Goal: Register for event/course

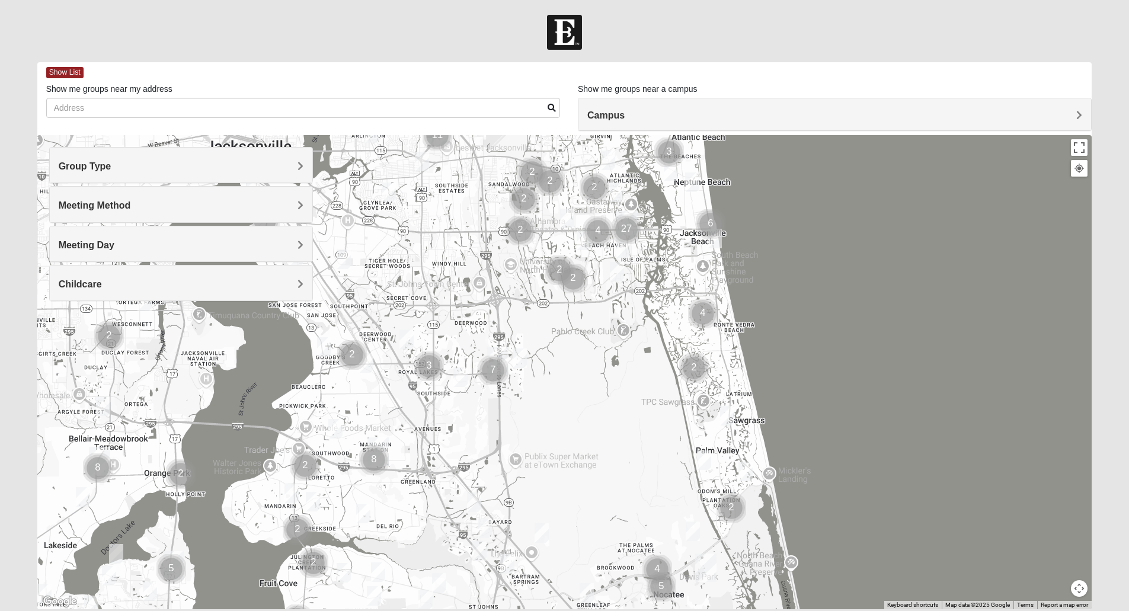
drag, startPoint x: 335, startPoint y: 439, endPoint x: 395, endPoint y: 298, distance: 153.2
click at [395, 298] on div at bounding box center [564, 372] width 1055 height 474
click at [263, 501] on div at bounding box center [564, 372] width 1055 height 474
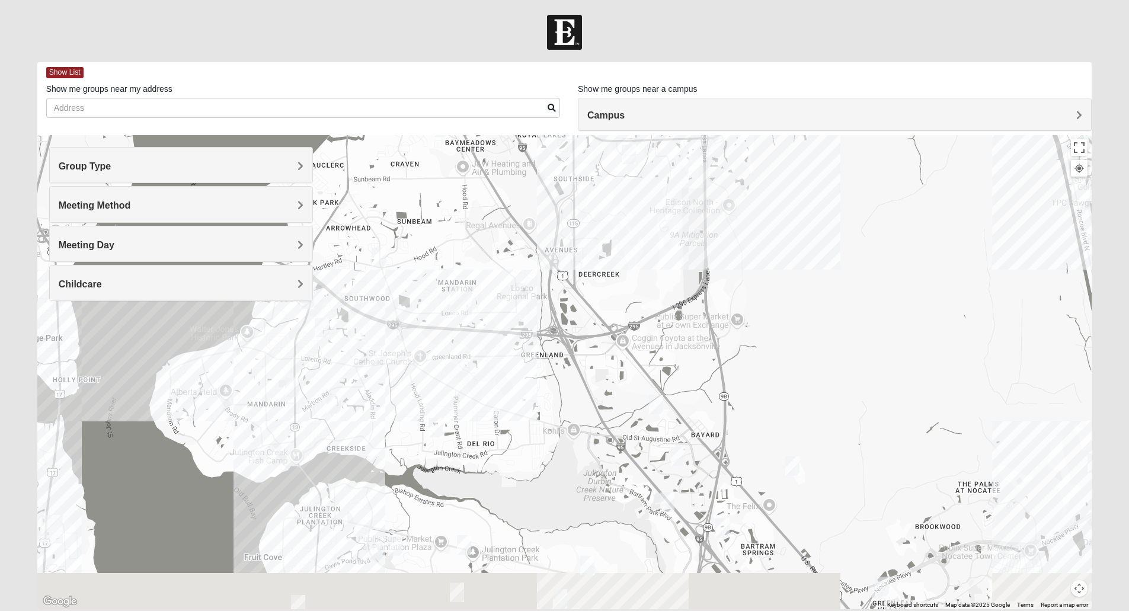
drag, startPoint x: 527, startPoint y: 489, endPoint x: 496, endPoint y: 375, distance: 118.0
click at [496, 375] on div at bounding box center [564, 372] width 1055 height 474
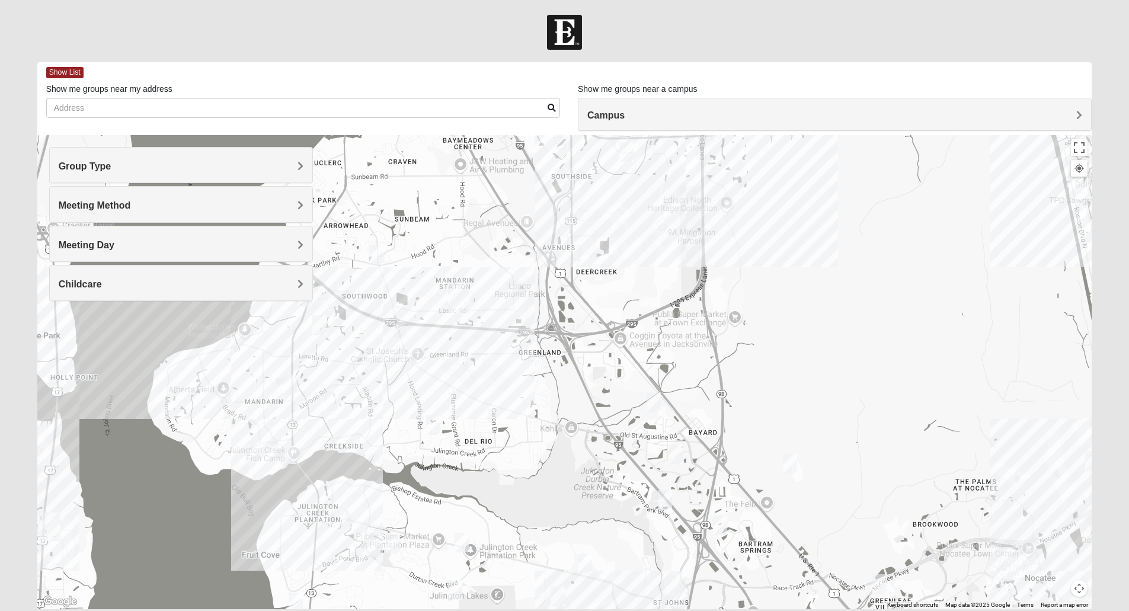
click at [222, 169] on h4 "Group Type" at bounding box center [181, 166] width 245 height 11
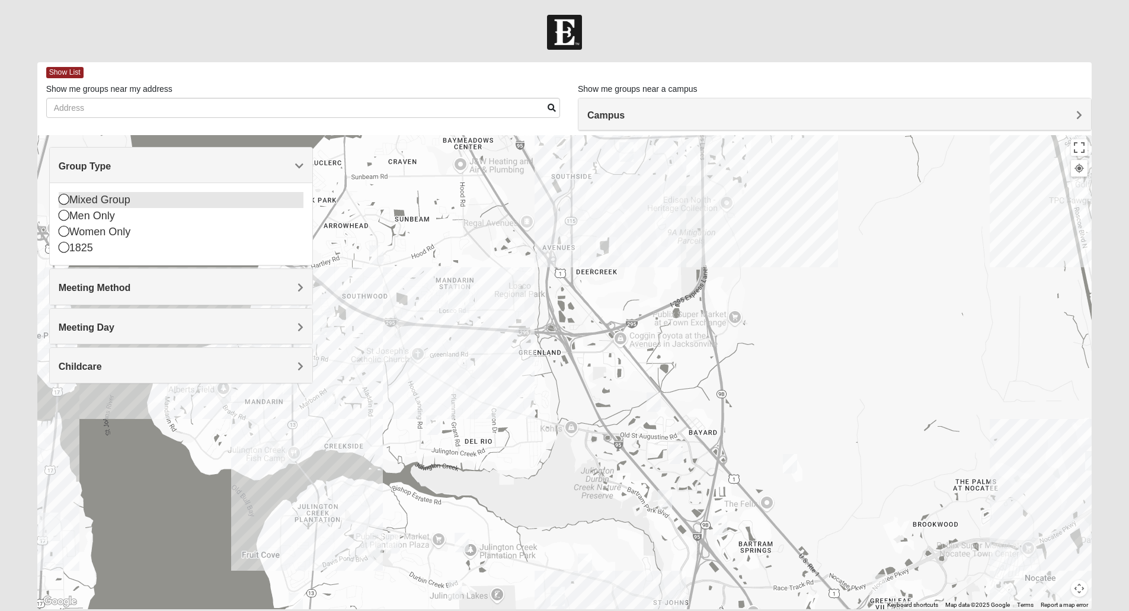
click at [82, 200] on div "Mixed Group" at bounding box center [181, 200] width 245 height 16
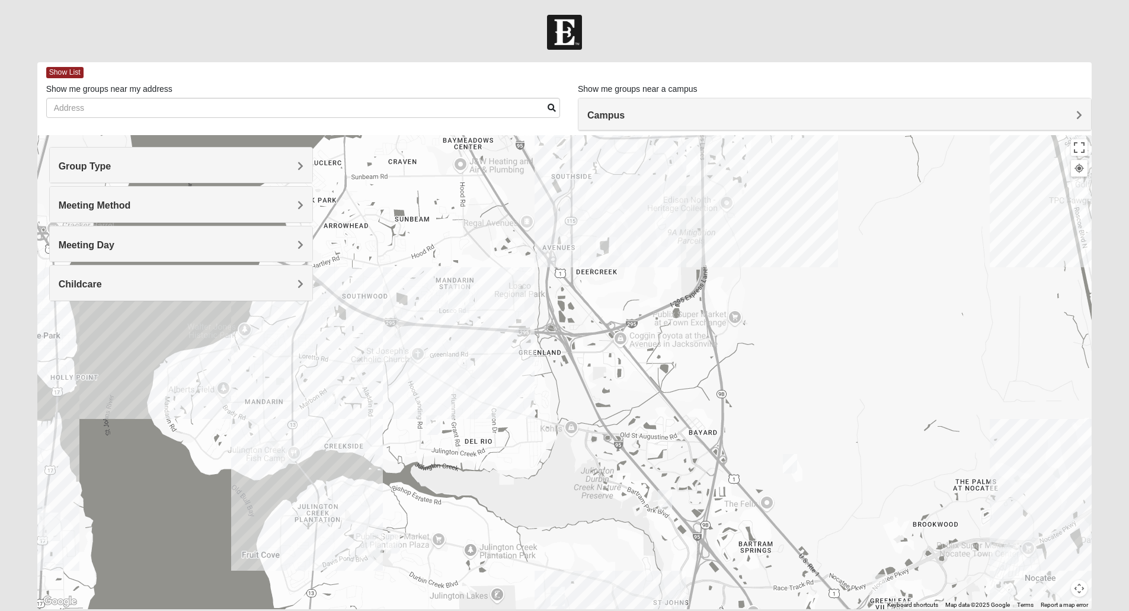
click at [157, 191] on div "Meeting Method" at bounding box center [181, 204] width 262 height 35
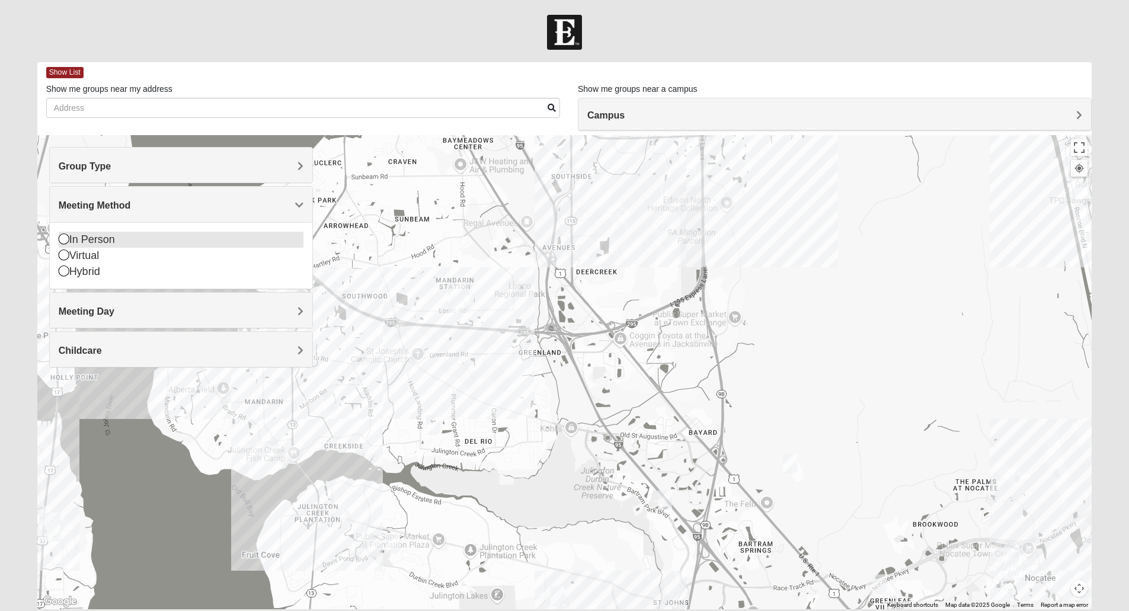
click at [69, 243] on div "In Person" at bounding box center [181, 240] width 245 height 16
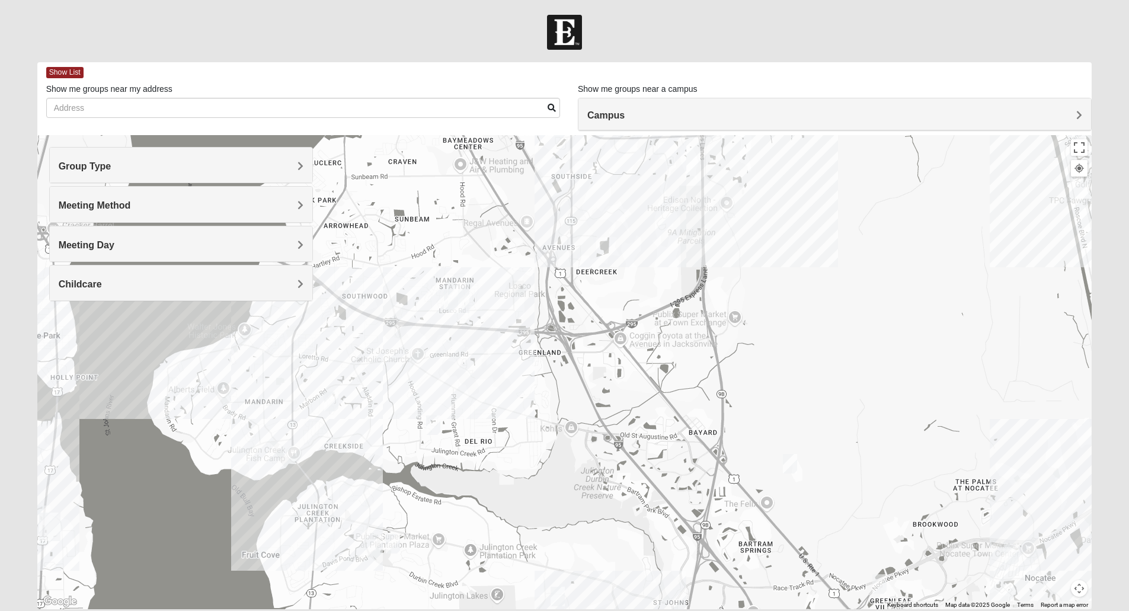
click at [138, 290] on div "Childcare" at bounding box center [181, 282] width 262 height 35
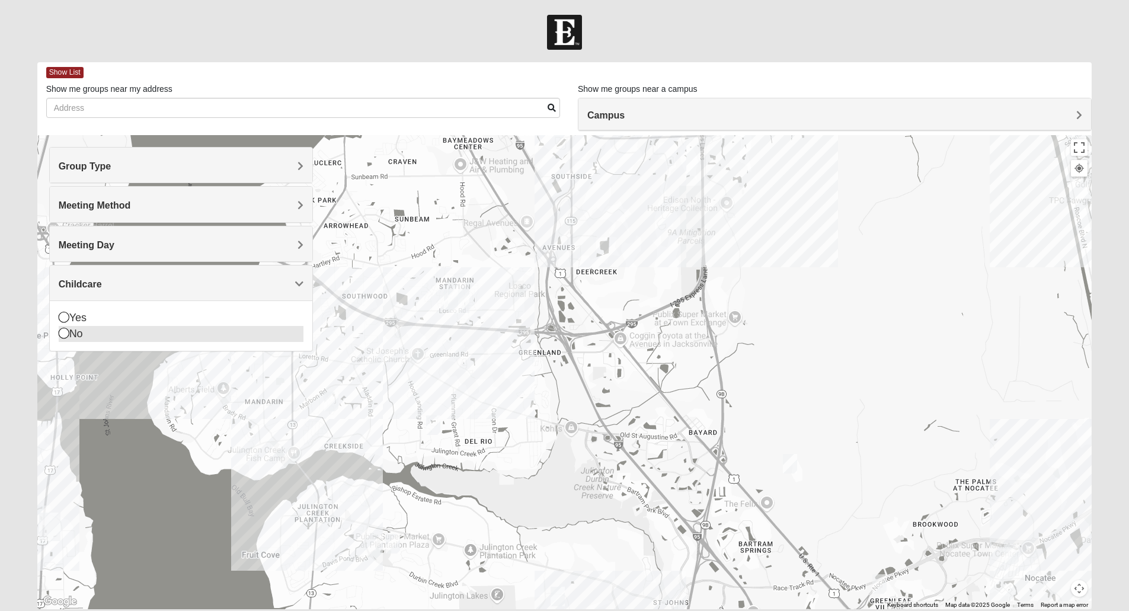
click at [69, 334] on div "No" at bounding box center [181, 334] width 245 height 16
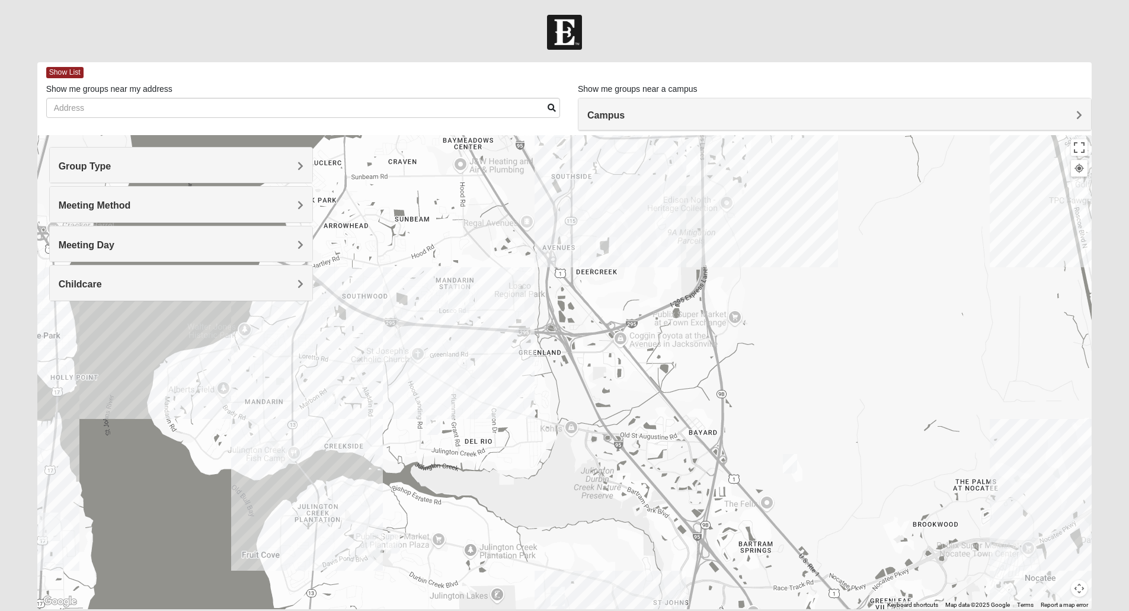
click at [305, 448] on div at bounding box center [564, 372] width 1055 height 474
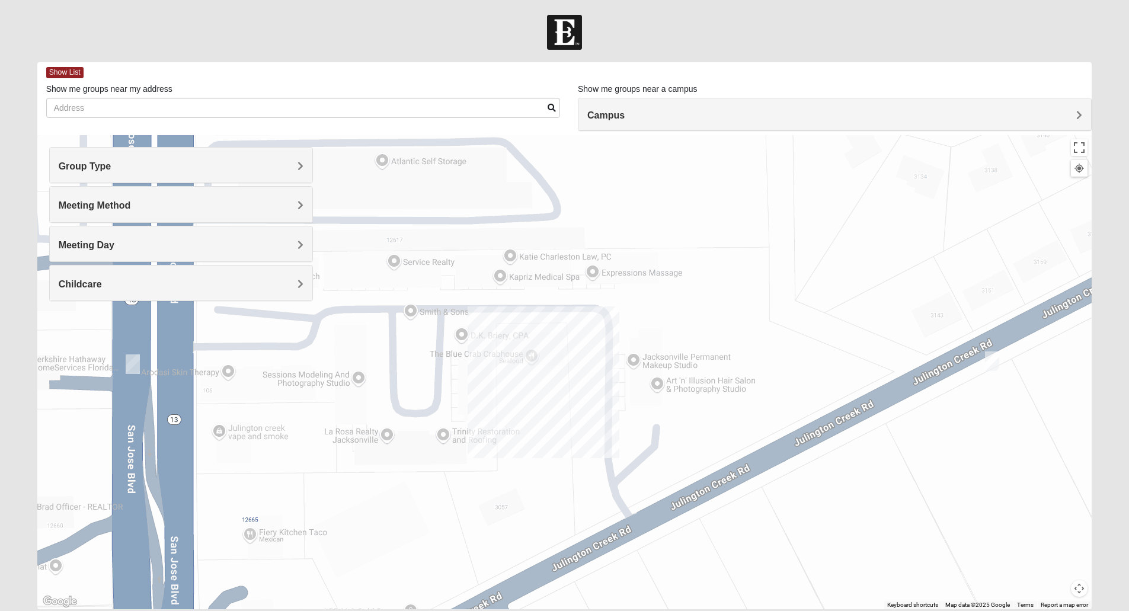
click at [992, 362] on img "Mixed VonNieda 32223" at bounding box center [992, 361] width 14 height 20
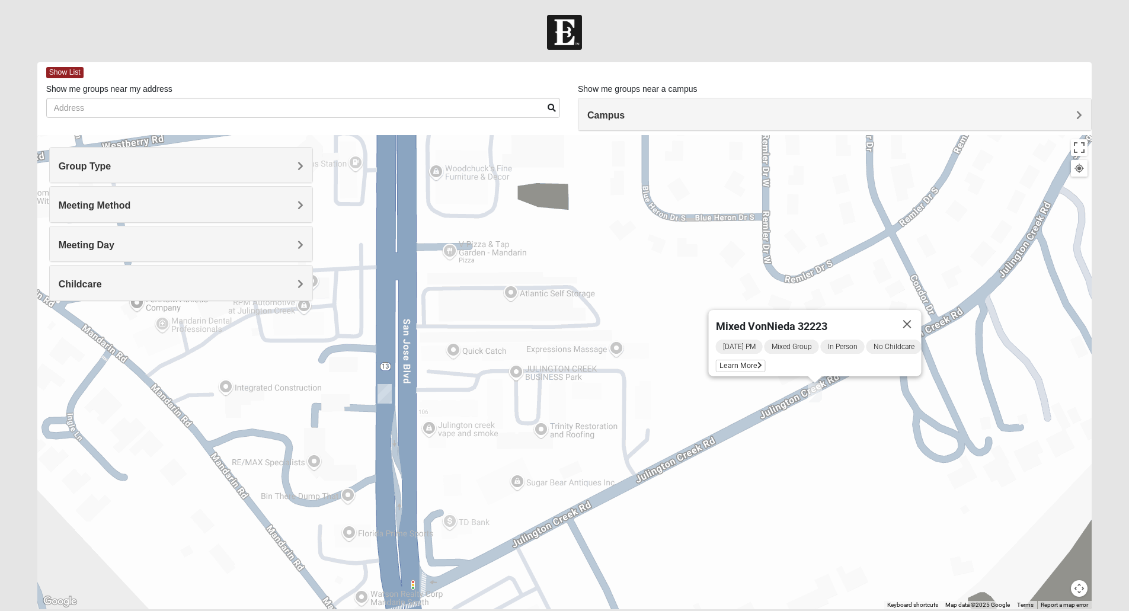
click at [386, 393] on img "Mixed RE/MAX 32223" at bounding box center [384, 394] width 14 height 20
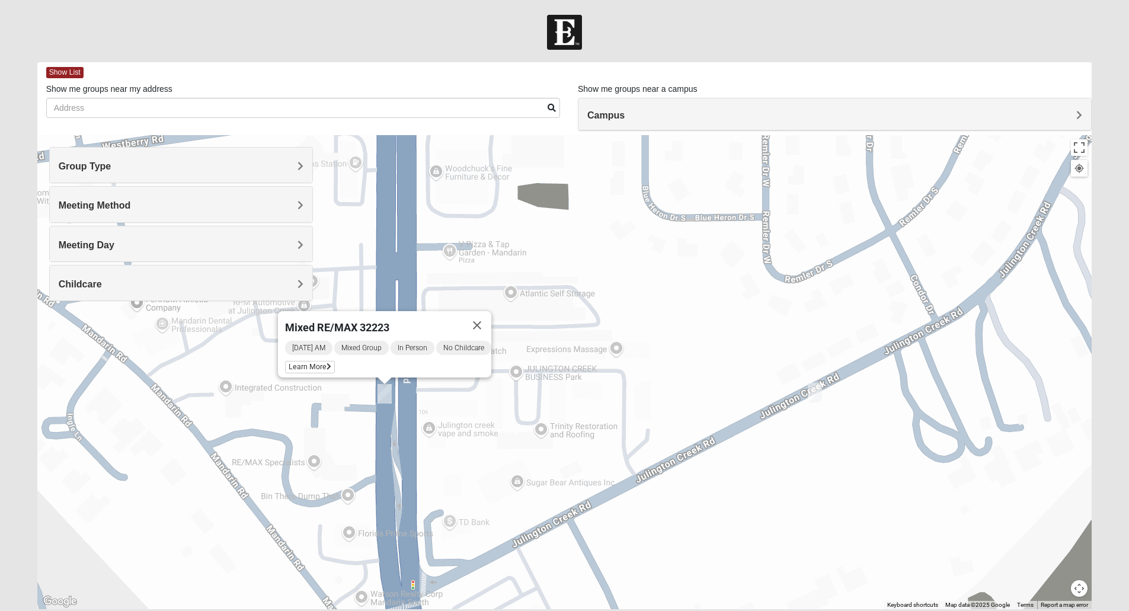
click at [816, 395] on img "Mixed VonNieda 32223" at bounding box center [815, 393] width 14 height 20
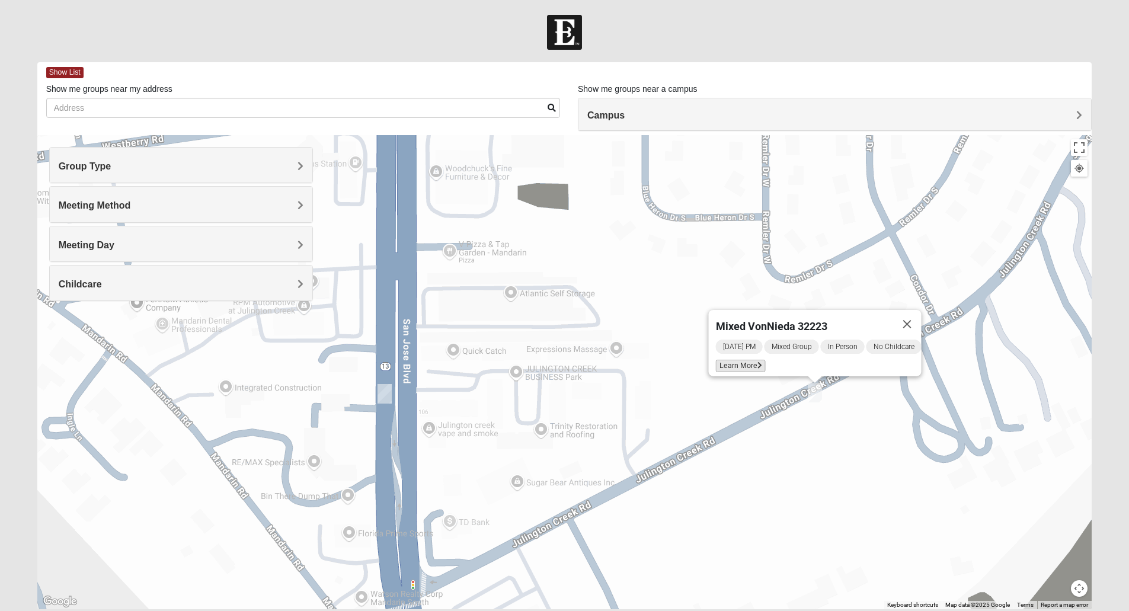
click at [733, 360] on span "Learn More" at bounding box center [740, 366] width 50 height 12
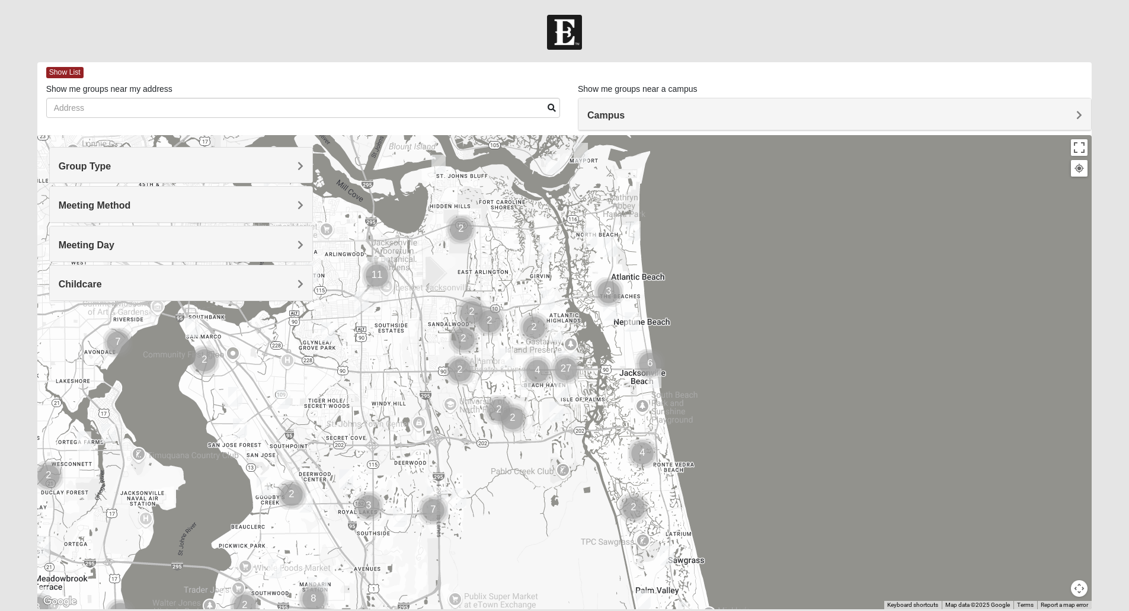
click at [115, 181] on div "Group Type" at bounding box center [181, 165] width 262 height 35
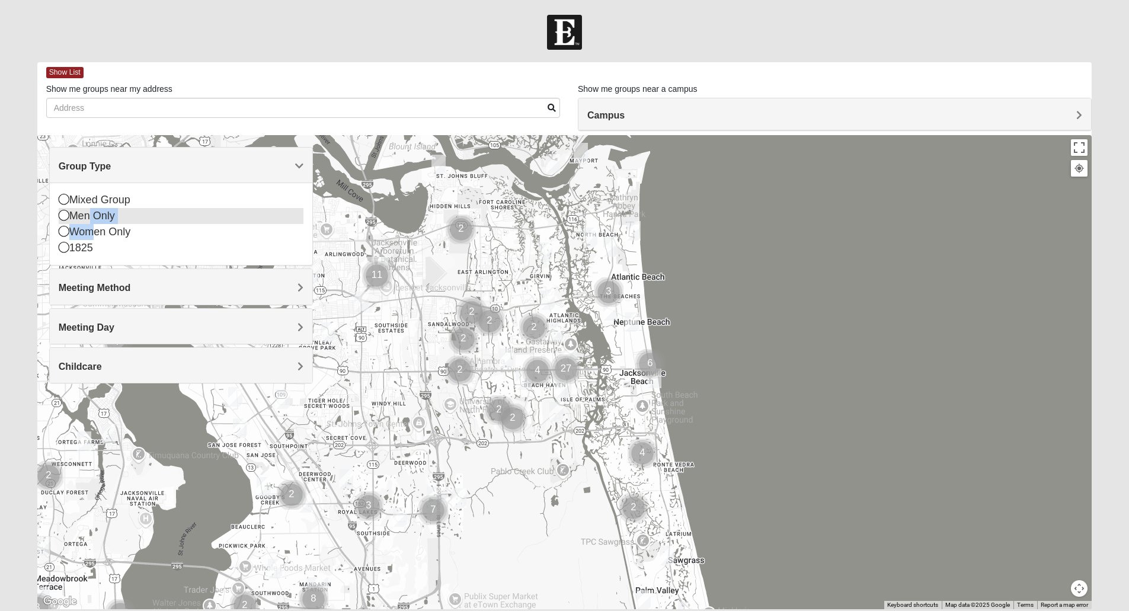
drag, startPoint x: 90, startPoint y: 232, endPoint x: 89, endPoint y: 213, distance: 19.0
click at [89, 213] on div "Mixed Group Men Only Women Only 1825" at bounding box center [181, 224] width 245 height 64
click at [82, 203] on div "Mixed Group" at bounding box center [181, 200] width 245 height 16
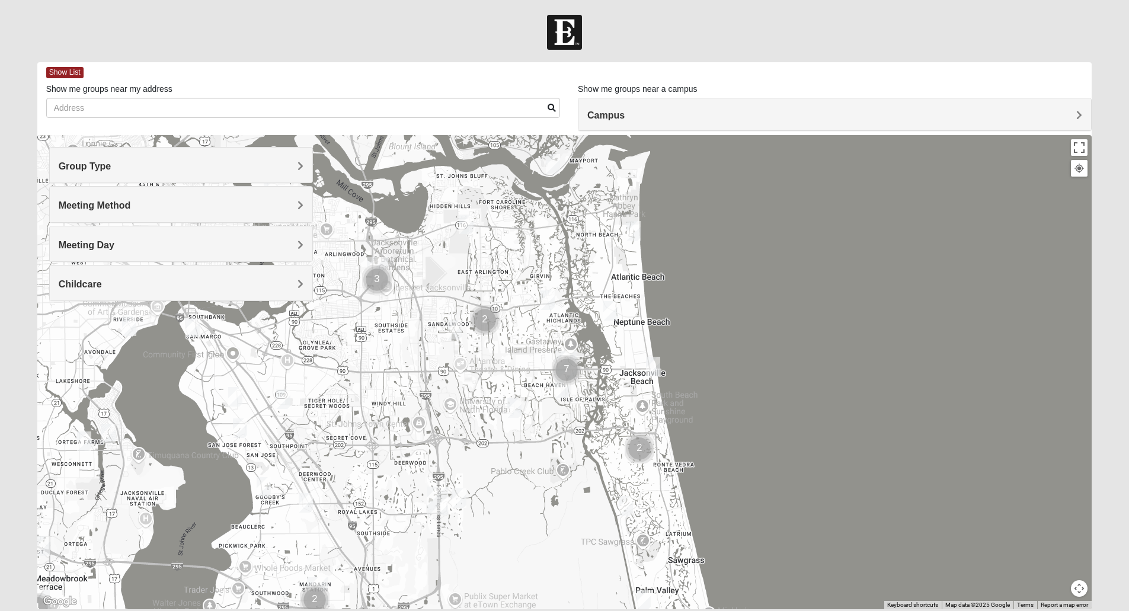
click at [99, 207] on span "Meeting Method" at bounding box center [95, 205] width 72 height 10
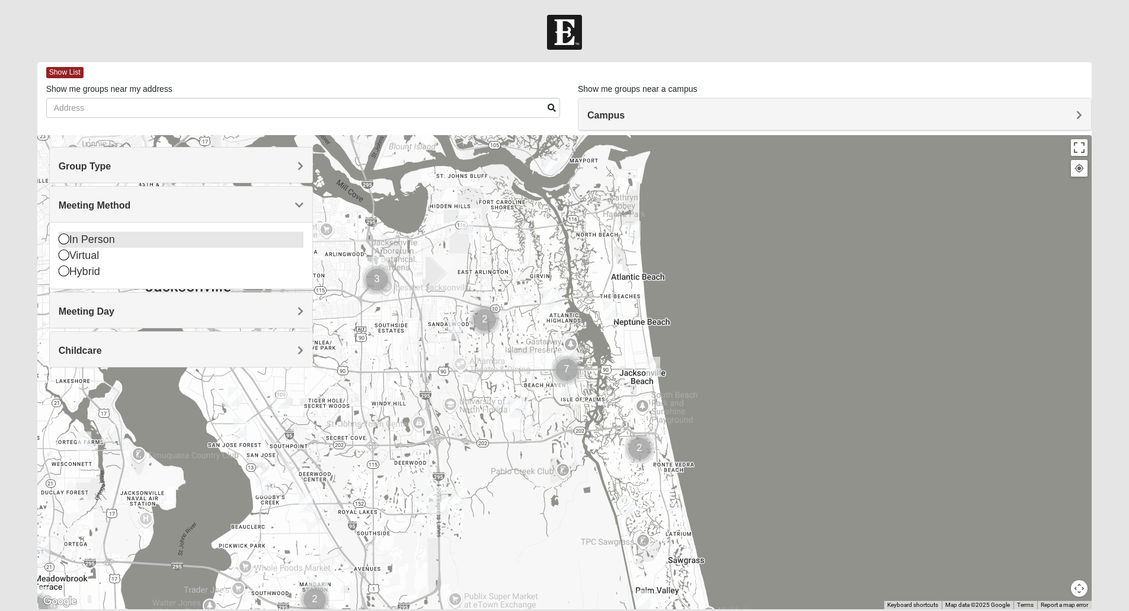
click at [79, 239] on div "In Person" at bounding box center [181, 240] width 245 height 16
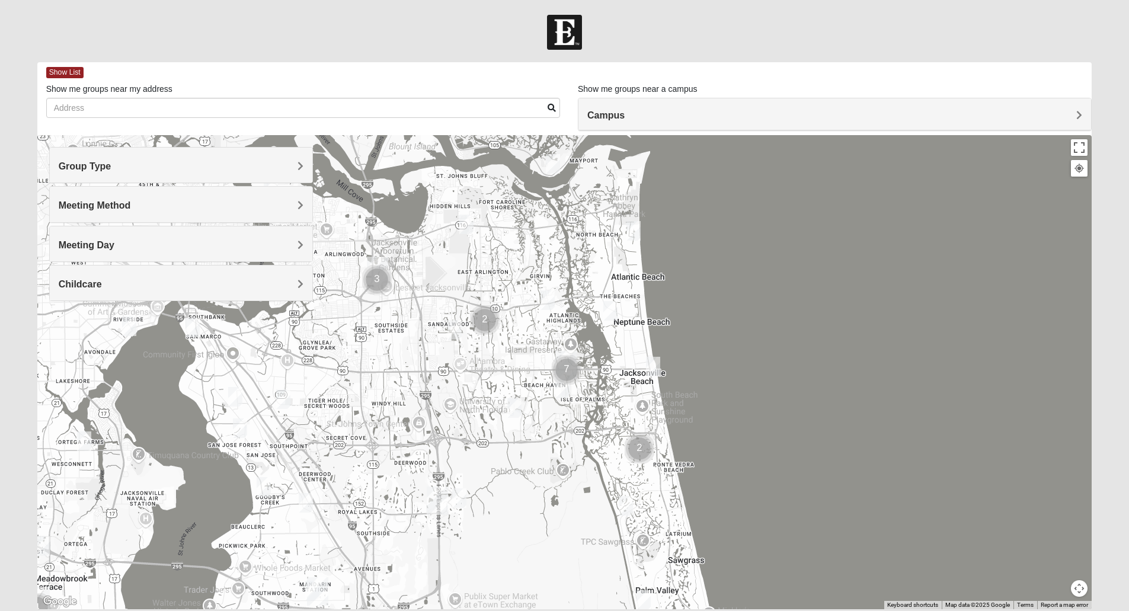
click at [117, 254] on div "Meeting Day" at bounding box center [181, 243] width 262 height 35
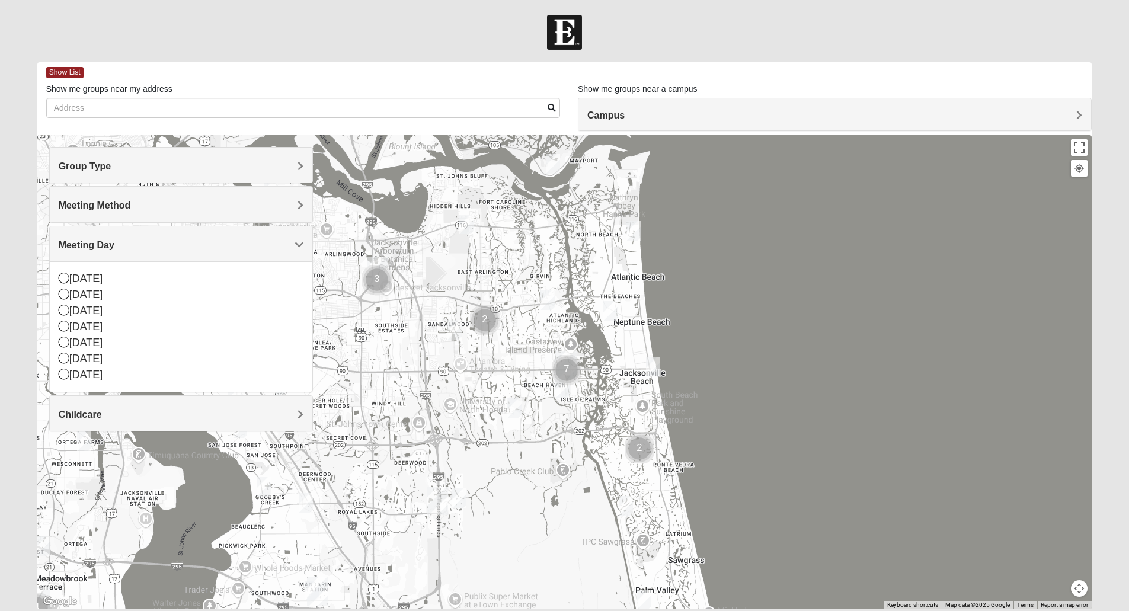
click at [117, 254] on div "Meeting Day" at bounding box center [181, 243] width 262 height 35
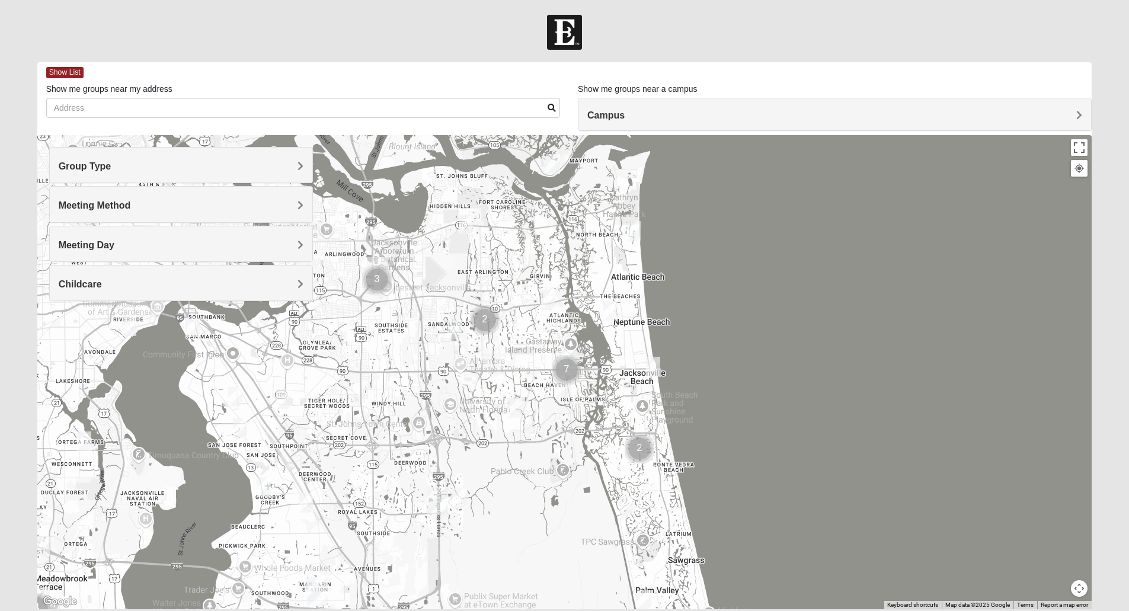
click at [108, 286] on h4 "Childcare" at bounding box center [181, 283] width 245 height 11
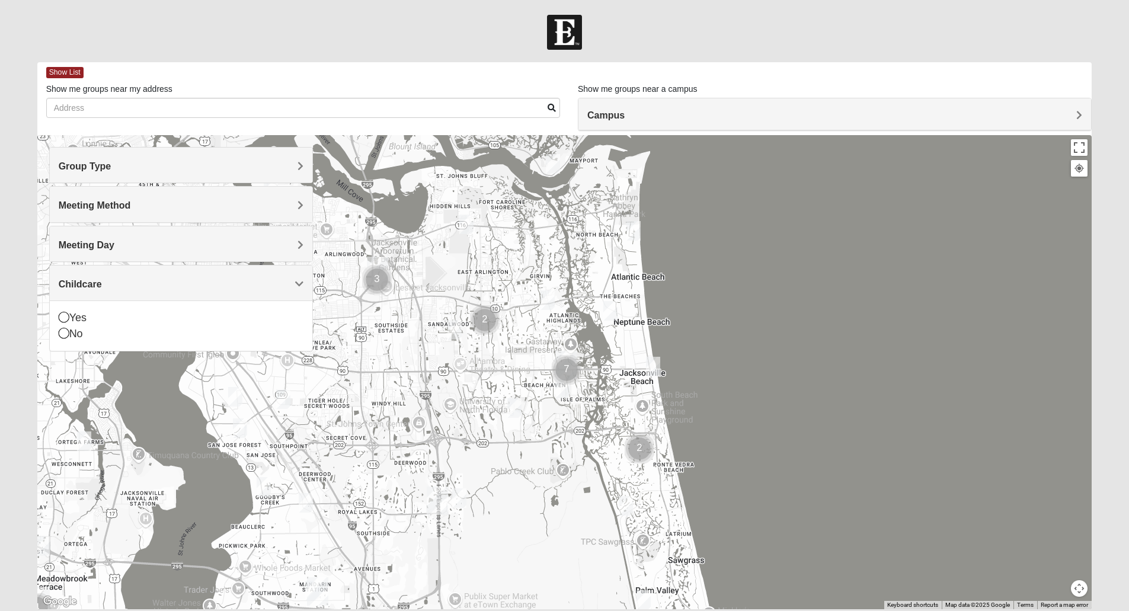
click at [108, 286] on h4 "Childcare" at bounding box center [181, 283] width 245 height 11
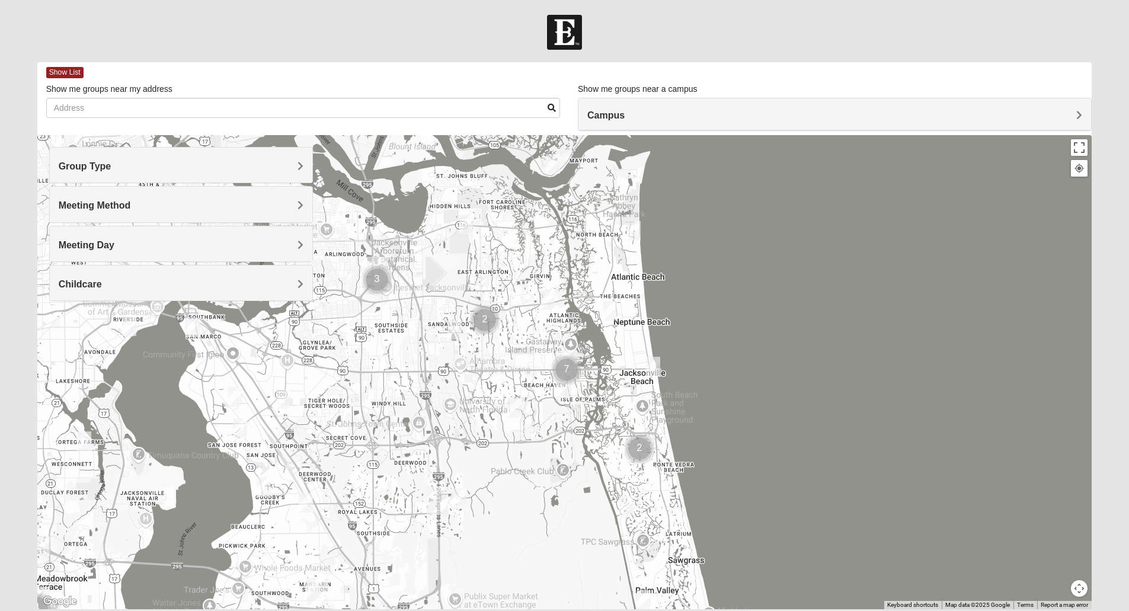
click at [293, 472] on div at bounding box center [564, 372] width 1055 height 474
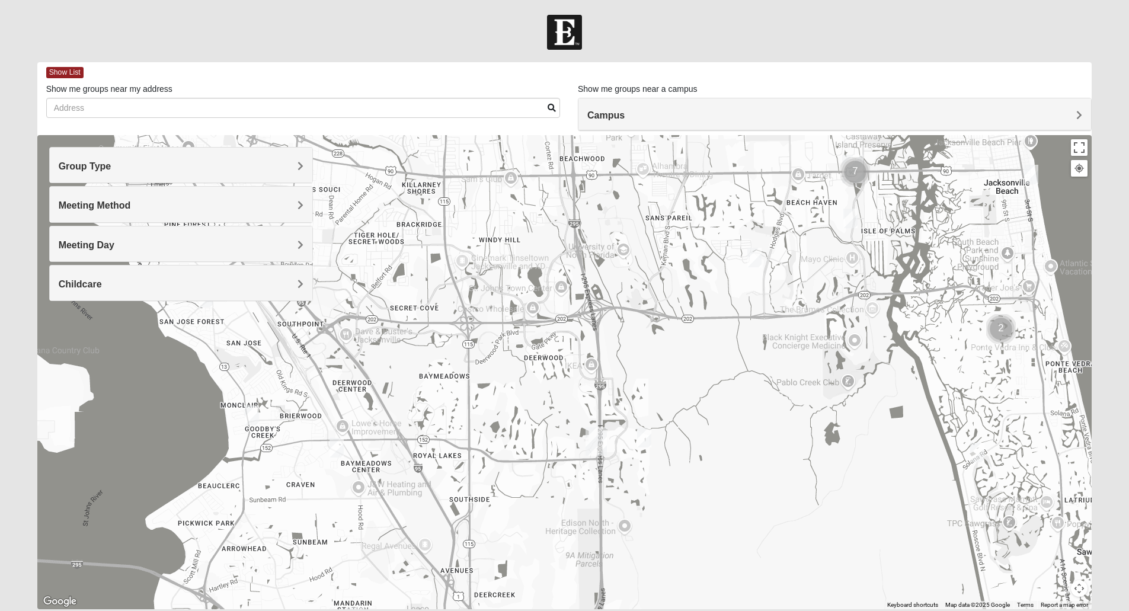
drag, startPoint x: 319, startPoint y: 498, endPoint x: 337, endPoint y: 394, distance: 105.2
click at [337, 394] on div at bounding box center [564, 372] width 1055 height 474
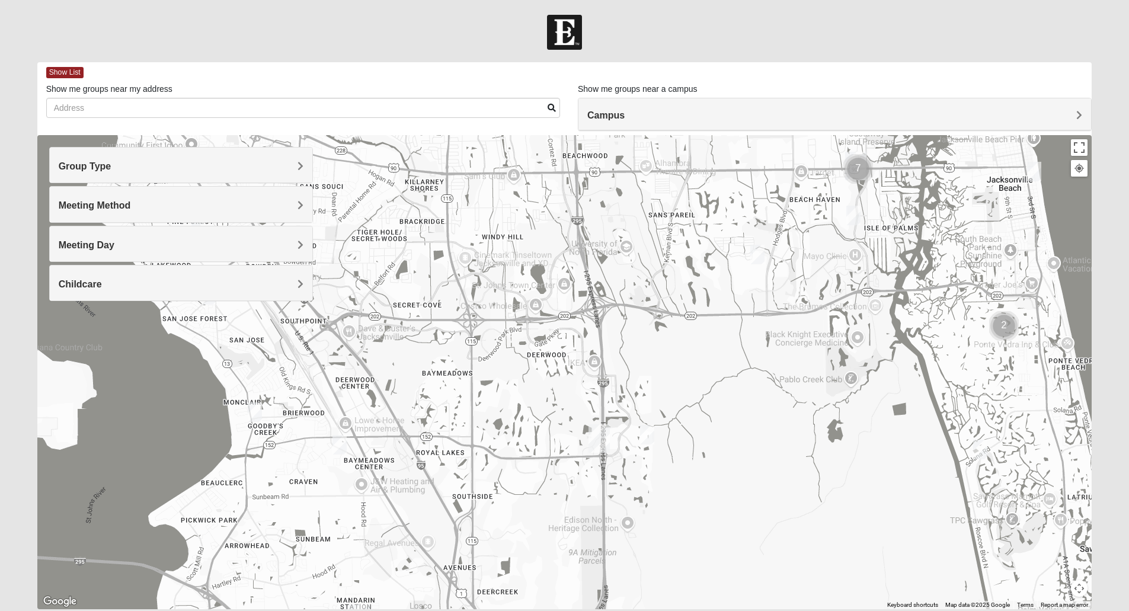
click at [337, 394] on div at bounding box center [564, 372] width 1055 height 474
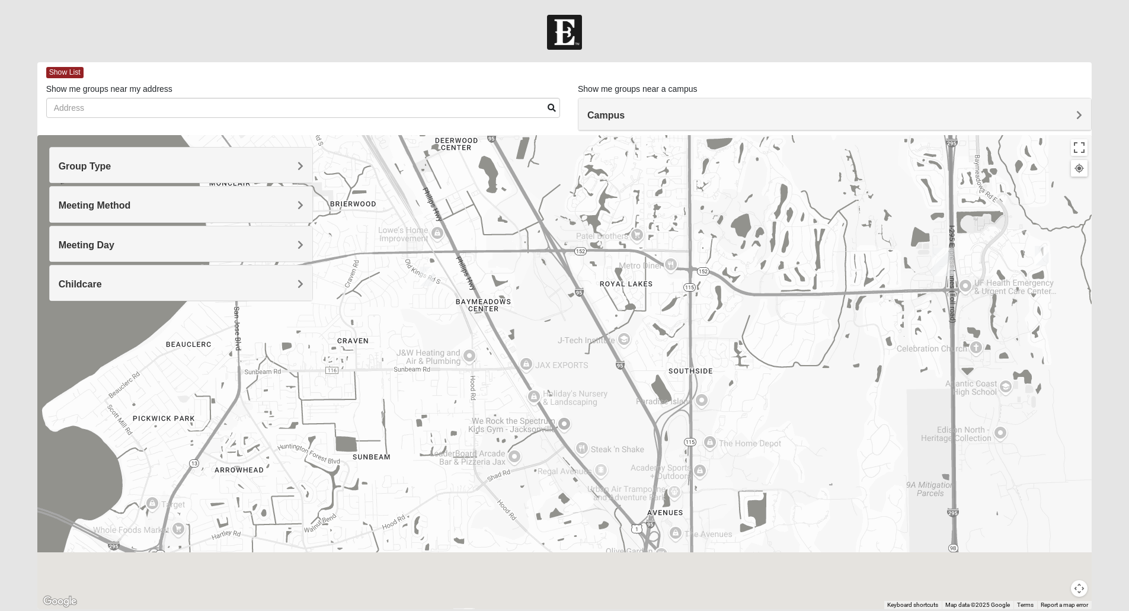
drag, startPoint x: 320, startPoint y: 488, endPoint x: 412, endPoint y: 235, distance: 269.2
click at [412, 235] on div at bounding box center [564, 372] width 1055 height 474
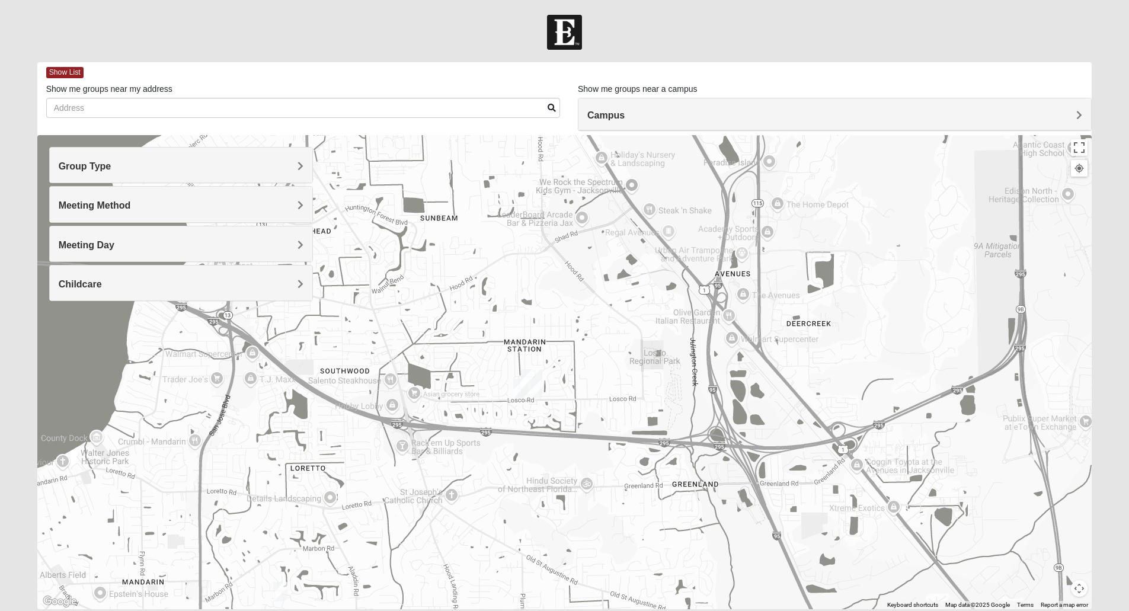
drag, startPoint x: 473, startPoint y: 376, endPoint x: 468, endPoint y: 273, distance: 103.2
click at [468, 273] on div at bounding box center [564, 372] width 1055 height 474
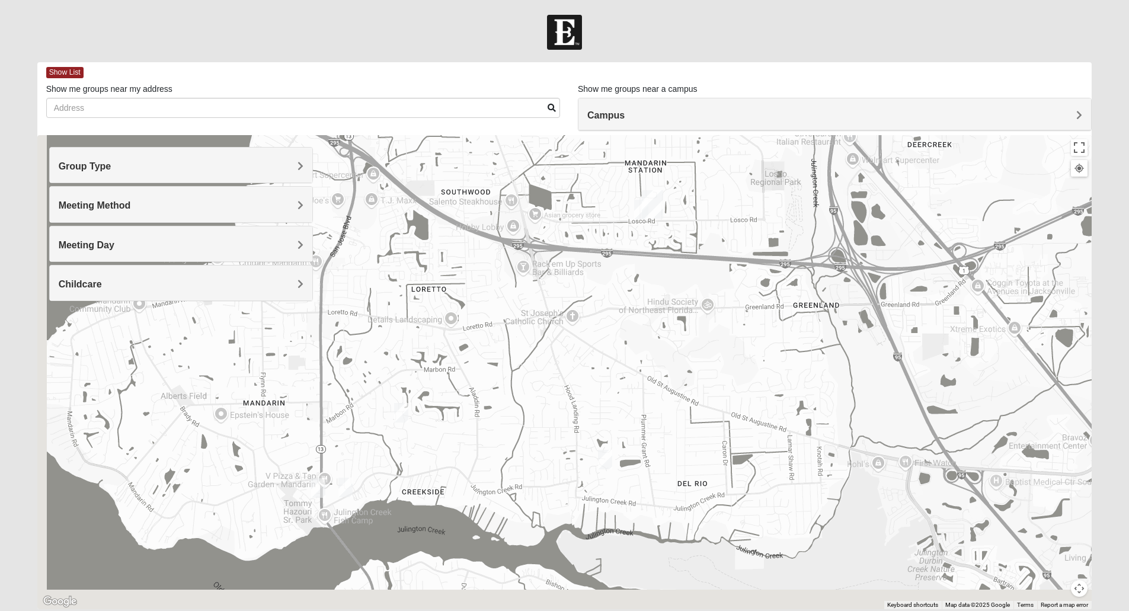
drag, startPoint x: 472, startPoint y: 427, endPoint x: 581, endPoint y: 325, distance: 150.1
click at [581, 325] on div at bounding box center [564, 372] width 1055 height 474
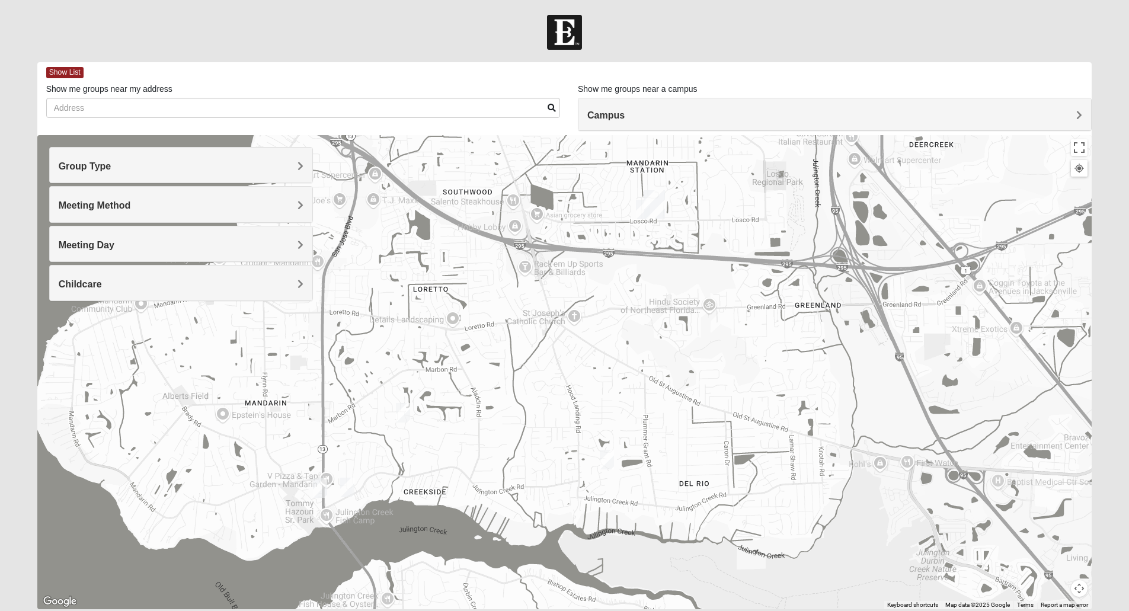
click at [402, 418] on img "Mixed Saavedra 32223" at bounding box center [403, 413] width 14 height 20
click at [346, 487] on img "Mixed VonNieda 32223" at bounding box center [347, 488] width 14 height 20
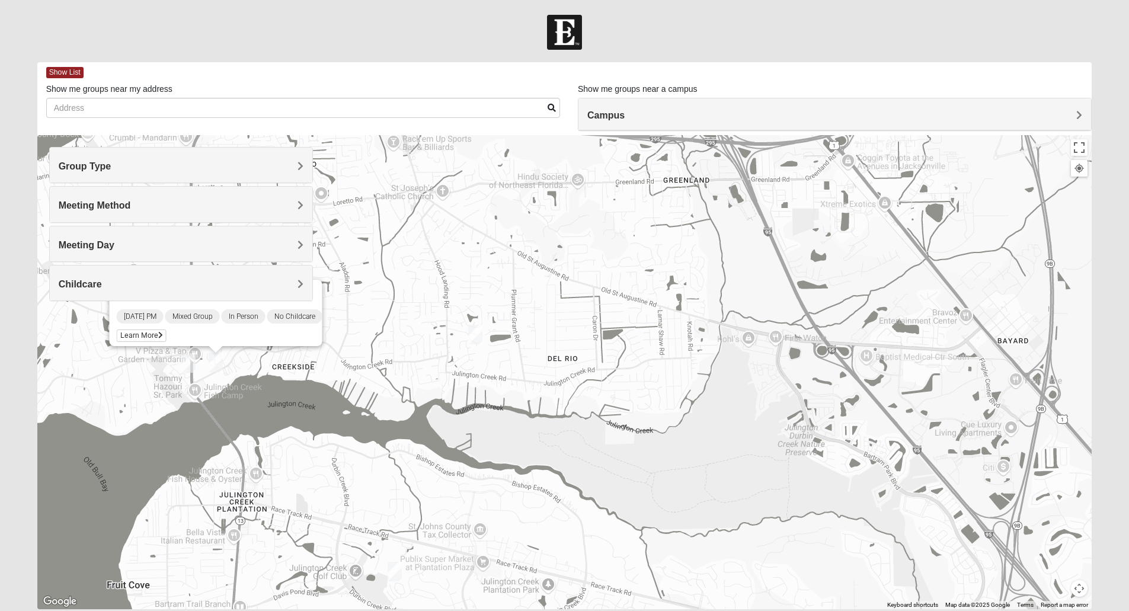
drag, startPoint x: 600, startPoint y: 478, endPoint x: 440, endPoint y: 338, distance: 212.5
click at [440, 338] on div "Mixed VonNieda 32223 Tuesday PM Mixed Group In Person No Childcare Learn More" at bounding box center [564, 372] width 1055 height 474
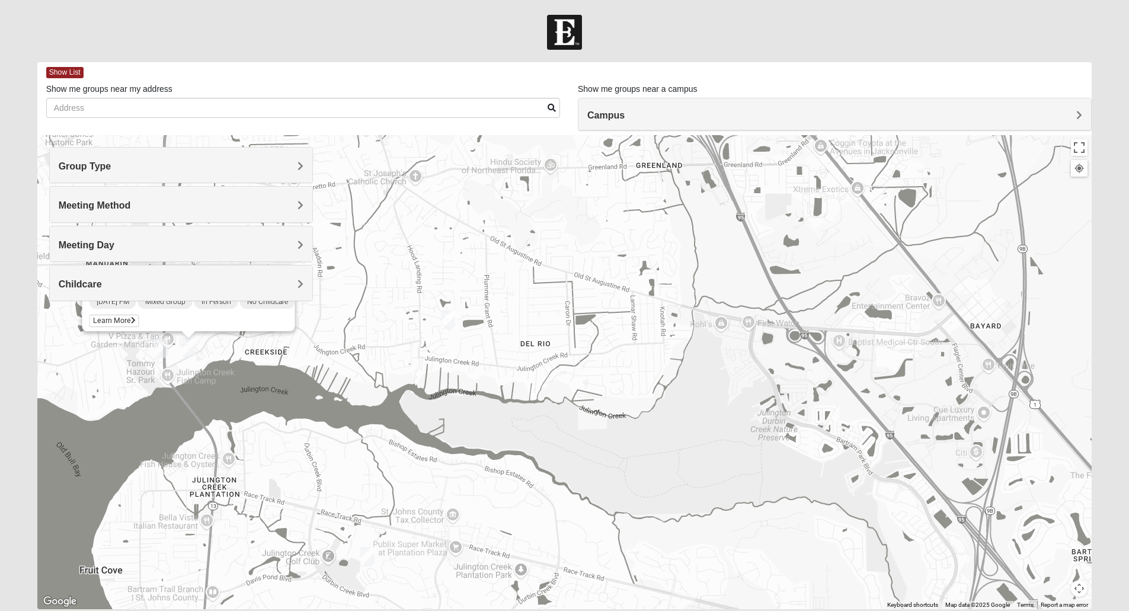
click at [364, 560] on img "Mixed Perez 32259" at bounding box center [367, 557] width 14 height 20
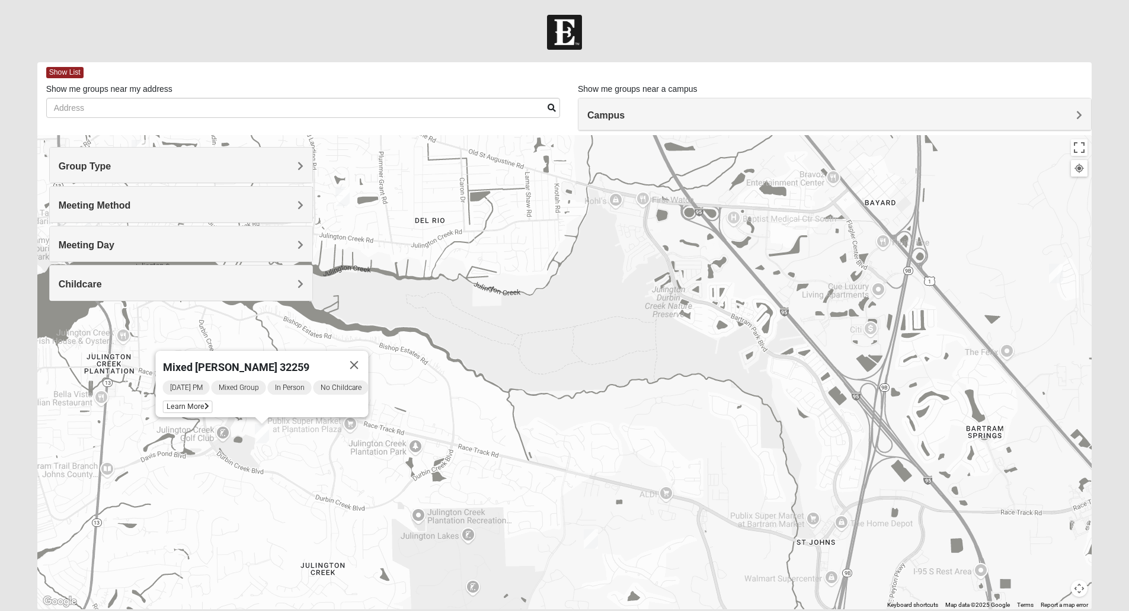
drag, startPoint x: 613, startPoint y: 497, endPoint x: 500, endPoint y: 366, distance: 172.7
click at [500, 366] on div "Mixed Perez 32259 Wednesday PM Mixed Group In Person No Childcare Learn More" at bounding box center [564, 372] width 1055 height 474
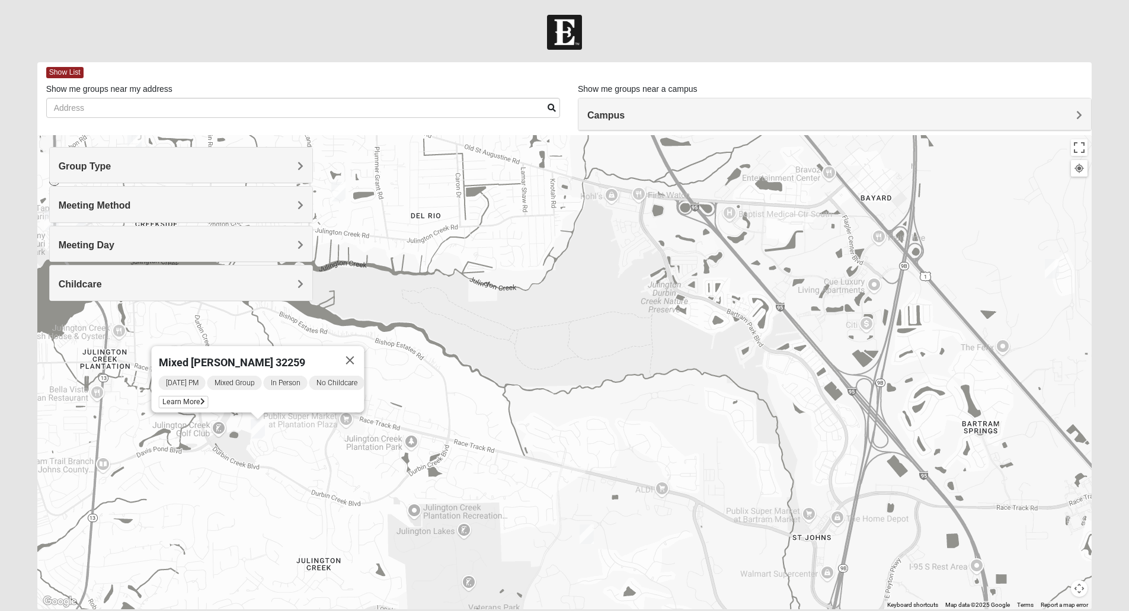
click at [588, 532] on img "Mixed Chung 32259" at bounding box center [586, 534] width 14 height 20
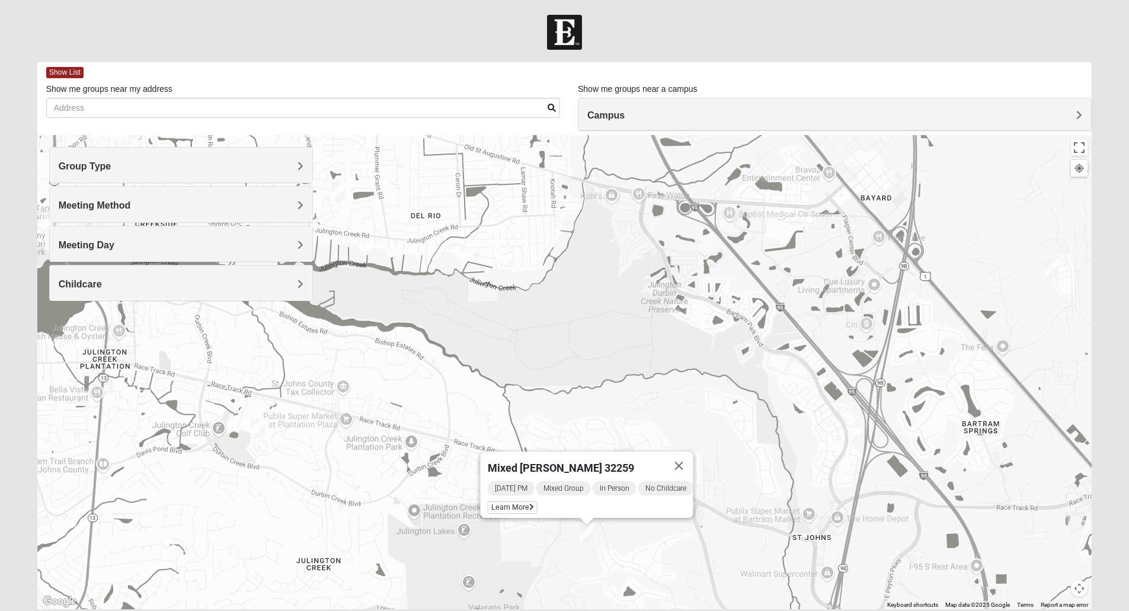
click at [634, 395] on div "Mixed Chung 32259 Sunday PM Mixed Group In Person No Childcare Learn More" at bounding box center [564, 372] width 1055 height 474
click at [684, 460] on button "Close" at bounding box center [678, 466] width 28 height 28
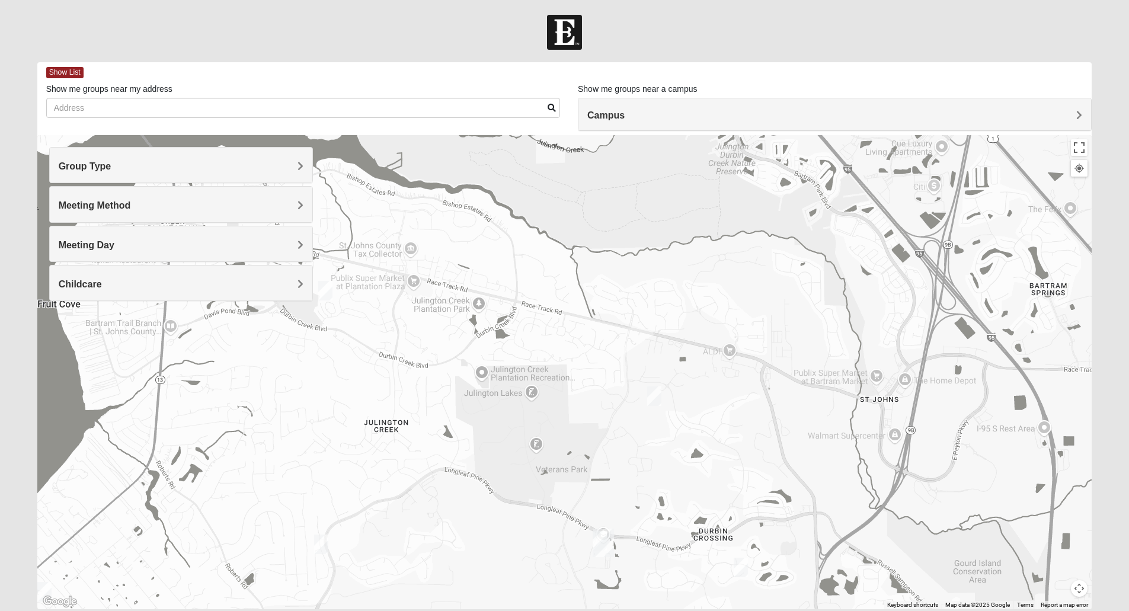
drag, startPoint x: 684, startPoint y: 460, endPoint x: 751, endPoint y: 321, distance: 154.8
click at [751, 321] on div at bounding box center [564, 372] width 1055 height 474
click at [743, 566] on img "Mixed Pline/Wednesday 32259" at bounding box center [741, 568] width 14 height 20
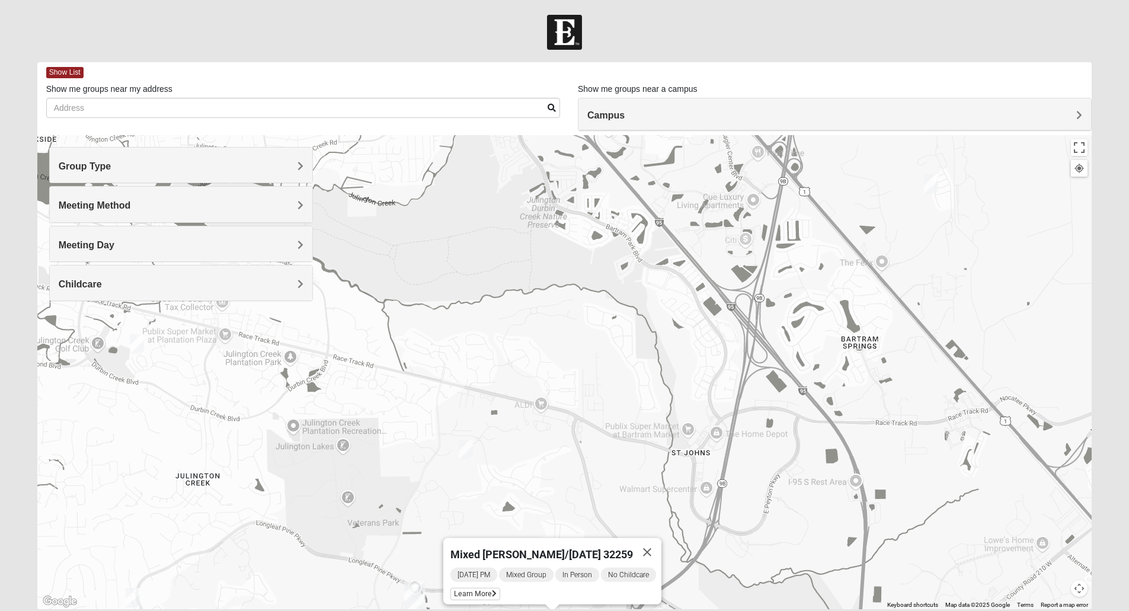
drag, startPoint x: 718, startPoint y: 325, endPoint x: 524, endPoint y: 382, distance: 202.1
click at [524, 382] on div "Mixed Pline/Wednesday 32259 Wednesday PM Mixed Group In Person No Childcare Lea…" at bounding box center [564, 372] width 1055 height 474
click at [651, 545] on button "Close" at bounding box center [647, 552] width 28 height 28
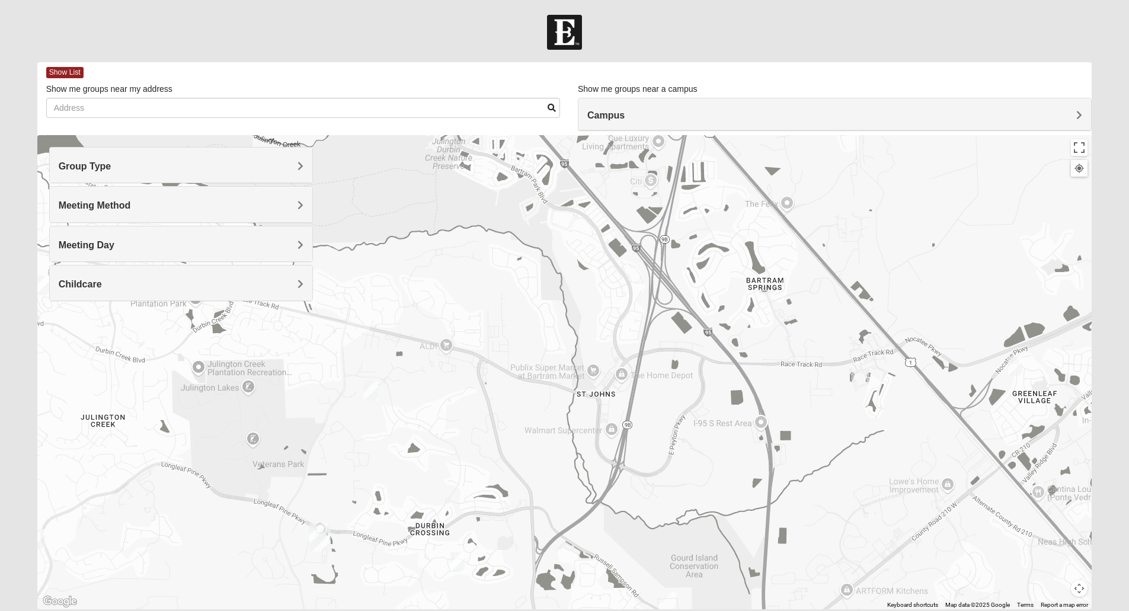
drag, startPoint x: 658, startPoint y: 430, endPoint x: 559, endPoint y: 370, distance: 116.1
click at [559, 370] on div at bounding box center [564, 372] width 1055 height 474
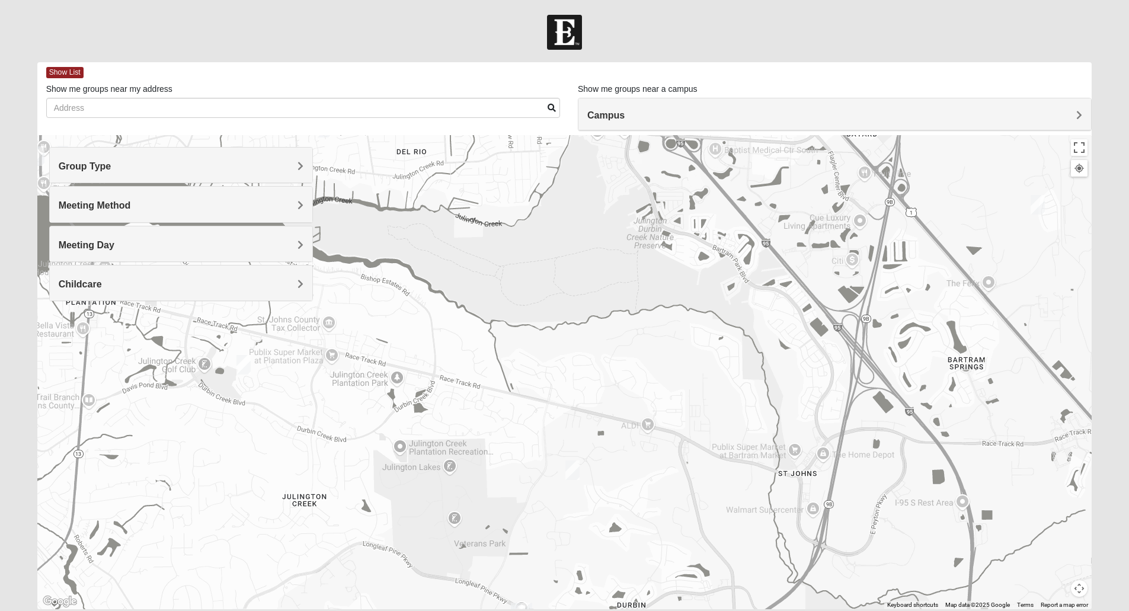
drag, startPoint x: 559, startPoint y: 370, endPoint x: 763, endPoint y: 452, distance: 220.2
click at [763, 452] on div at bounding box center [564, 372] width 1055 height 474
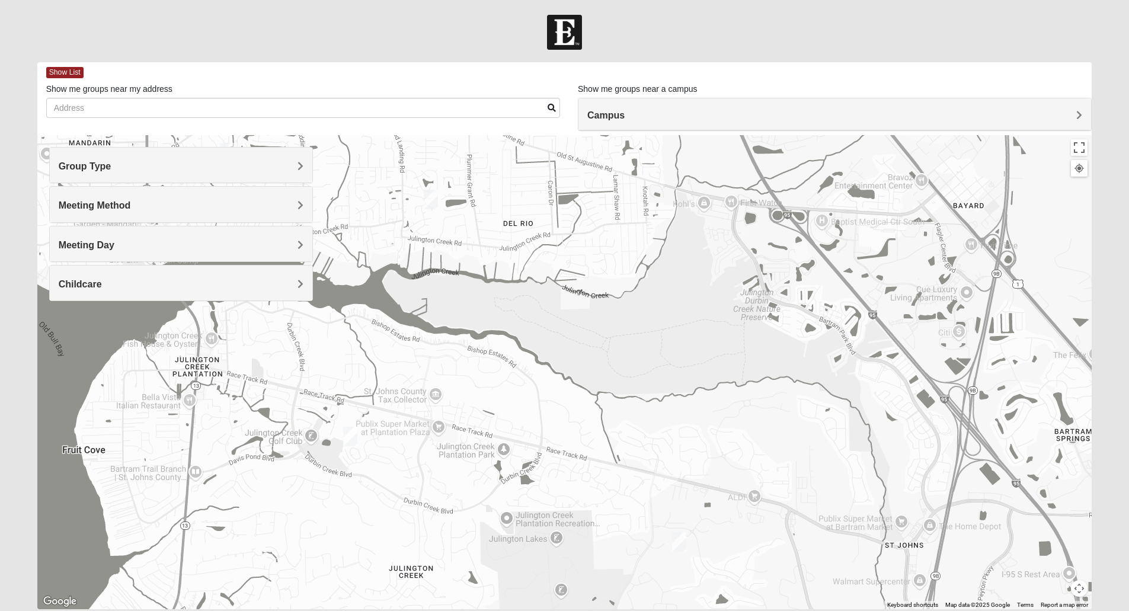
drag, startPoint x: 457, startPoint y: 374, endPoint x: 567, endPoint y: 449, distance: 132.8
click at [567, 449] on div at bounding box center [564, 372] width 1055 height 474
click at [353, 442] on img "Mixed Perez 32259" at bounding box center [351, 438] width 14 height 20
click at [285, 408] on span "Learn More" at bounding box center [276, 411] width 50 height 12
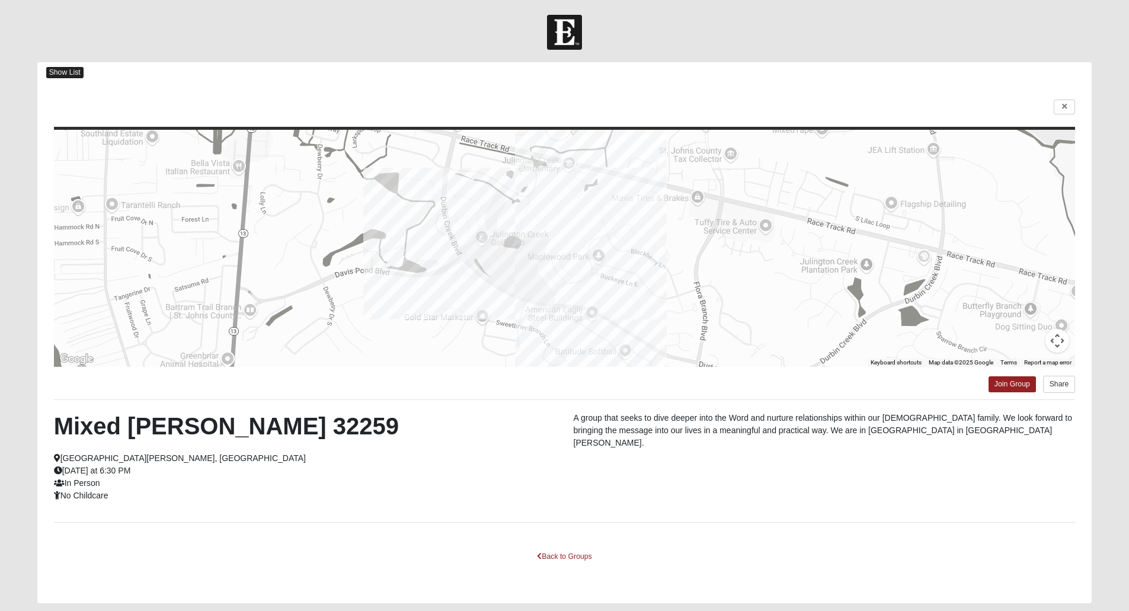
click at [69, 72] on span "Show List" at bounding box center [64, 72] width 37 height 11
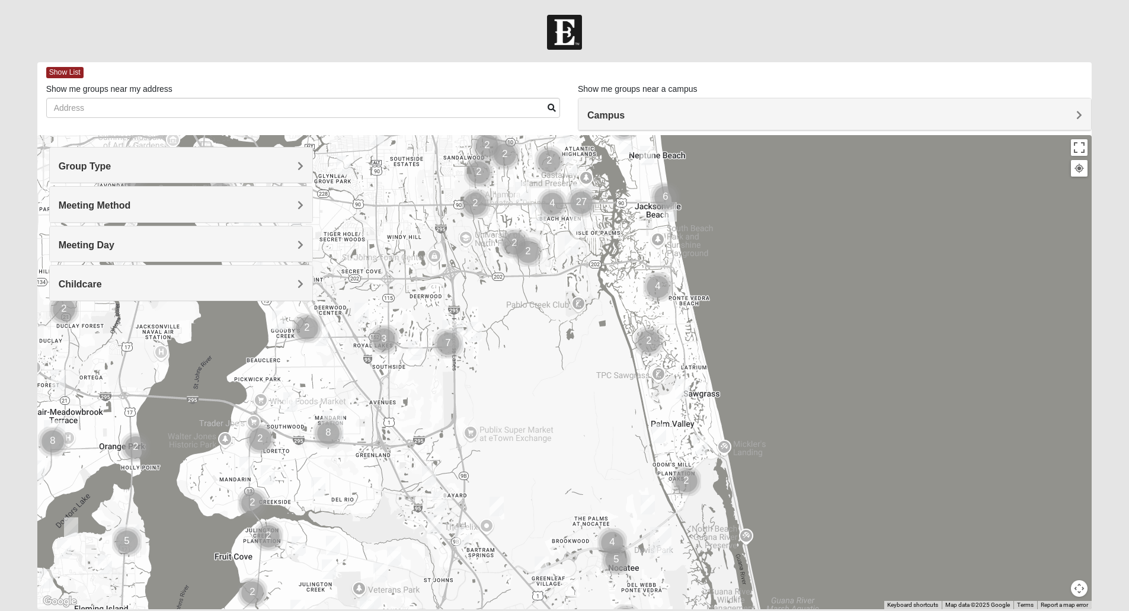
drag, startPoint x: 295, startPoint y: 559, endPoint x: 315, endPoint y: 386, distance: 174.1
click at [315, 386] on div at bounding box center [564, 372] width 1055 height 474
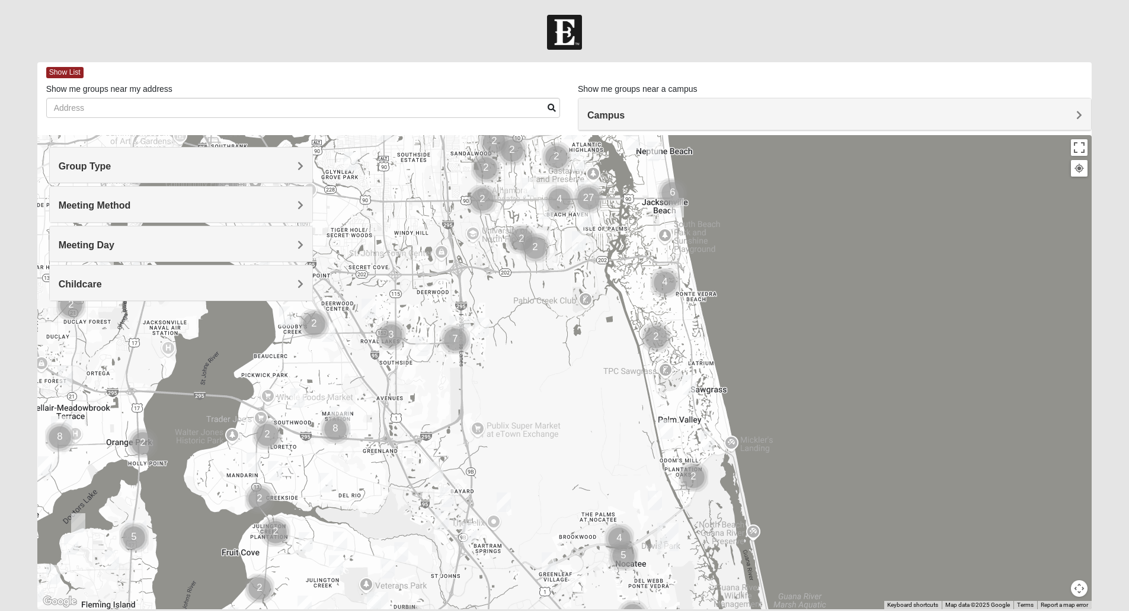
click at [370, 515] on div at bounding box center [564, 372] width 1055 height 474
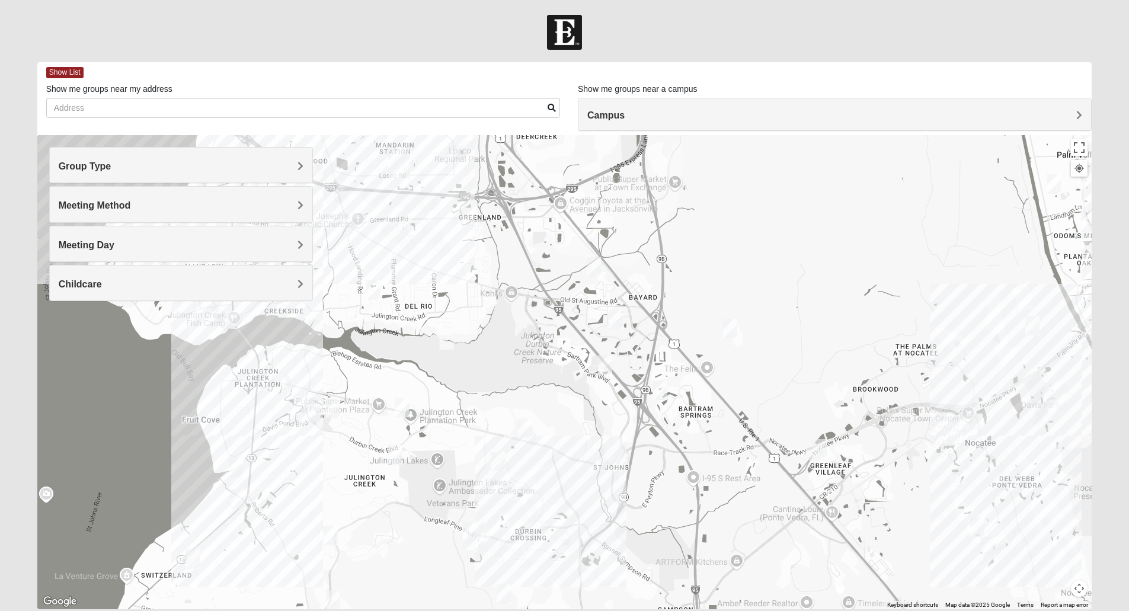
drag, startPoint x: 370, startPoint y: 515, endPoint x: 482, endPoint y: 292, distance: 249.9
click at [482, 292] on div at bounding box center [564, 372] width 1055 height 474
click at [234, 472] on img "1825 Mixed Lokey 32259" at bounding box center [236, 468] width 14 height 20
click at [386, 346] on div "1825 Mixed Lokey 32259 Tuesday PM 1825 In Person No Childcare Learn More" at bounding box center [564, 372] width 1055 height 474
click at [324, 392] on button "Close" at bounding box center [325, 399] width 28 height 28
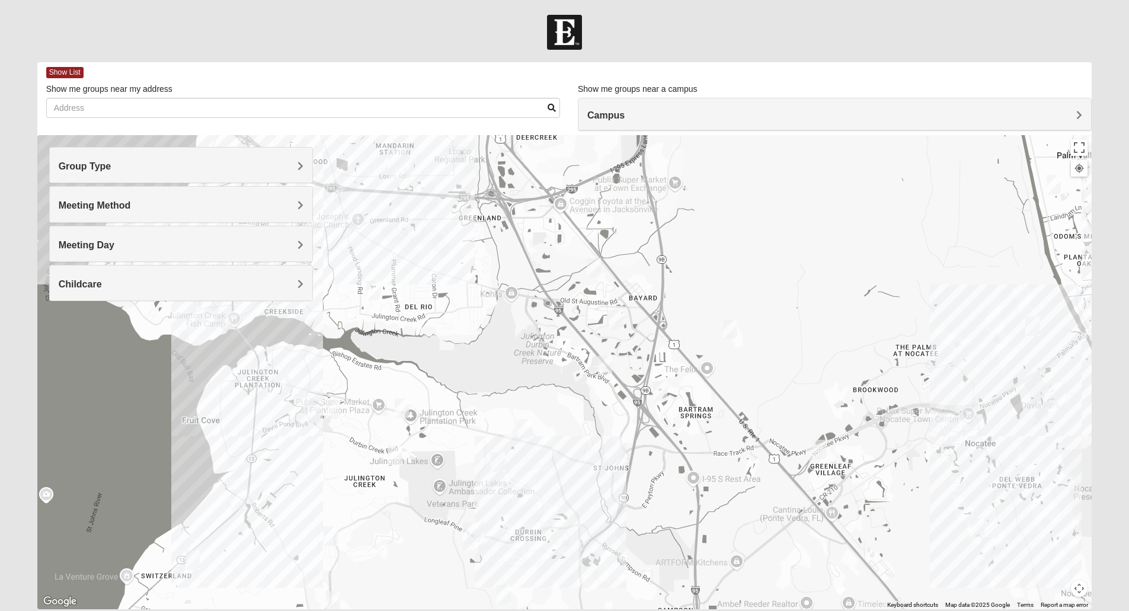
click at [331, 405] on img "Mixed Perez 32259" at bounding box center [333, 409] width 14 height 20
click at [520, 425] on img "Womens Urbanski 32259" at bounding box center [525, 429] width 14 height 20
click at [393, 449] on img "Womens Iliff 32259" at bounding box center [395, 456] width 14 height 20
click at [399, 324] on div "Womens Iliff 32259 Tuesday PM Women Only In Person No Childcare Learn More" at bounding box center [564, 372] width 1055 height 474
click at [377, 283] on img "Mixed Eler 32258" at bounding box center [373, 291] width 14 height 20
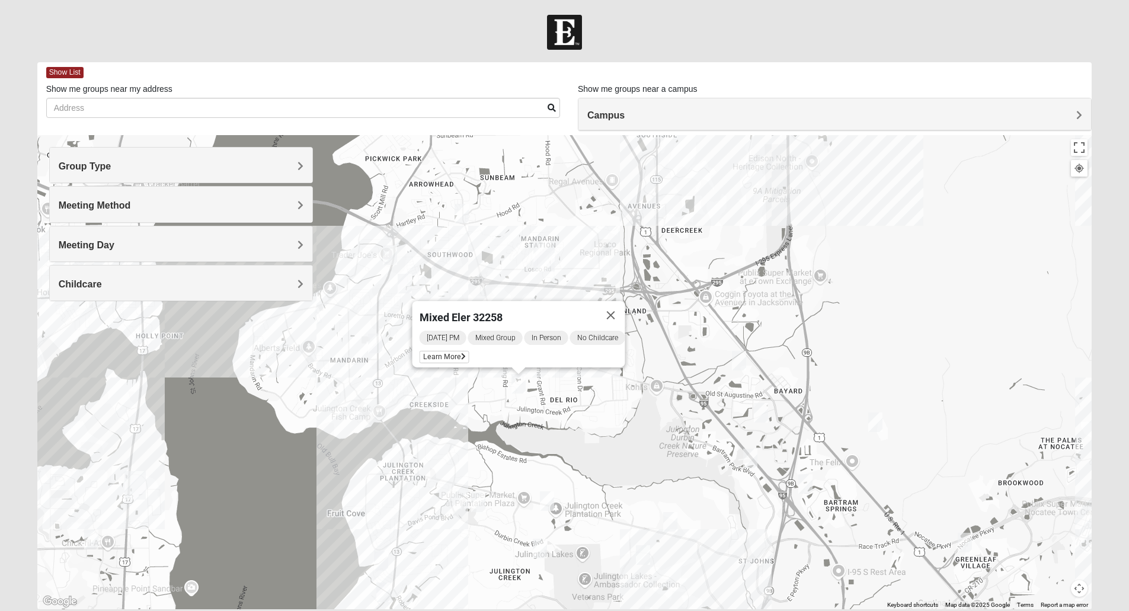
drag, startPoint x: 392, startPoint y: 329, endPoint x: 540, endPoint y: 425, distance: 176.5
click at [540, 425] on div "Mixed Eler 32258 Wednesday PM Mixed Group In Person No Childcare Learn More" at bounding box center [564, 372] width 1055 height 474
click at [380, 412] on div "Mixed Eler 32258 Wednesday PM Mixed Group In Person No Childcare Learn More" at bounding box center [564, 372] width 1055 height 474
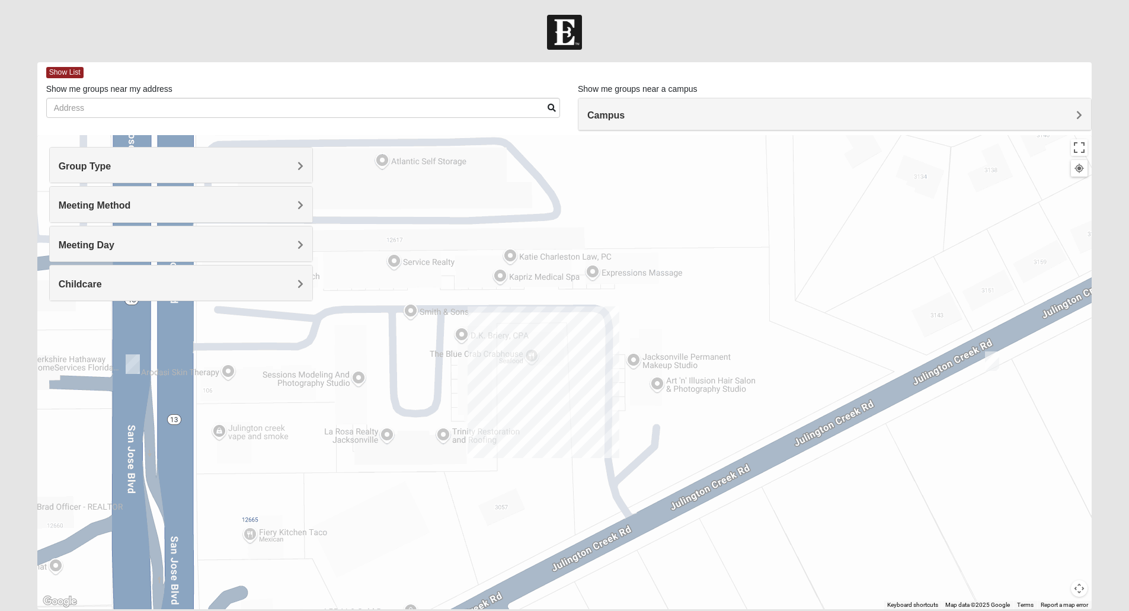
click at [994, 361] on img "Mixed VonNieda 32223" at bounding box center [992, 361] width 14 height 20
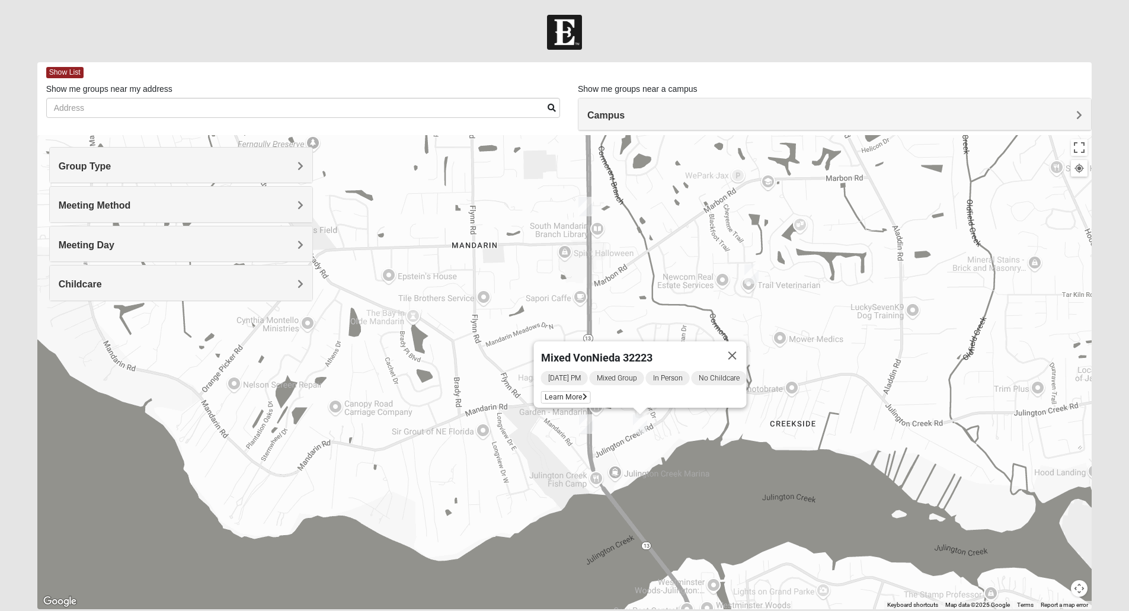
click at [585, 430] on img "Mixed RE/MAX 32223" at bounding box center [586, 424] width 14 height 20
click at [636, 462] on div "Mixed RE/MAX 32223 Wednesday AM Mixed Group In Person No Childcare Learn More" at bounding box center [564, 372] width 1055 height 474
click at [631, 423] on div "Mixed RE/MAX 32223 Wednesday AM Mixed Group In Person No Childcare Learn More" at bounding box center [564, 372] width 1055 height 474
click at [642, 422] on img "Mixed VonNieda 32223" at bounding box center [640, 424] width 14 height 20
click at [587, 214] on img "Mens Clark 32259" at bounding box center [585, 207] width 14 height 20
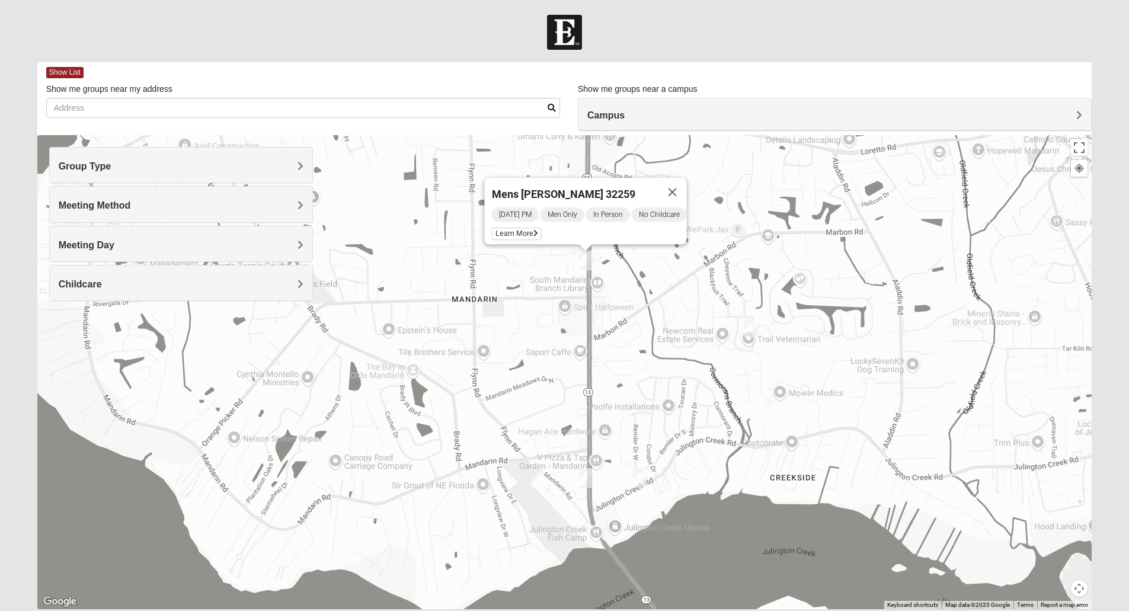
click at [645, 483] on img "Mixed VonNieda 32223" at bounding box center [640, 478] width 14 height 20
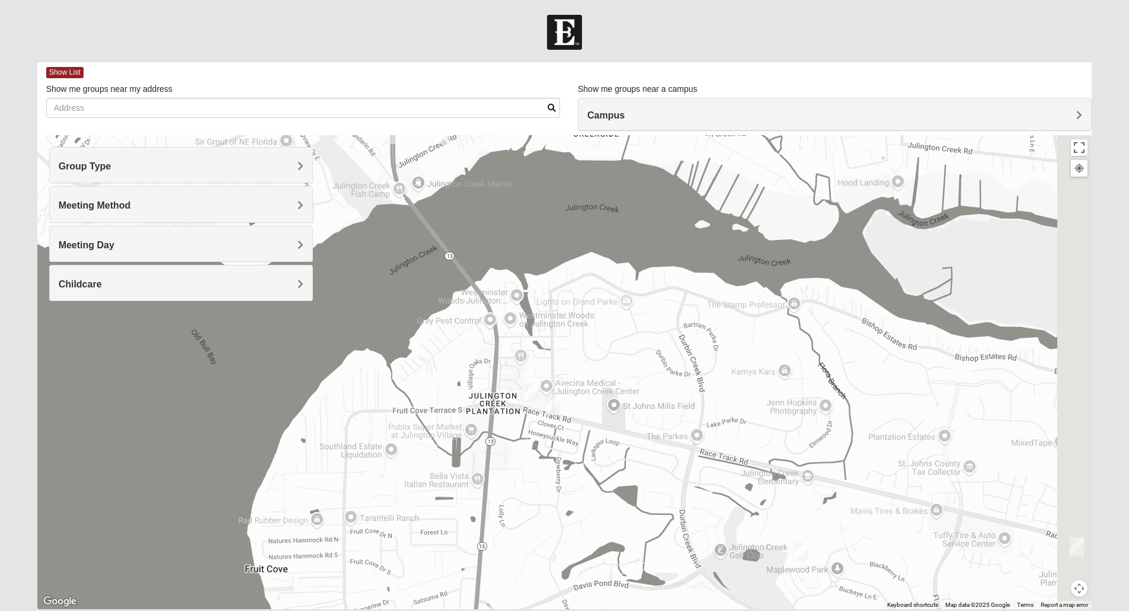
drag, startPoint x: 739, startPoint y: 494, endPoint x: 537, endPoint y: 137, distance: 410.8
click at [537, 137] on div "Mixed VonNieda 32223 Tuesday PM Mixed Group In Person No Childcare Learn More" at bounding box center [564, 372] width 1055 height 474
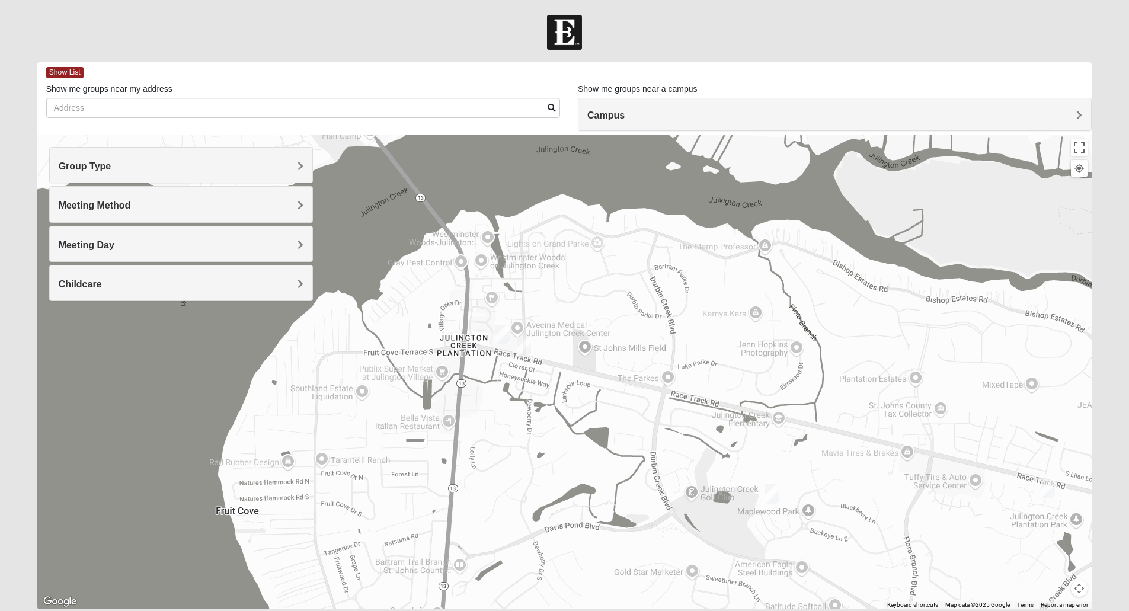
click at [526, 341] on img "Mens Goehring, Kauffman 32259" at bounding box center [524, 347] width 14 height 20
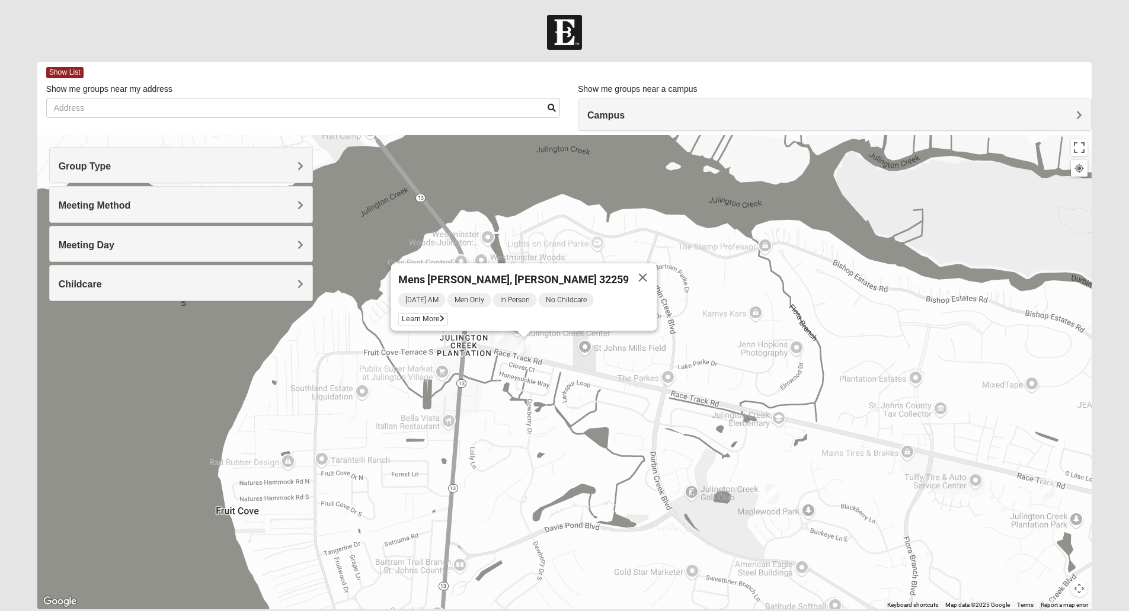
click at [497, 336] on img "Mens Hayes 32259" at bounding box center [502, 335] width 14 height 20
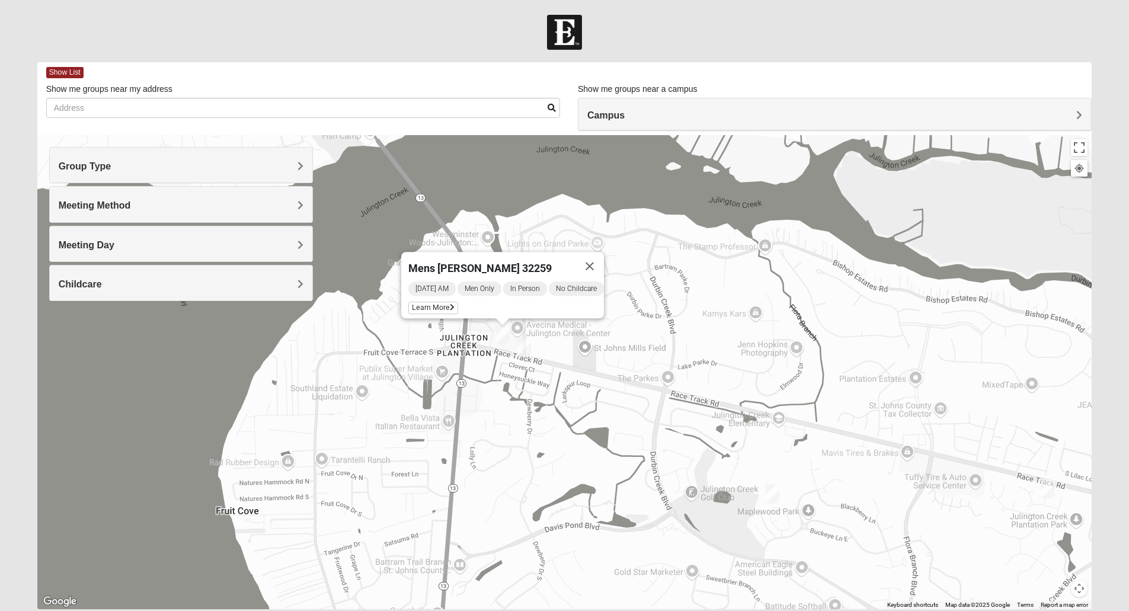
click at [531, 349] on div "Mens Hayes 32259 Monday AM Men Only In Person No Childcare Learn More" at bounding box center [564, 372] width 1055 height 474
click at [524, 348] on img "Mens Goehring, Kauffman 32259" at bounding box center [524, 347] width 14 height 20
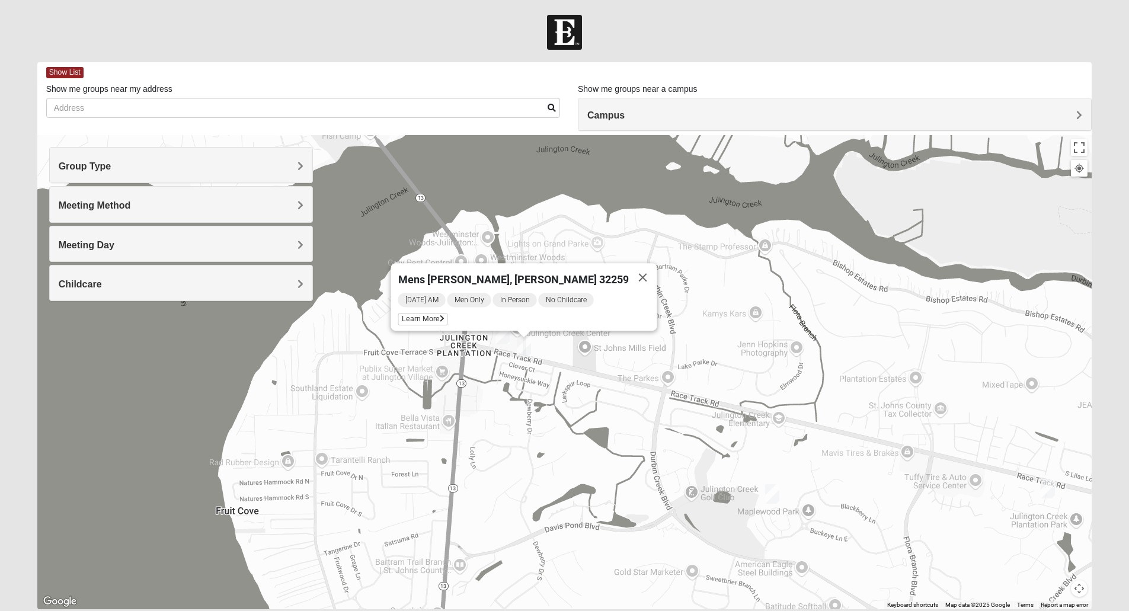
click at [769, 499] on img "Mixed Perez 32259" at bounding box center [772, 494] width 14 height 20
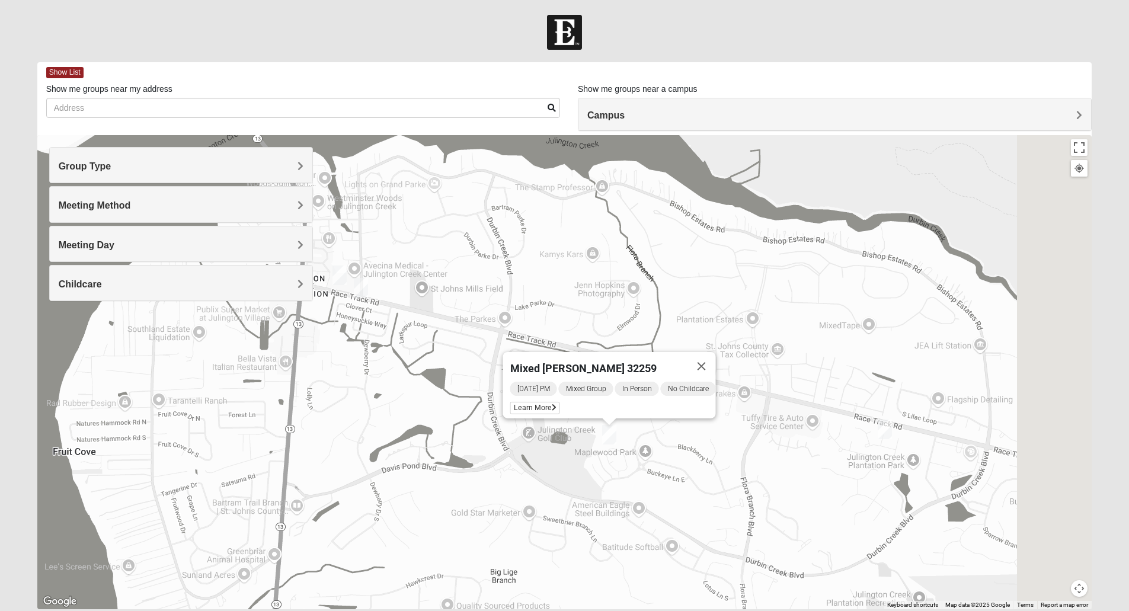
drag, startPoint x: 764, startPoint y: 313, endPoint x: 571, endPoint y: 248, distance: 204.4
click at [571, 248] on div "Mixed Perez 32259 Wednesday PM Mixed Group In Person No Childcare Learn More" at bounding box center [564, 372] width 1055 height 474
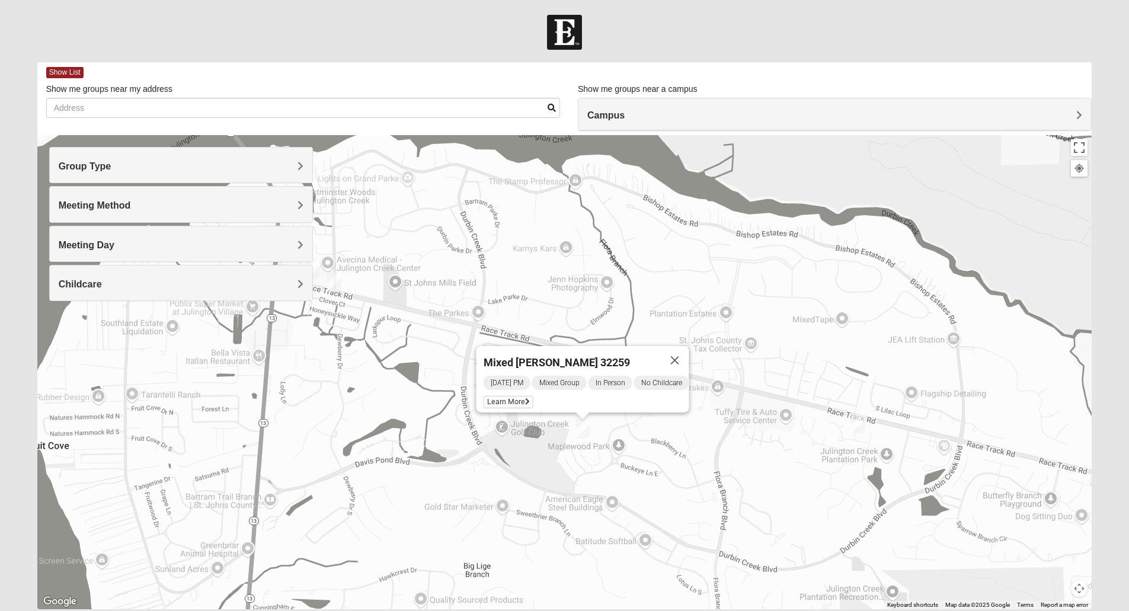
click at [181, 215] on div "Meeting Method" at bounding box center [181, 204] width 262 height 35
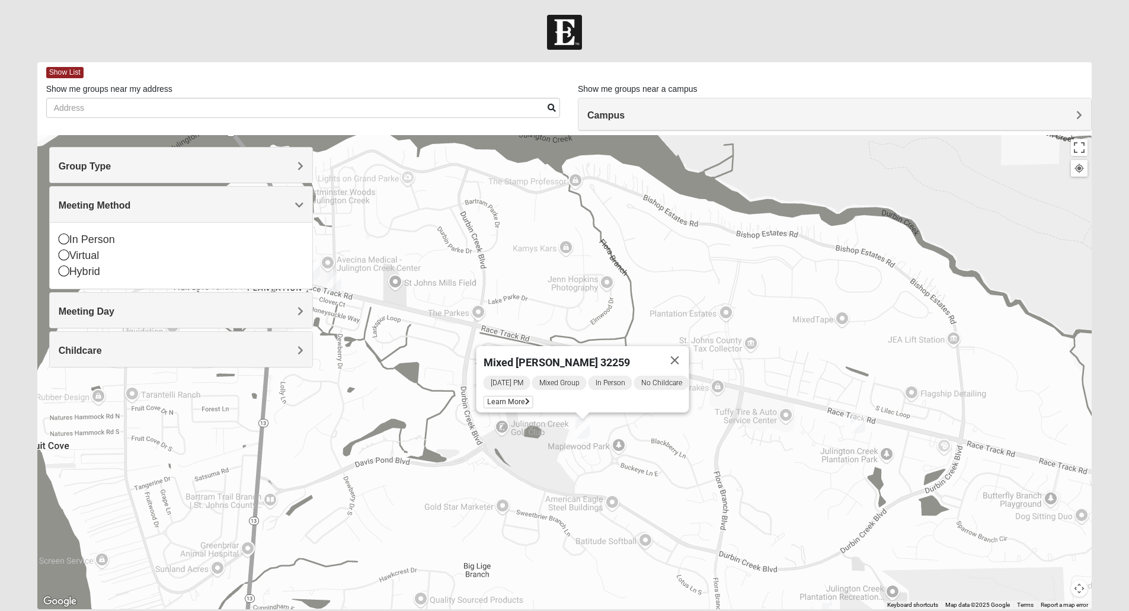
click at [181, 215] on div "Meeting Method" at bounding box center [181, 204] width 262 height 35
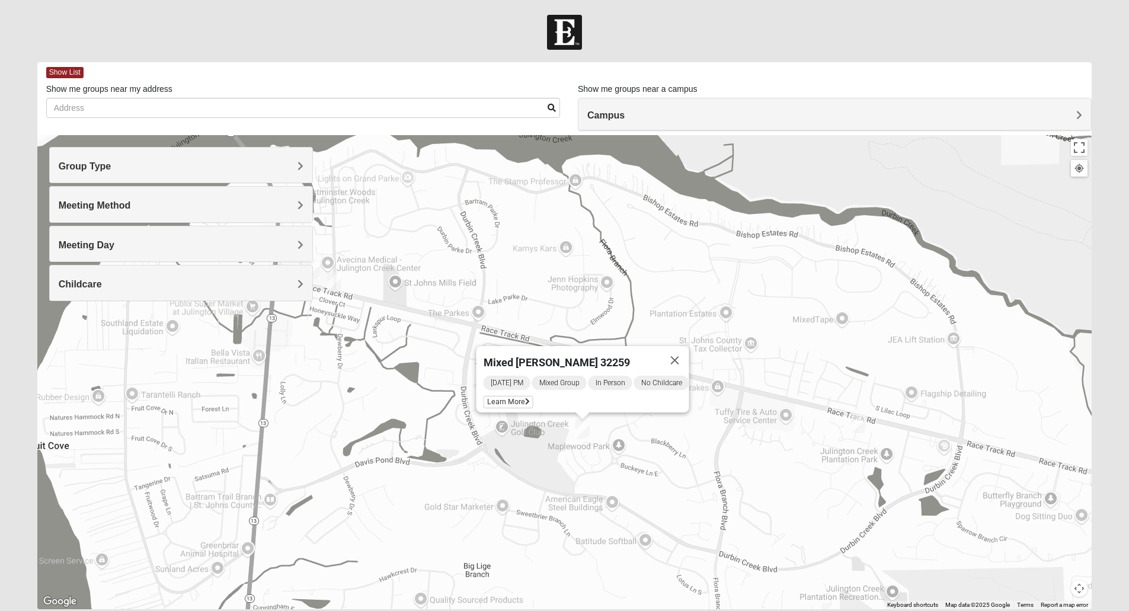
click at [168, 242] on h4 "Meeting Day" at bounding box center [181, 244] width 245 height 11
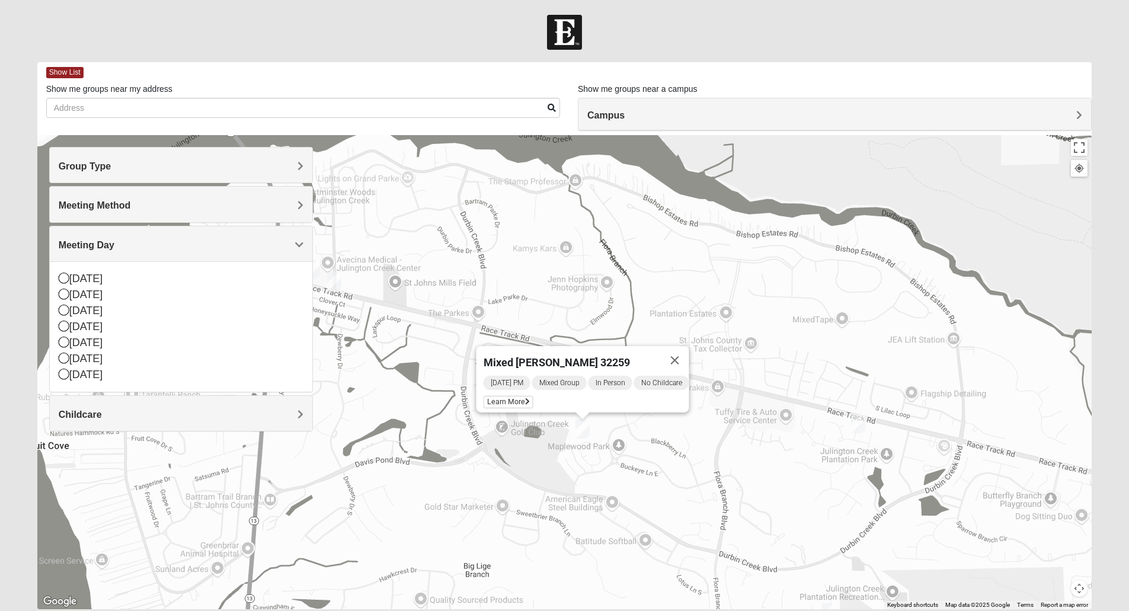
click at [168, 242] on h4 "Meeting Day" at bounding box center [181, 244] width 245 height 11
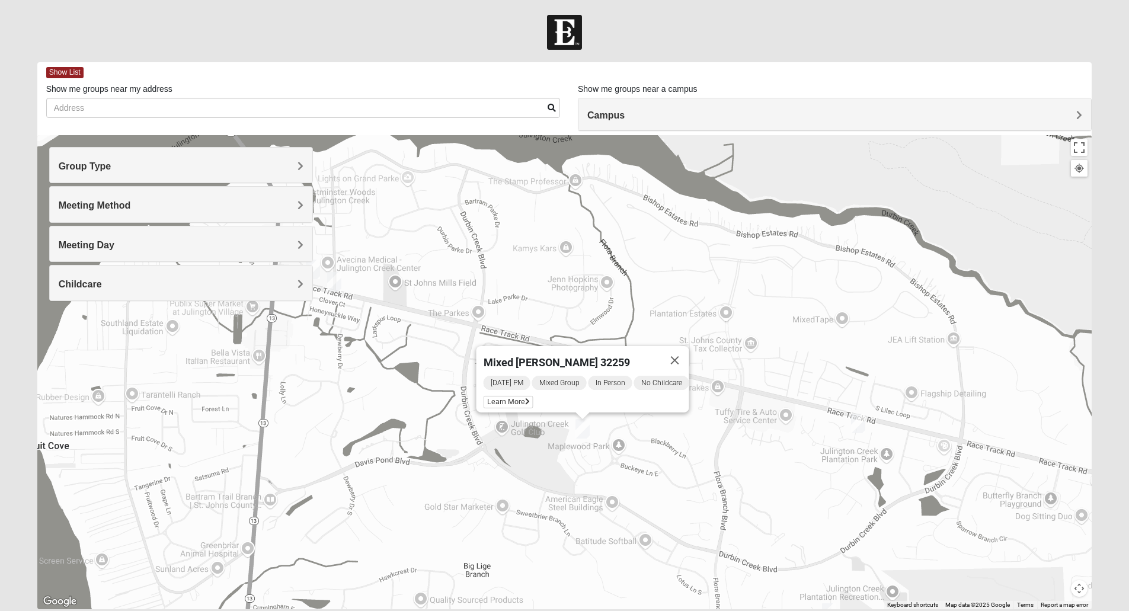
click at [737, 305] on div "Mixed Perez 32259 Wednesday PM Mixed Group In Person No Childcare Learn More" at bounding box center [564, 372] width 1055 height 474
click at [689, 352] on button "Close" at bounding box center [674, 360] width 28 height 28
click at [866, 426] on div "To navigate, press the arrow keys." at bounding box center [564, 372] width 1055 height 474
click at [858, 421] on img "Mens Kinnaman/Gerville-Reache 32259" at bounding box center [858, 424] width 14 height 20
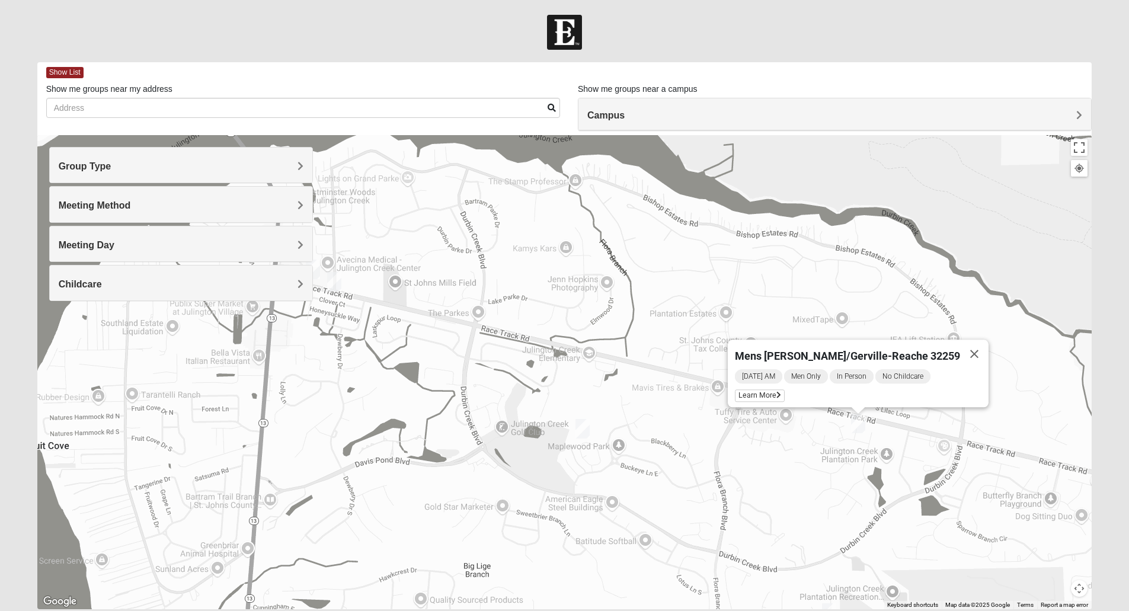
click at [801, 481] on div "Mens Kinnaman/Gerville-Reache 32259 Monday AM Men Only In Person No Childcare L…" at bounding box center [564, 372] width 1055 height 474
click at [960, 348] on button "Close" at bounding box center [974, 354] width 28 height 28
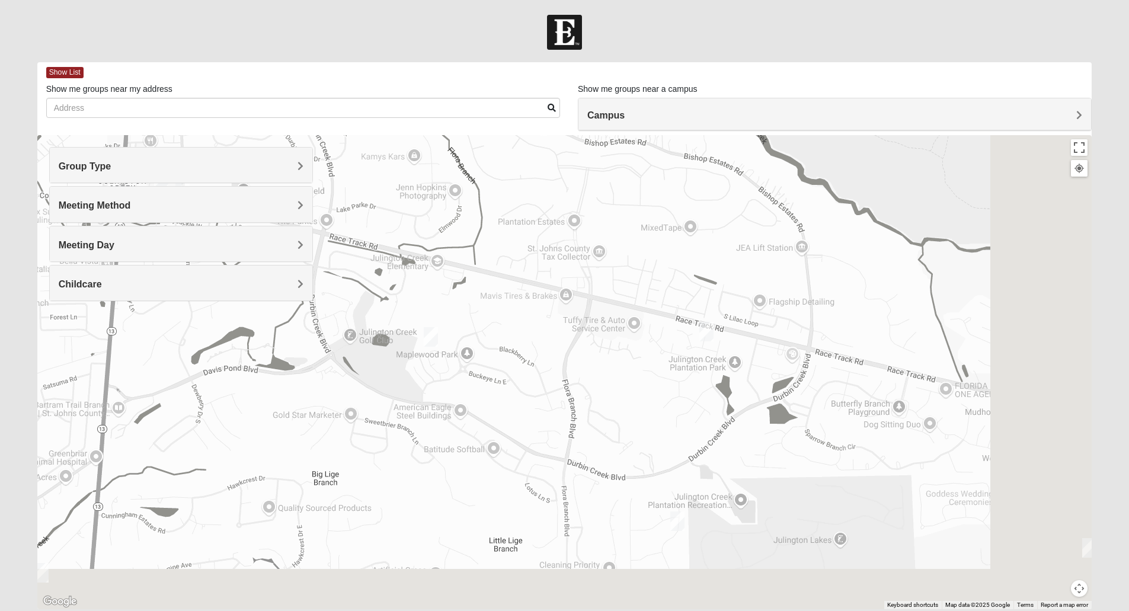
drag, startPoint x: 966, startPoint y: 409, endPoint x: 811, endPoint y: 317, distance: 179.9
click at [811, 317] on div at bounding box center [564, 372] width 1055 height 474
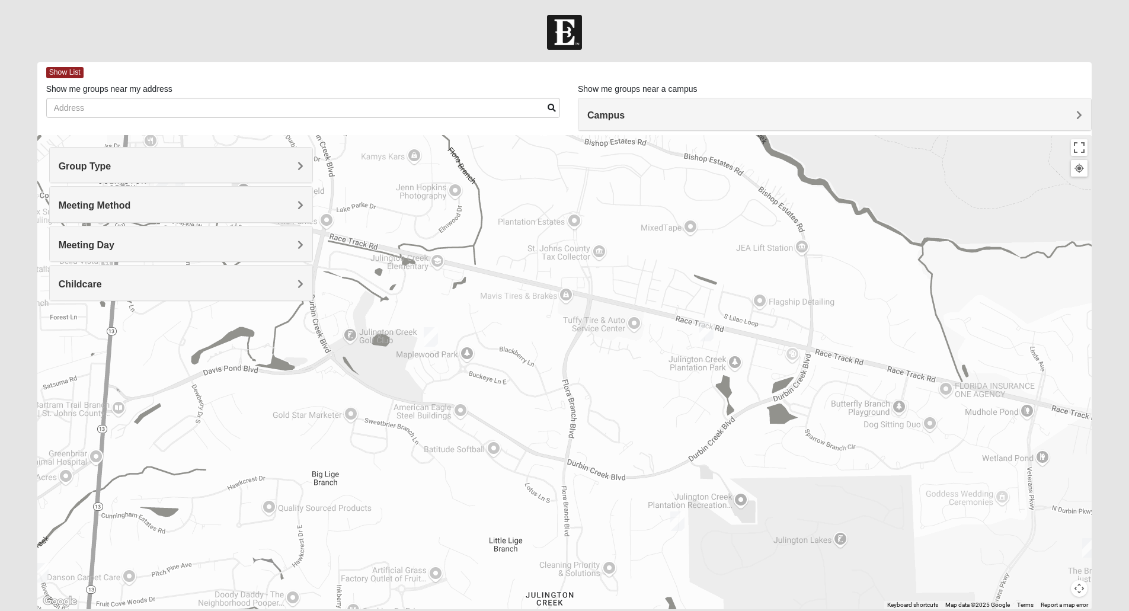
click at [683, 528] on img "Womens Iliff 32259" at bounding box center [677, 521] width 14 height 20
click at [777, 445] on button "Close" at bounding box center [769, 452] width 28 height 28
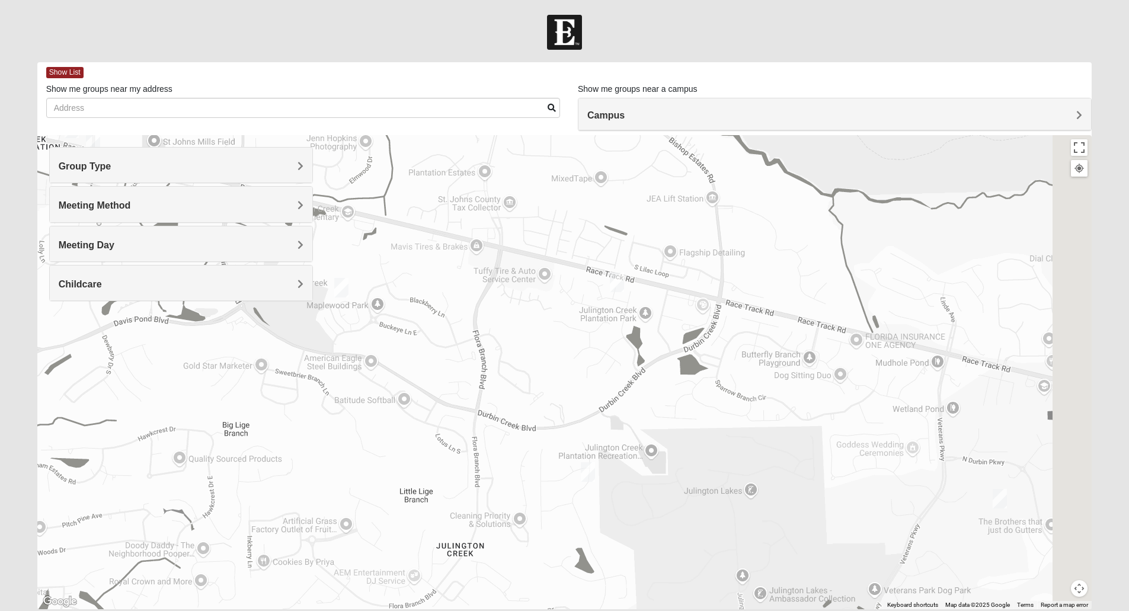
drag, startPoint x: 860, startPoint y: 410, endPoint x: 712, endPoint y: 336, distance: 166.1
click at [712, 336] on div at bounding box center [564, 372] width 1055 height 474
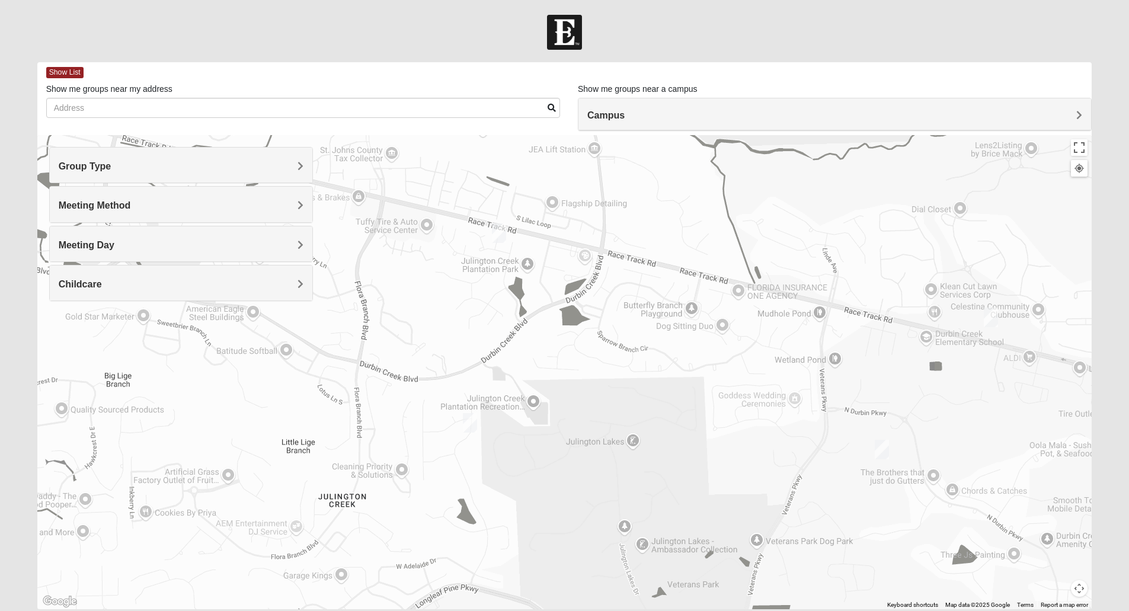
click at [164, 285] on h4 "Childcare" at bounding box center [181, 283] width 245 height 11
click at [501, 231] on img "Mens Kinnaman/Gerville-Reache 32259" at bounding box center [499, 233] width 14 height 20
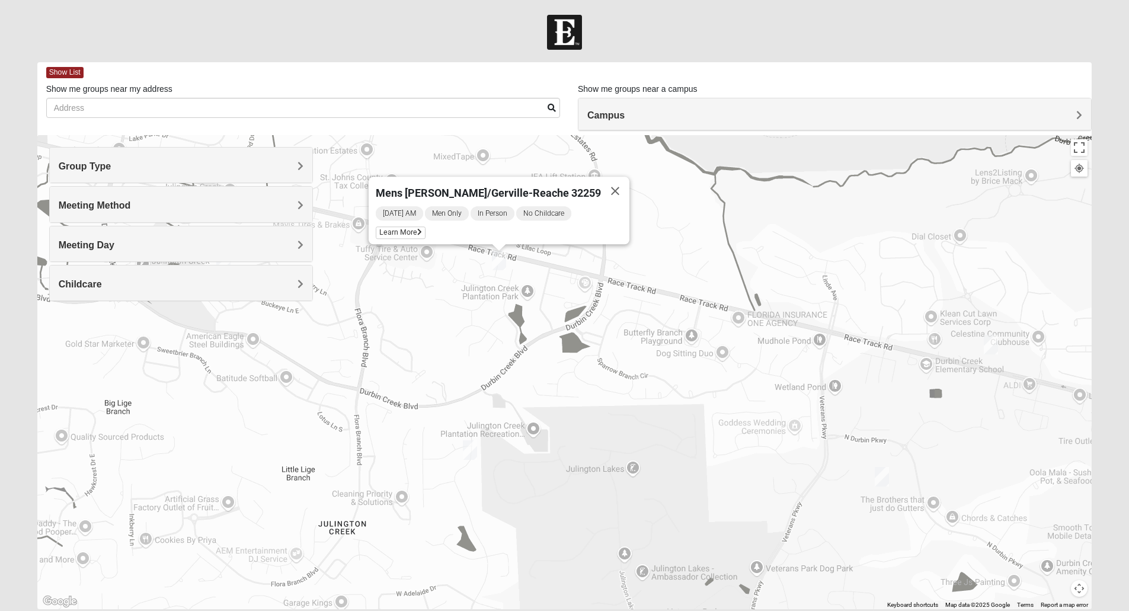
click at [421, 321] on div "Mens Kinnaman/Gerville-Reache 32259 Monday AM Men Only In Person No Childcare L…" at bounding box center [564, 372] width 1055 height 474
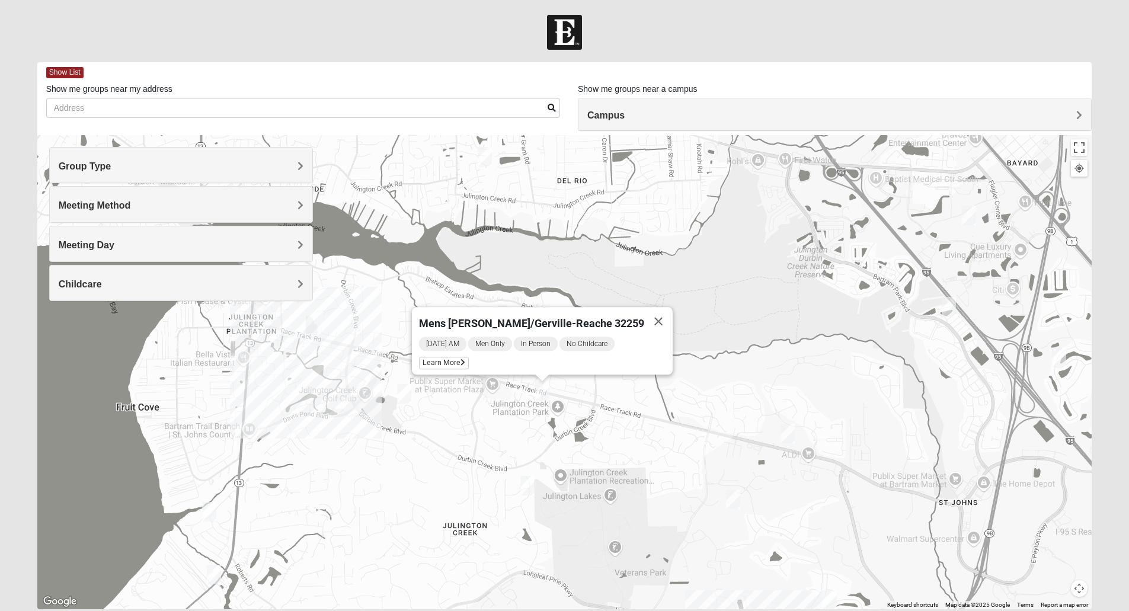
drag, startPoint x: 366, startPoint y: 356, endPoint x: 453, endPoint y: 466, distance: 140.5
click at [453, 466] on div "Mens Kinnaman/Gerville-Reache 32259 Monday AM Men Only In Person No Childcare L…" at bounding box center [564, 372] width 1055 height 474
click at [408, 393] on img "Mixed Perez 32259" at bounding box center [404, 394] width 14 height 20
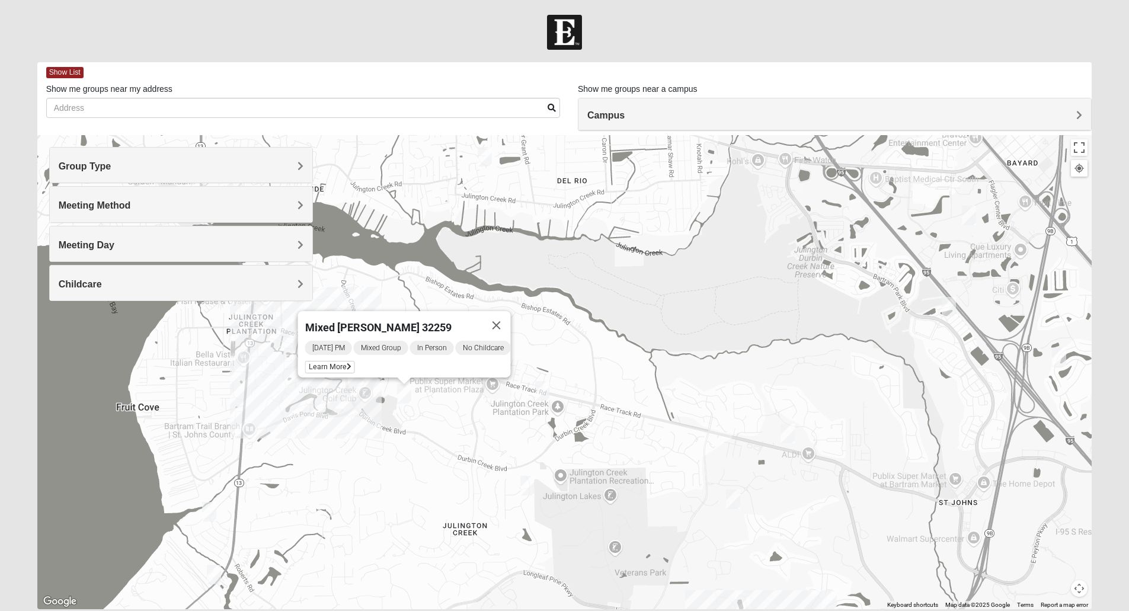
click at [485, 155] on img "Mixed Eler 32258" at bounding box center [485, 157] width 14 height 20
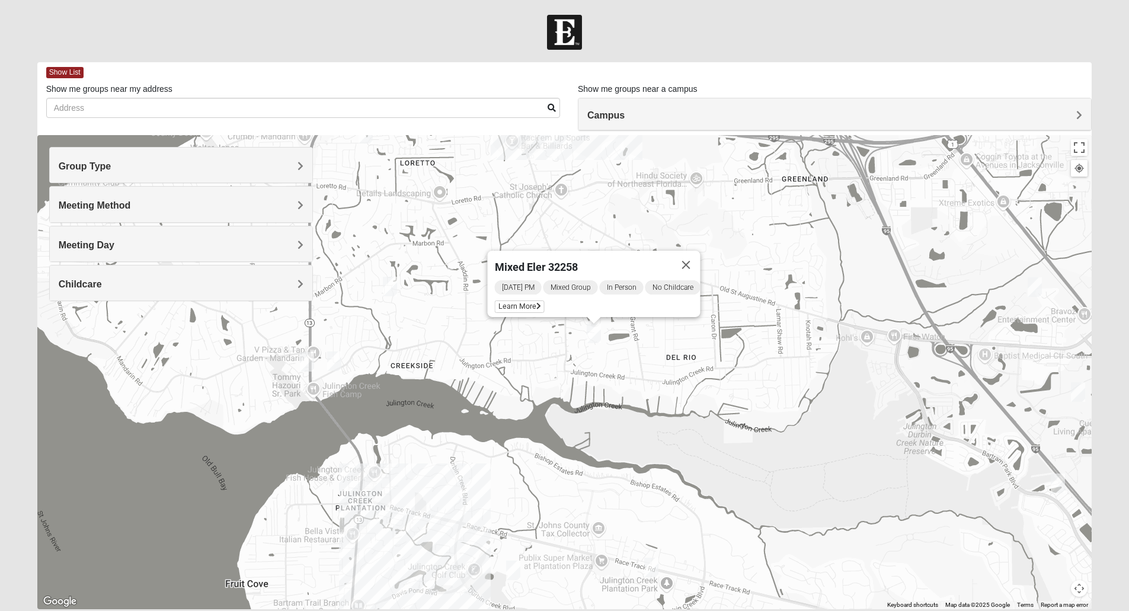
drag, startPoint x: 451, startPoint y: 317, endPoint x: 578, endPoint y: 398, distance: 150.7
click at [578, 398] on div "Mixed Eler 32258 Wednesday PM Mixed Group In Person No Childcare Learn More" at bounding box center [564, 372] width 1055 height 474
click at [393, 289] on img "Mixed Saavedra 32223" at bounding box center [390, 287] width 14 height 20
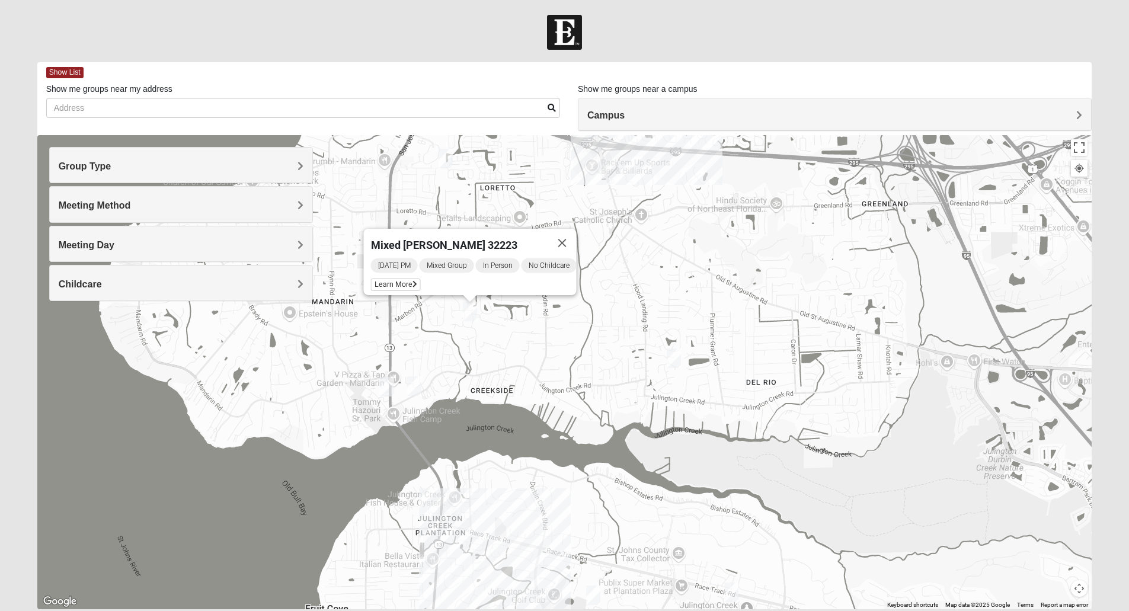
drag, startPoint x: 372, startPoint y: 332, endPoint x: 462, endPoint y: 361, distance: 94.8
click at [462, 361] on div "Mixed Saavedra 32223 Wednesday PM Mixed Group In Person No Childcare Learn More" at bounding box center [564, 372] width 1055 height 474
click at [671, 363] on img "Mixed Eler 32258" at bounding box center [672, 358] width 14 height 20
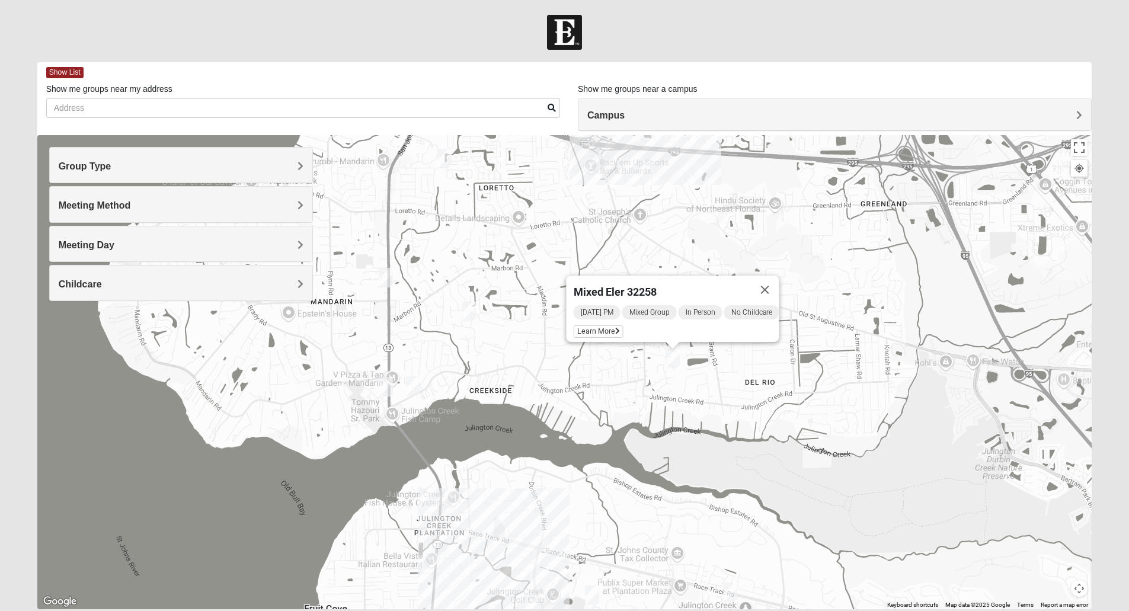
click at [415, 386] on img "Mixed VonNieda 32223" at bounding box center [413, 386] width 14 height 20
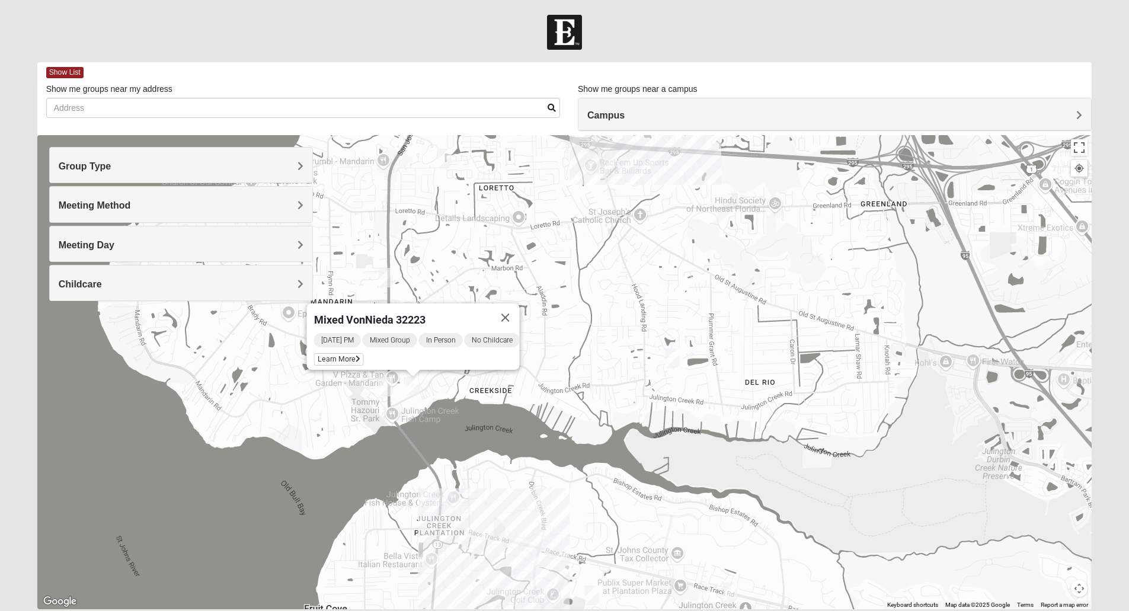
click at [673, 365] on img "Mixed Eler 32258" at bounding box center [672, 358] width 14 height 20
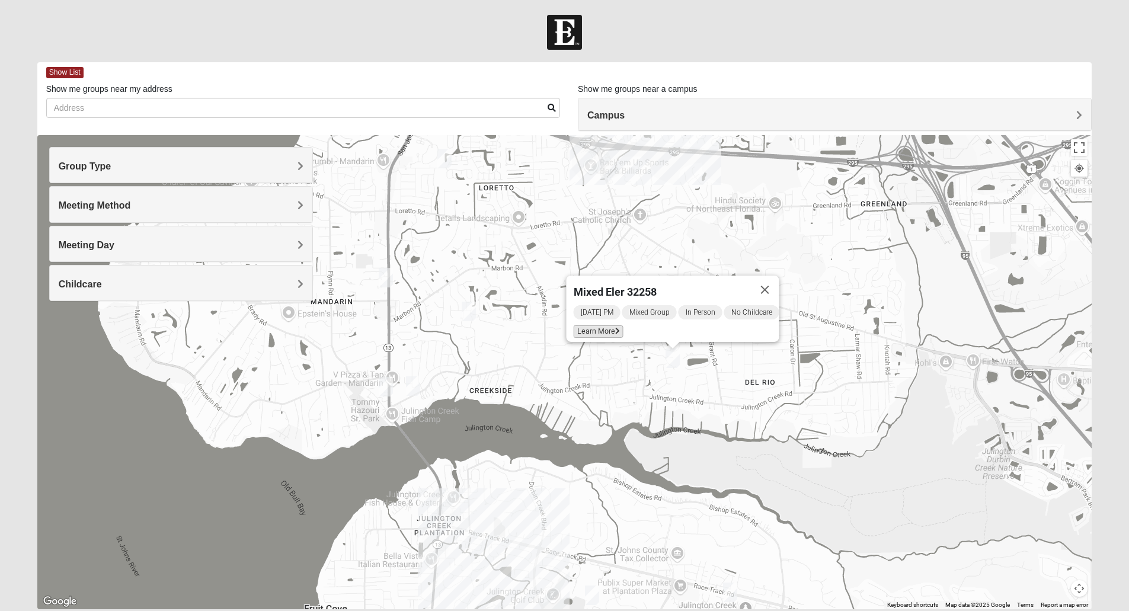
click at [595, 328] on span "Learn More" at bounding box center [598, 331] width 50 height 12
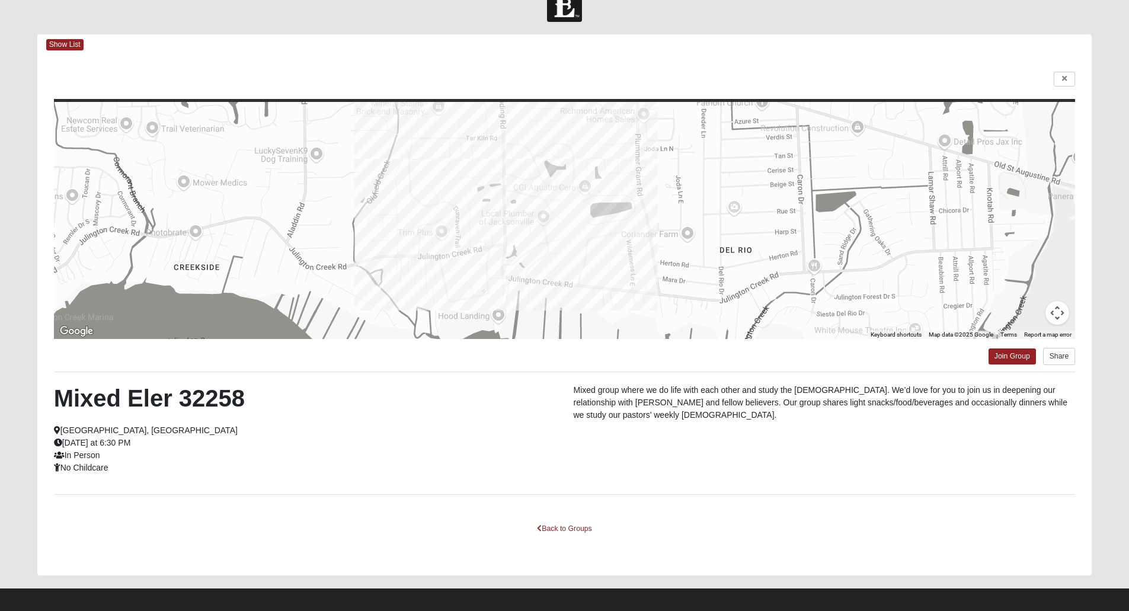
scroll to position [36, 0]
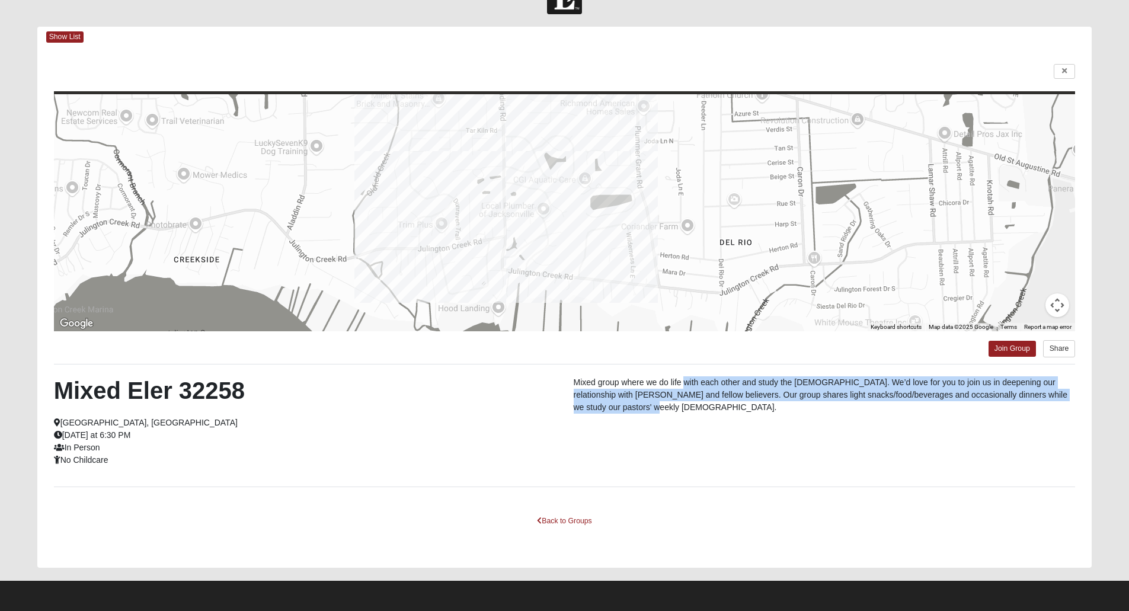
drag, startPoint x: 685, startPoint y: 382, endPoint x: 659, endPoint y: 412, distance: 40.4
click at [659, 412] on p "Mixed group where we do life with each other and study the Bible. We’d love for…" at bounding box center [825, 394] width 502 height 37
click at [1011, 348] on link "Join Group" at bounding box center [1011, 349] width 47 height 16
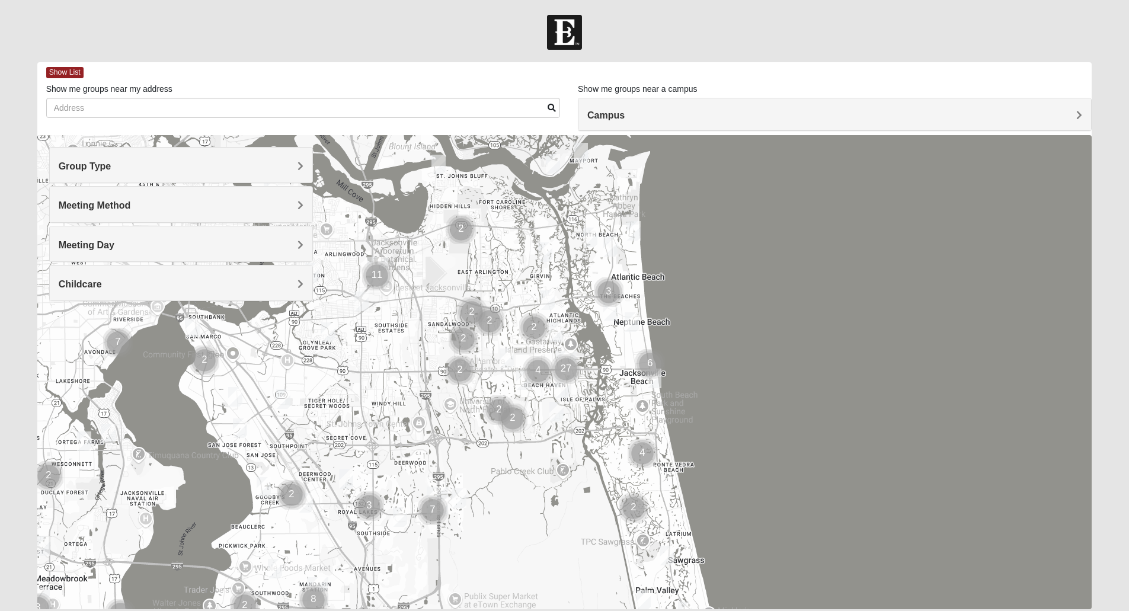
scroll to position [36, 0]
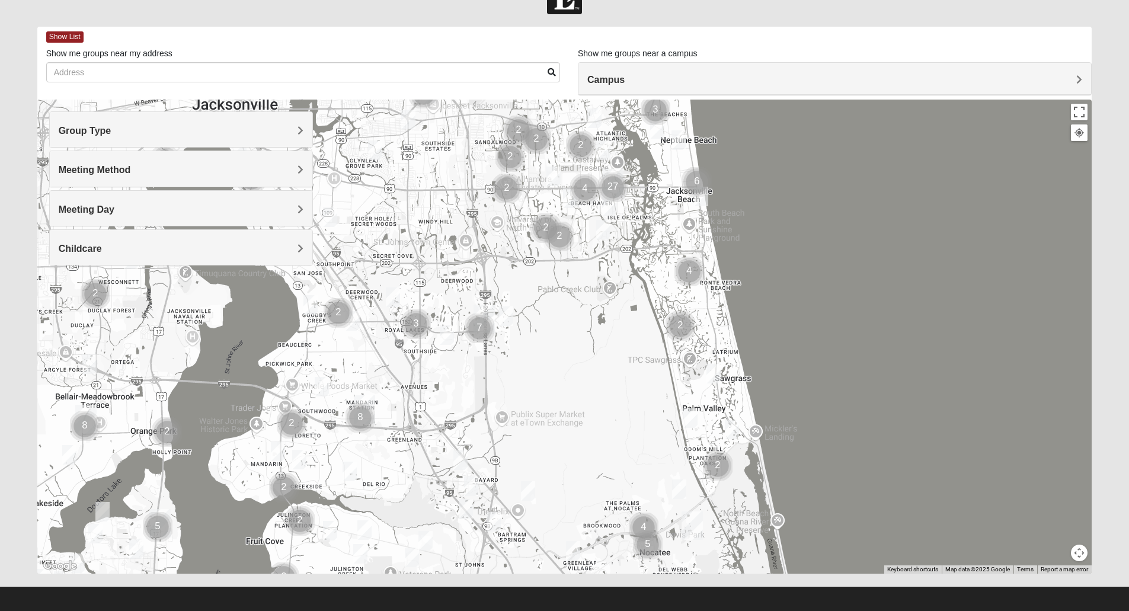
drag, startPoint x: 413, startPoint y: 514, endPoint x: 459, endPoint y: 366, distance: 154.4
click at [459, 366] on div at bounding box center [564, 337] width 1055 height 474
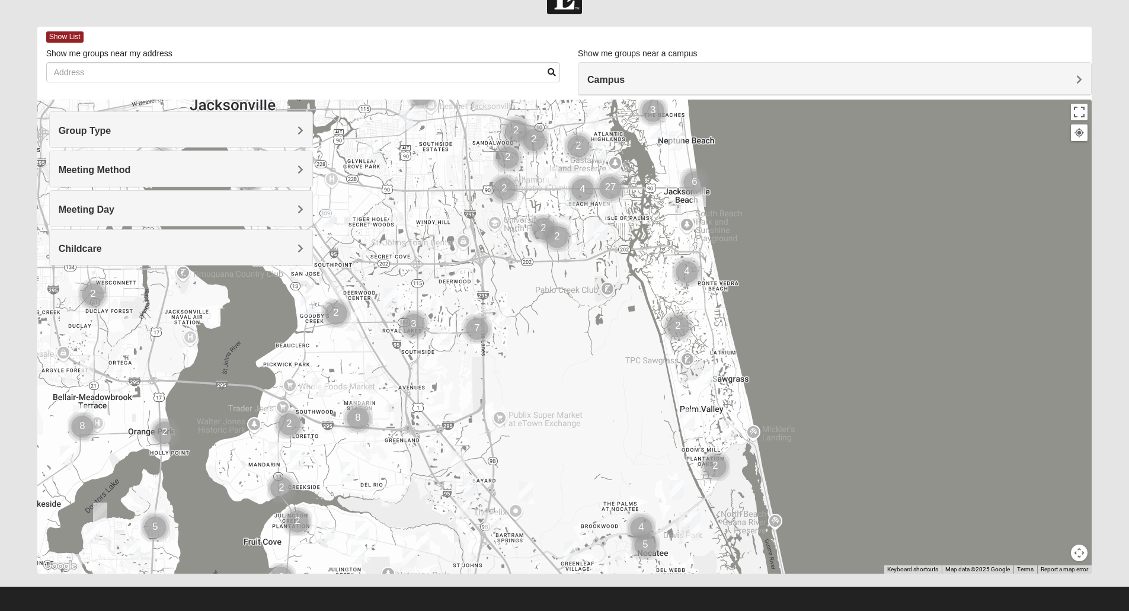
click at [347, 466] on img "Mixed Eler 32258" at bounding box center [347, 472] width 14 height 20
click at [296, 466] on img "Mixed Saavedra 32223" at bounding box center [297, 460] width 14 height 20
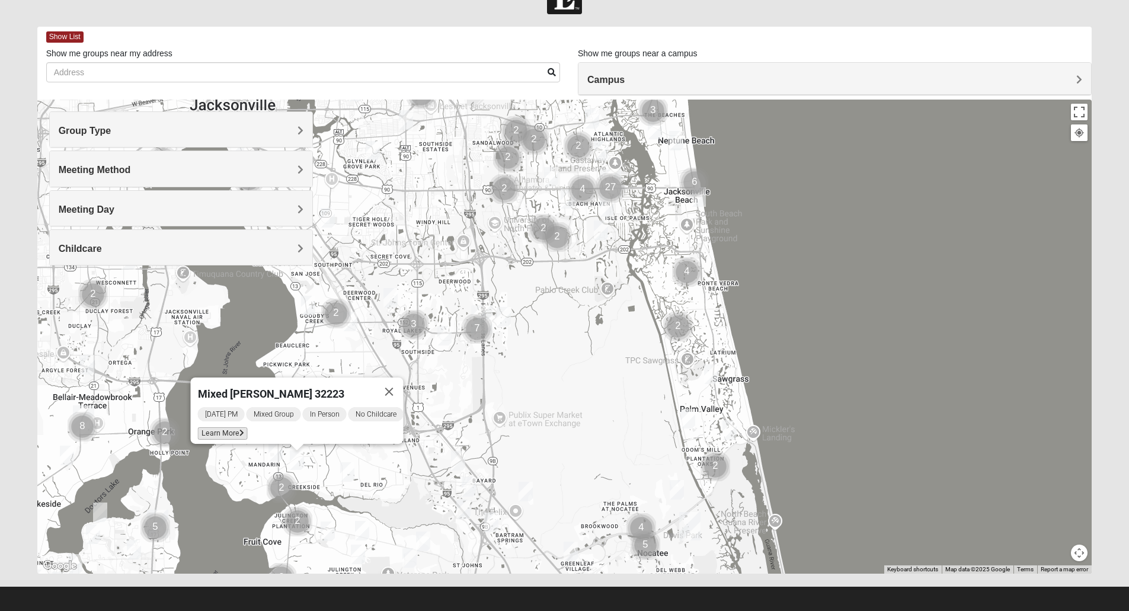
click at [225, 428] on span "Learn More" at bounding box center [222, 433] width 50 height 12
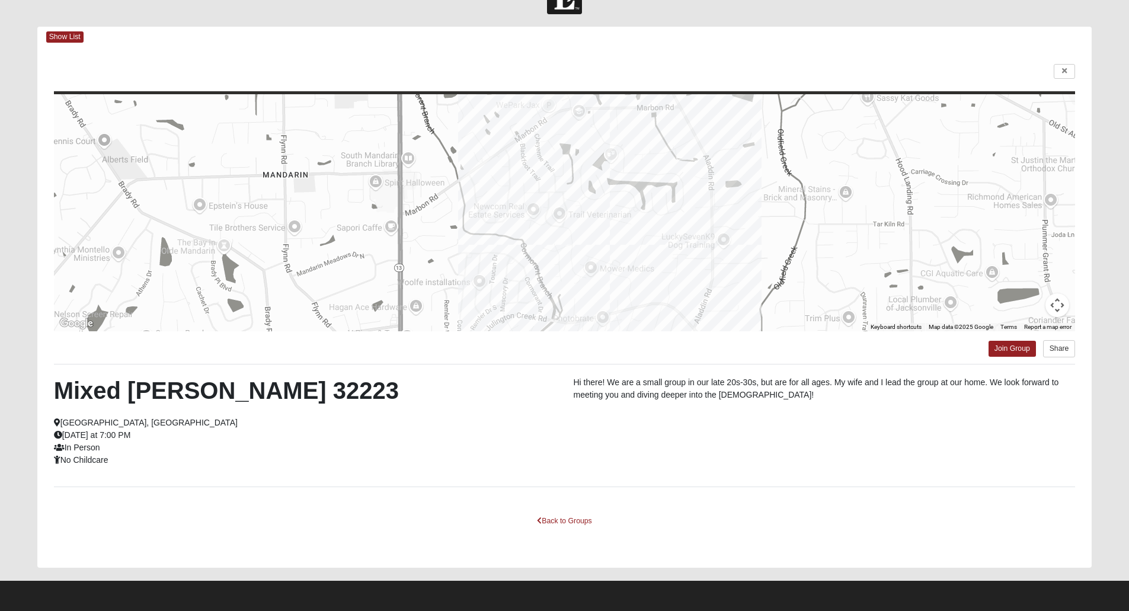
click at [703, 371] on div "← Move left → Move right ↑ Move up ↓ Move down + Zoom in - Zoom out Home Jump l…" at bounding box center [564, 307] width 1055 height 520
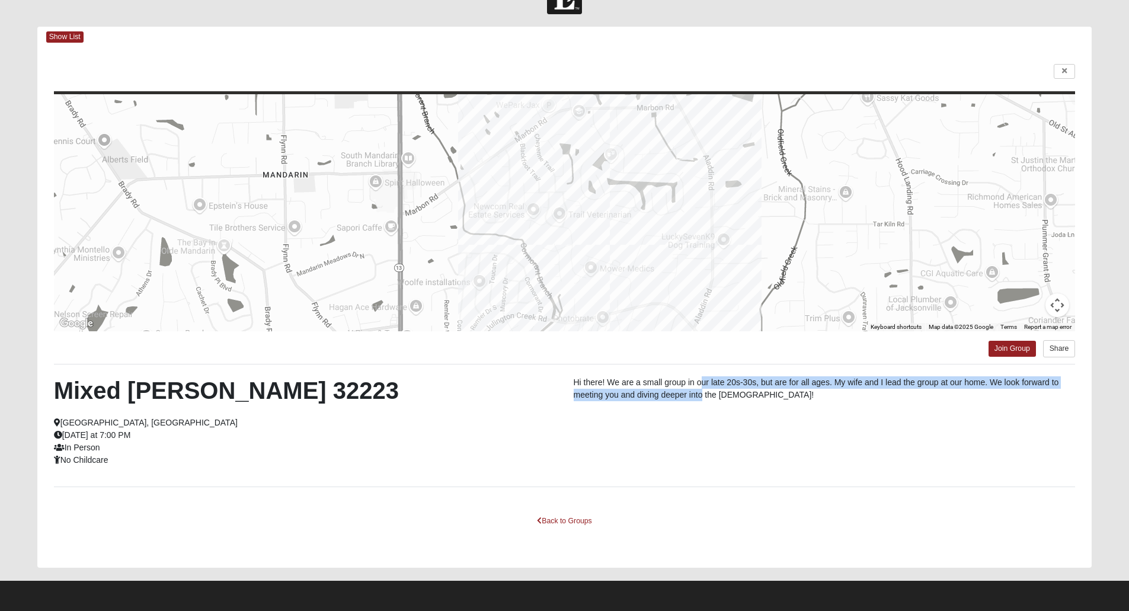
drag, startPoint x: 703, startPoint y: 379, endPoint x: 702, endPoint y: 391, distance: 12.5
click at [702, 391] on p "Hi there! We are a small group in our late 20s-30s, but are for all ages. My wi…" at bounding box center [825, 388] width 502 height 25
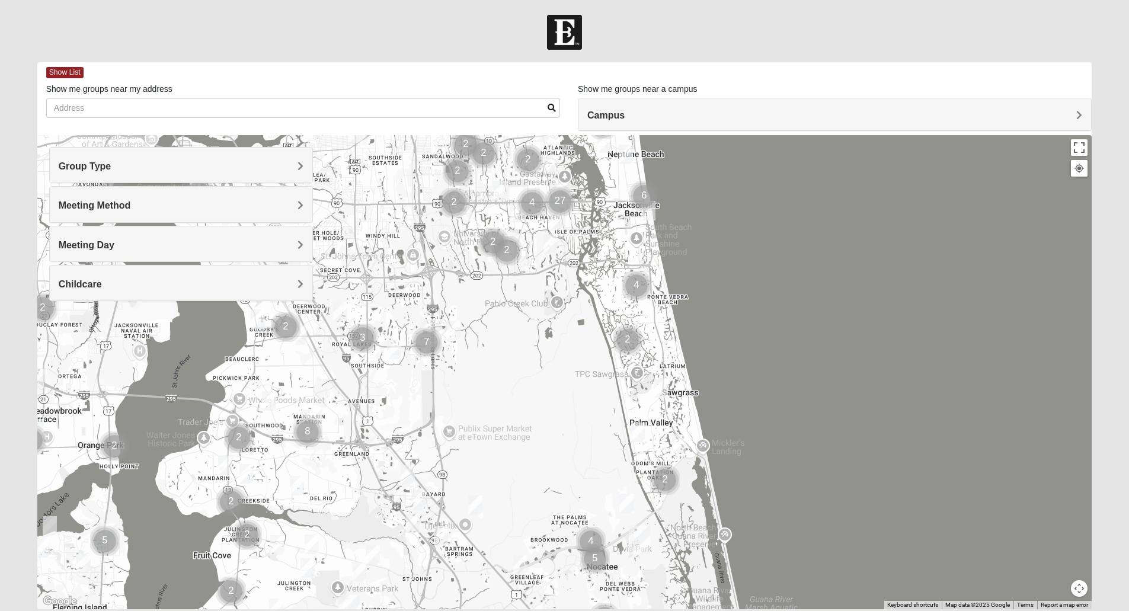
drag, startPoint x: 355, startPoint y: 567, endPoint x: 348, endPoint y: 395, distance: 172.0
click at [348, 395] on div at bounding box center [564, 372] width 1055 height 474
click at [350, 547] on div at bounding box center [564, 372] width 1055 height 474
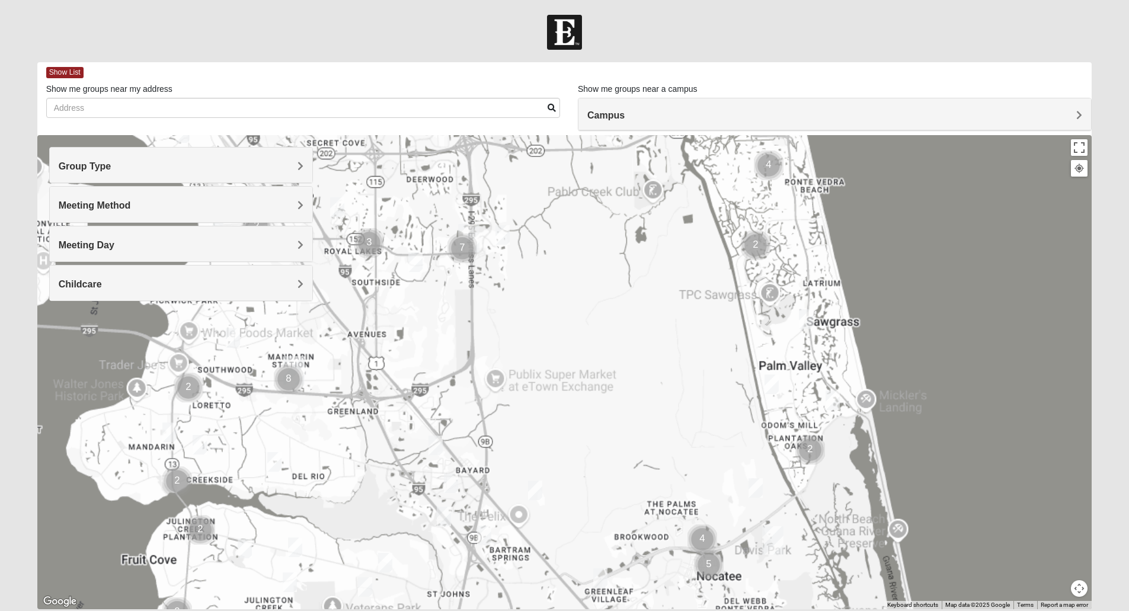
click at [350, 547] on div at bounding box center [564, 372] width 1055 height 474
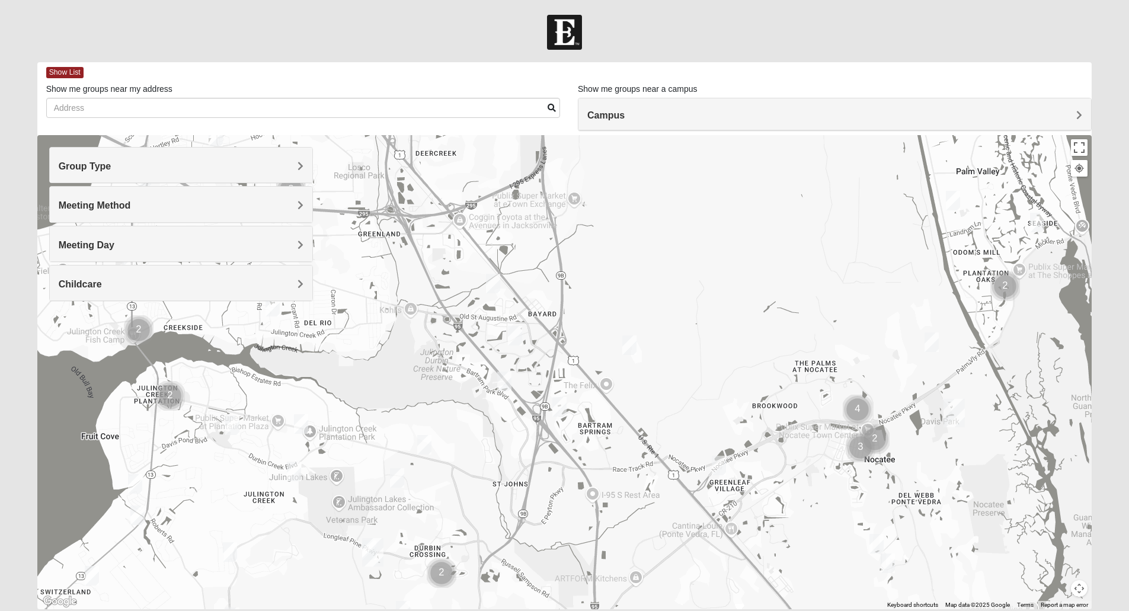
drag, startPoint x: 350, startPoint y: 547, endPoint x: 377, endPoint y: 417, distance: 133.2
click at [377, 417] on div at bounding box center [564, 372] width 1055 height 474
click at [235, 424] on img "Mixed Perez 32259" at bounding box center [232, 427] width 14 height 20
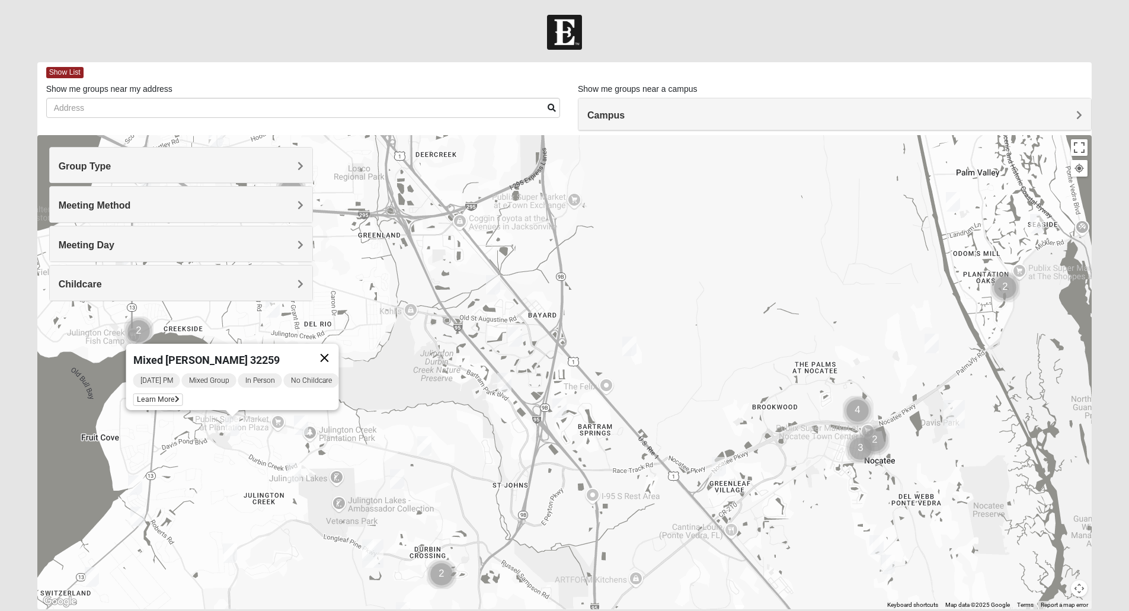
click at [338, 344] on button "Close" at bounding box center [324, 358] width 28 height 28
click at [276, 313] on img "Mixed Eler 32258" at bounding box center [272, 308] width 14 height 20
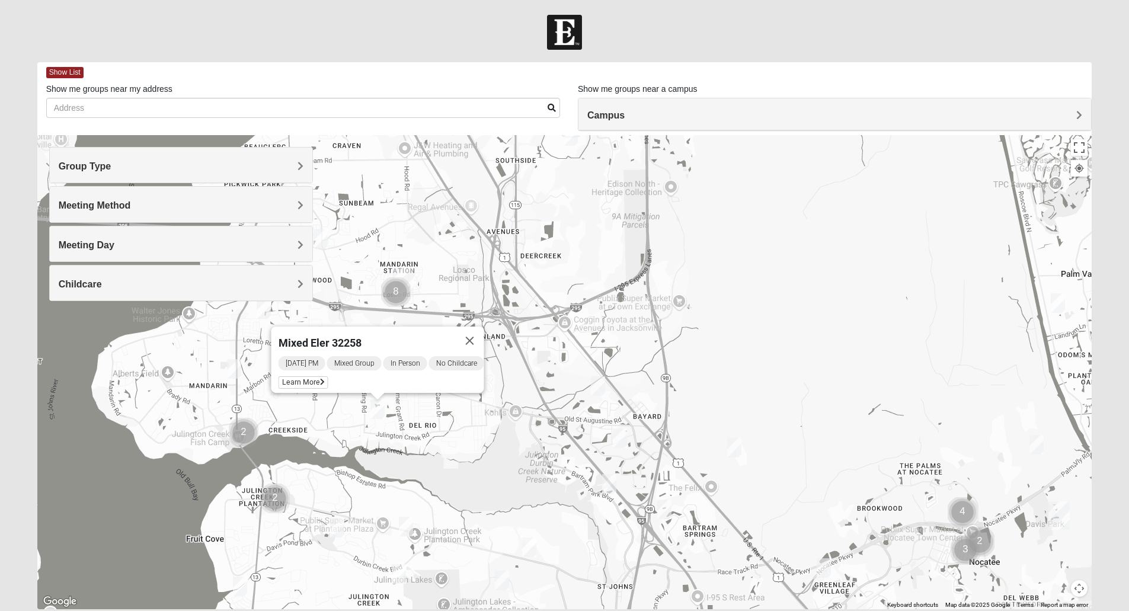
drag, startPoint x: 356, startPoint y: 332, endPoint x: 464, endPoint y: 436, distance: 149.6
click at [464, 436] on div "Mixed Eler 32258 [DATE] PM Mixed Group In Person No Childcare Learn More" at bounding box center [564, 372] width 1055 height 474
click at [357, 437] on div "Mixed Eler 32258 [DATE] PM Mixed Group In Person No Childcare Learn More" at bounding box center [564, 372] width 1055 height 474
click at [472, 334] on button "Close" at bounding box center [469, 340] width 28 height 28
click at [277, 385] on img "Mixed Saavedra 32223" at bounding box center [275, 385] width 14 height 20
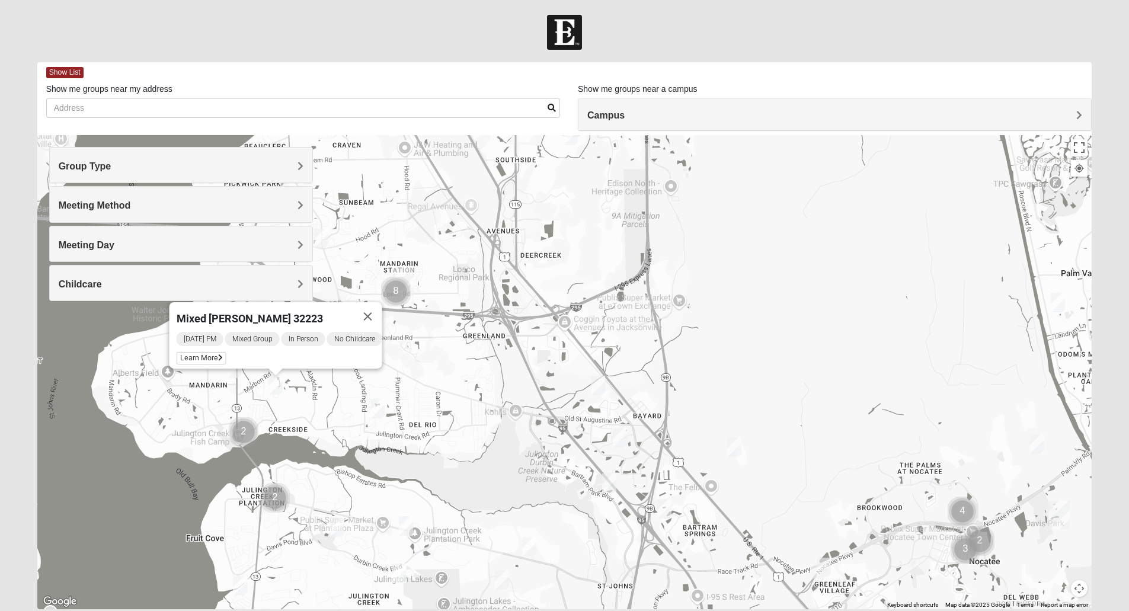
click at [242, 422] on img "Cluster of 2 groups" at bounding box center [244, 432] width 30 height 30
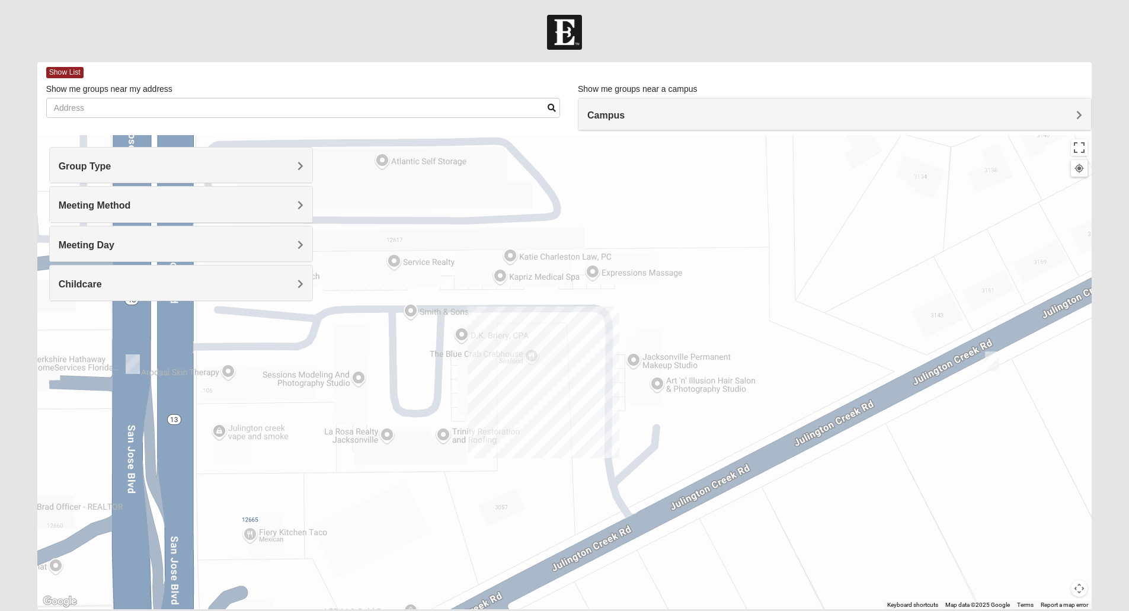
click at [995, 366] on img "Mixed VonNieda 32223" at bounding box center [992, 361] width 14 height 20
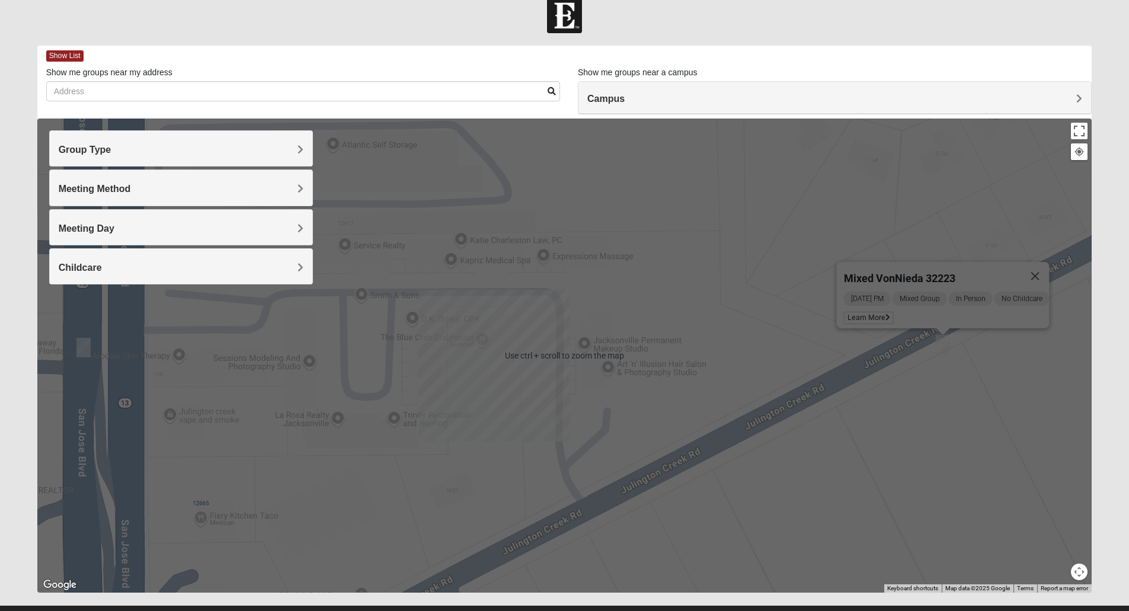
scroll to position [17, 0]
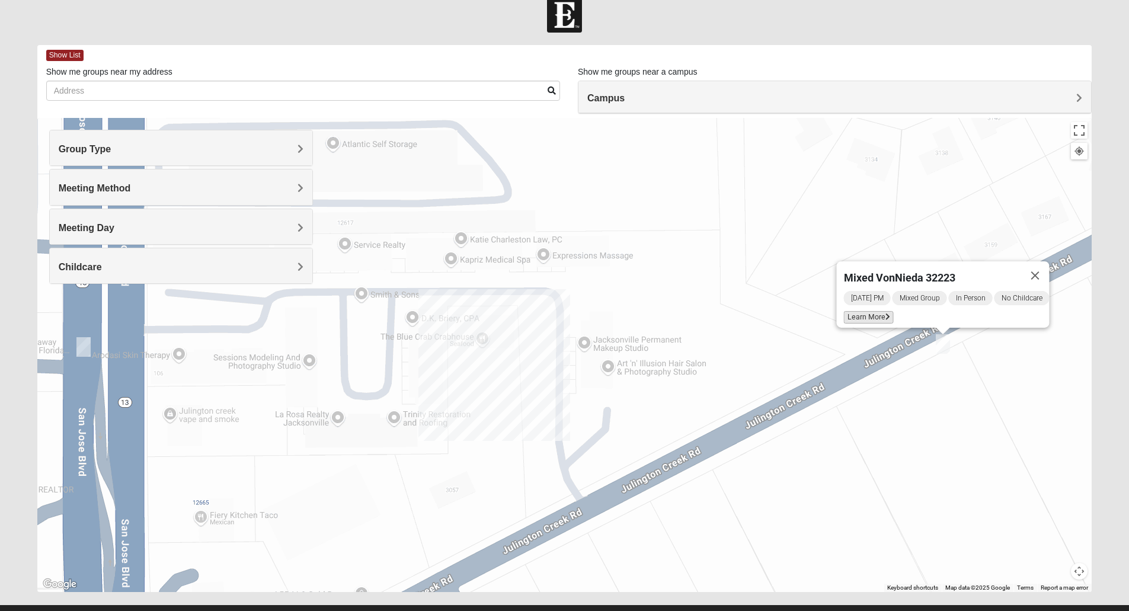
click at [867, 315] on span "Learn More" at bounding box center [868, 317] width 50 height 12
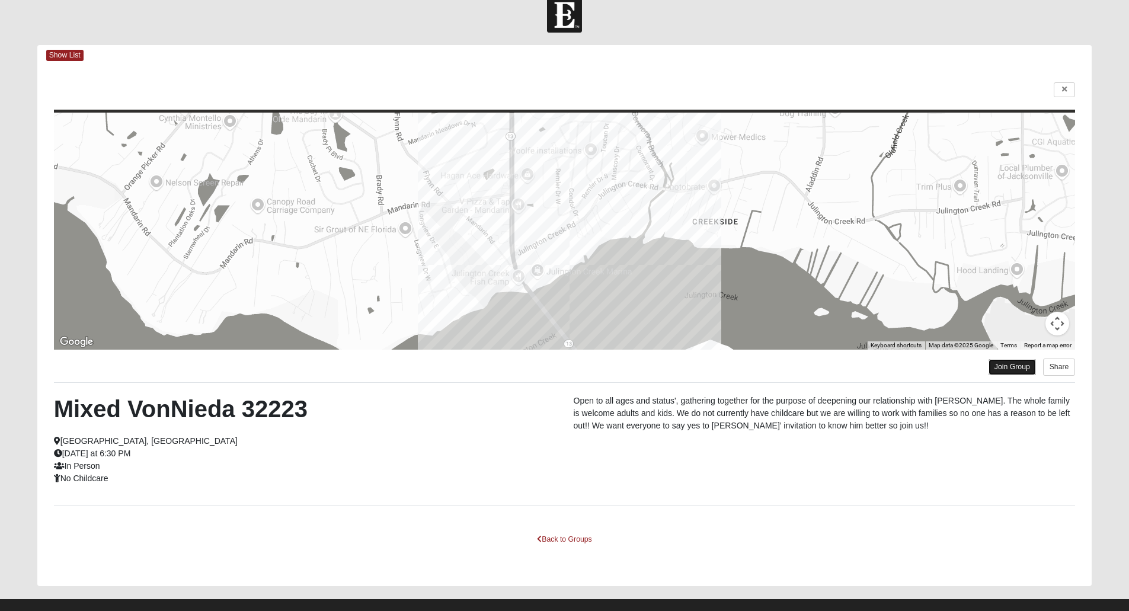
click at [1000, 365] on link "Join Group" at bounding box center [1011, 367] width 47 height 16
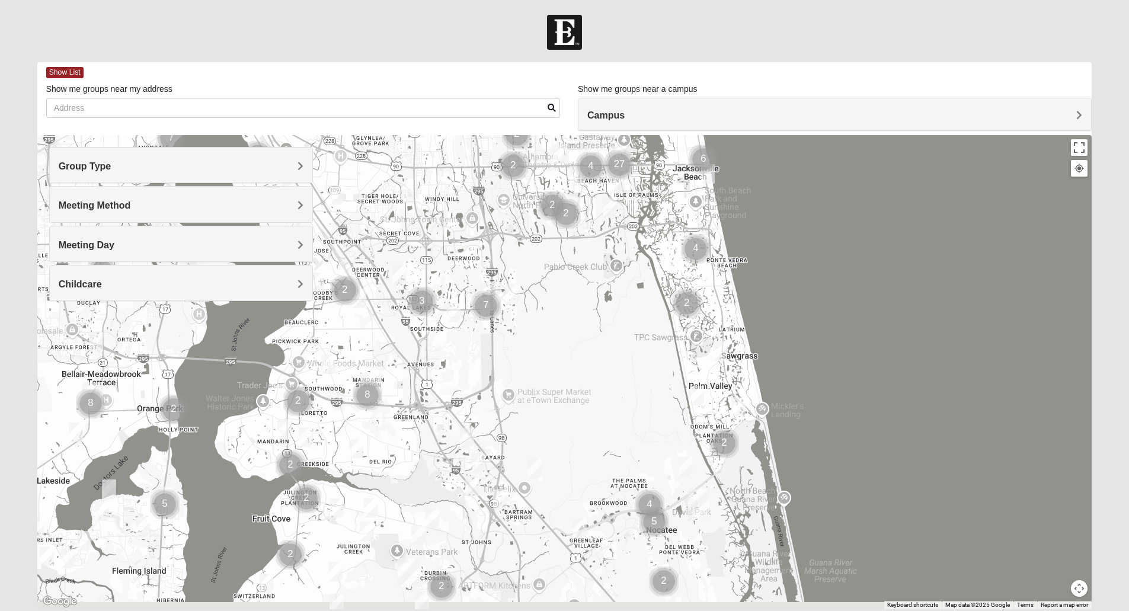
drag, startPoint x: 486, startPoint y: 431, endPoint x: 498, endPoint y: 354, distance: 78.5
click at [498, 354] on div at bounding box center [564, 372] width 1055 height 474
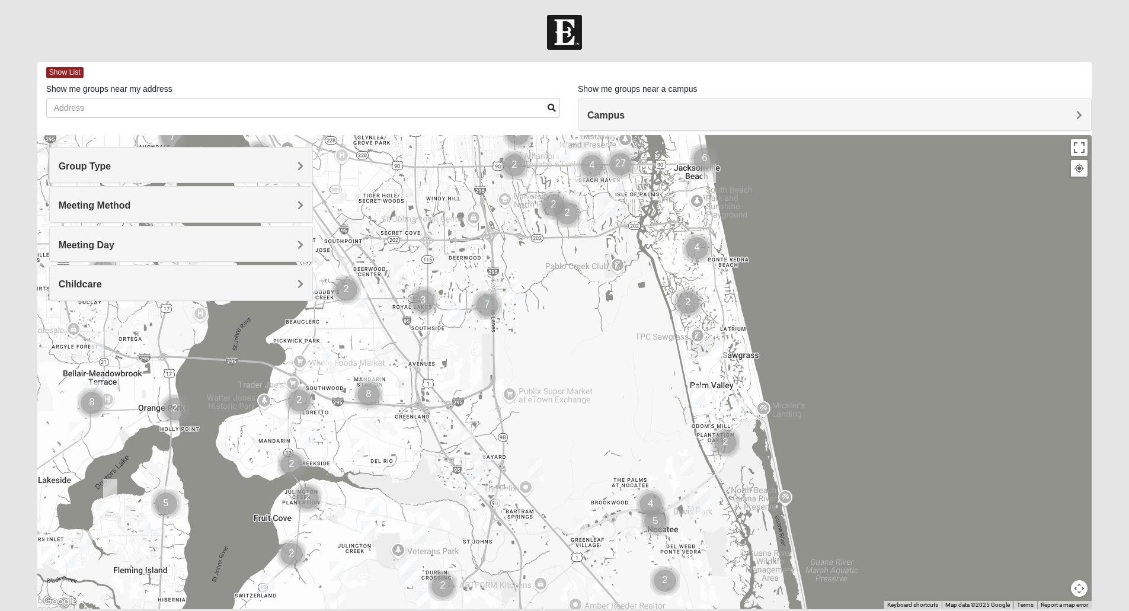
click at [361, 452] on img "Mixed Eler 32258" at bounding box center [357, 448] width 14 height 20
click at [271, 418] on span "Learn More" at bounding box center [283, 421] width 50 height 12
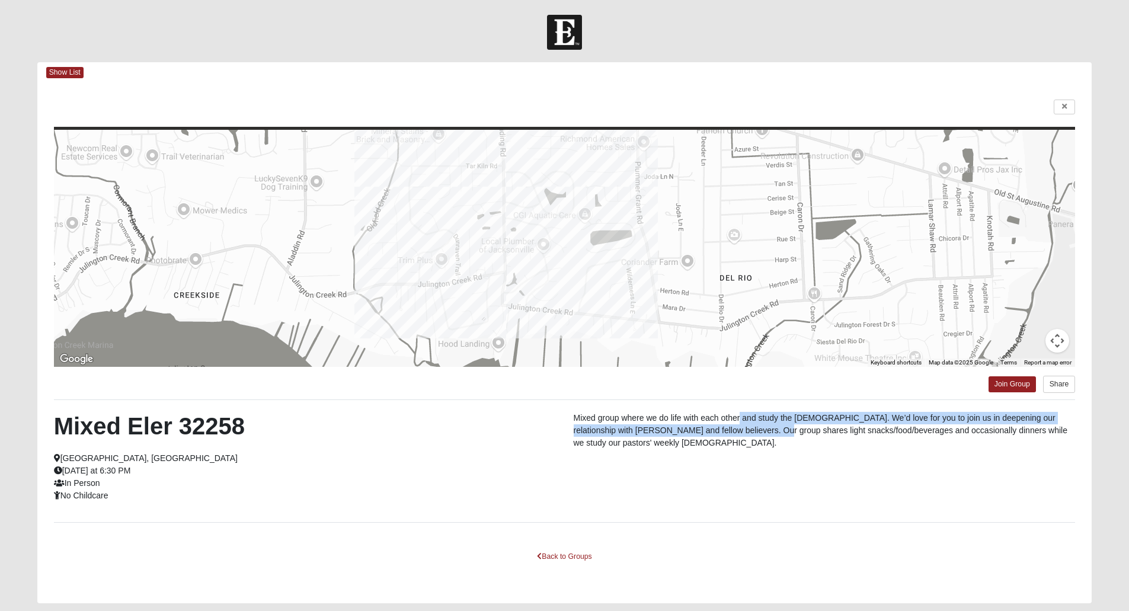
drag, startPoint x: 741, startPoint y: 422, endPoint x: 739, endPoint y: 430, distance: 7.2
click at [739, 430] on p "Mixed group where we do life with each other and study the [DEMOGRAPHIC_DATA]. …" at bounding box center [825, 430] width 502 height 37
click at [1008, 382] on link "Join Group" at bounding box center [1011, 384] width 47 height 16
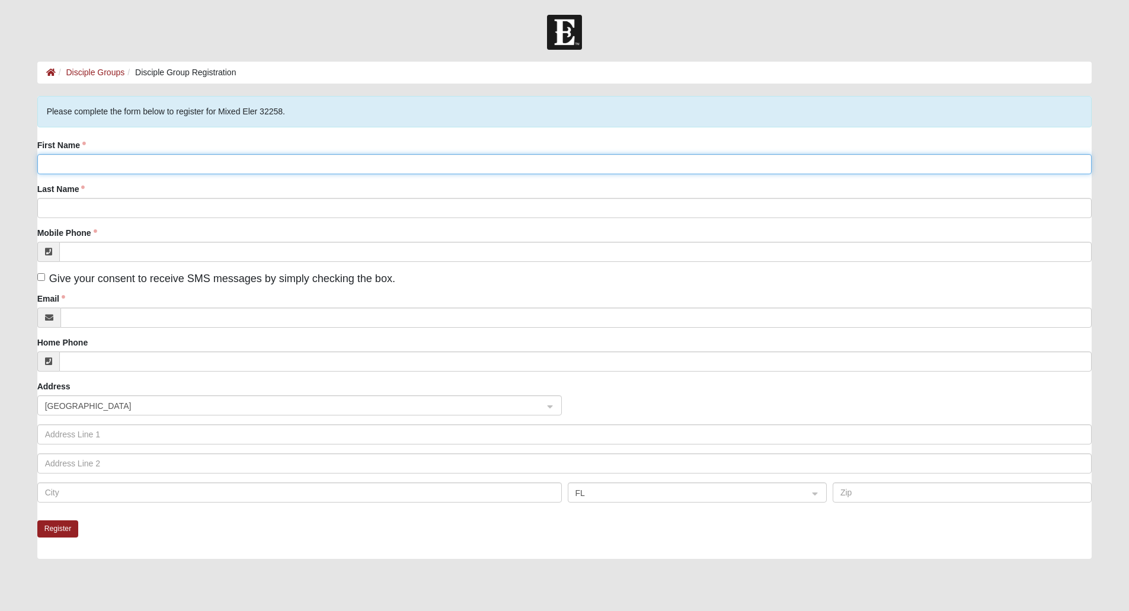
click at [197, 166] on input "First Name" at bounding box center [564, 164] width 1055 height 20
type input "[PERSON_NAME]"
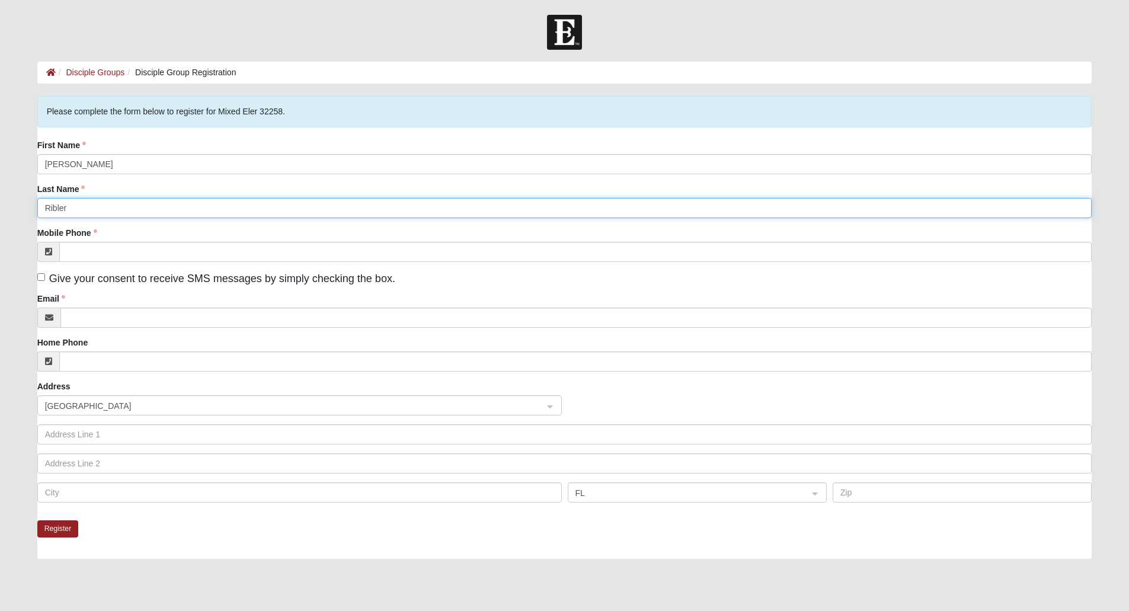
type input "Ribler"
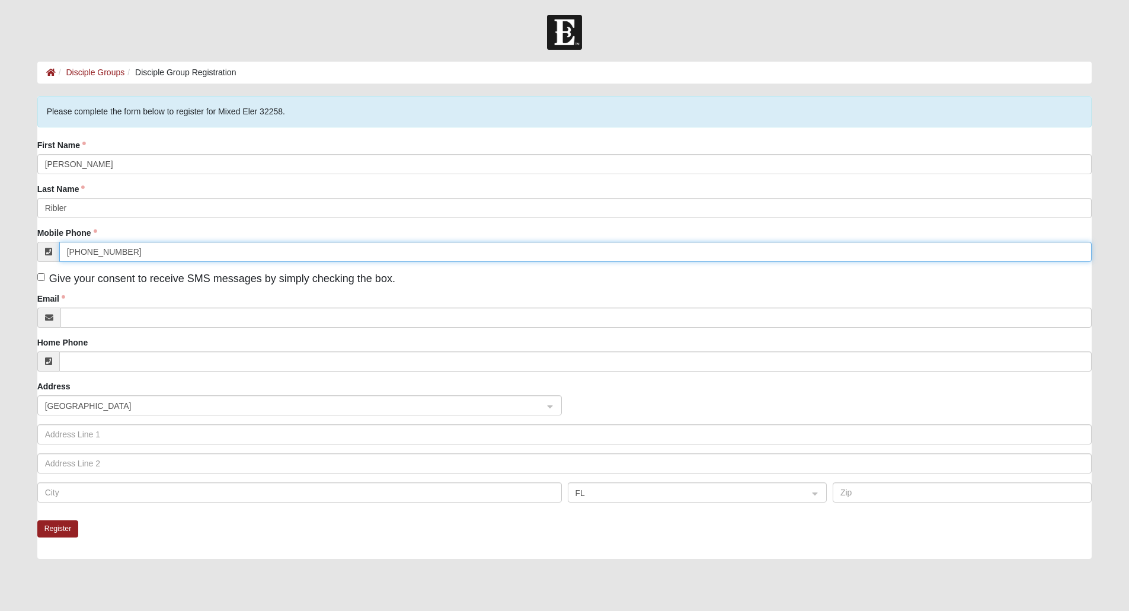
type input "[PHONE_NUMBER]"
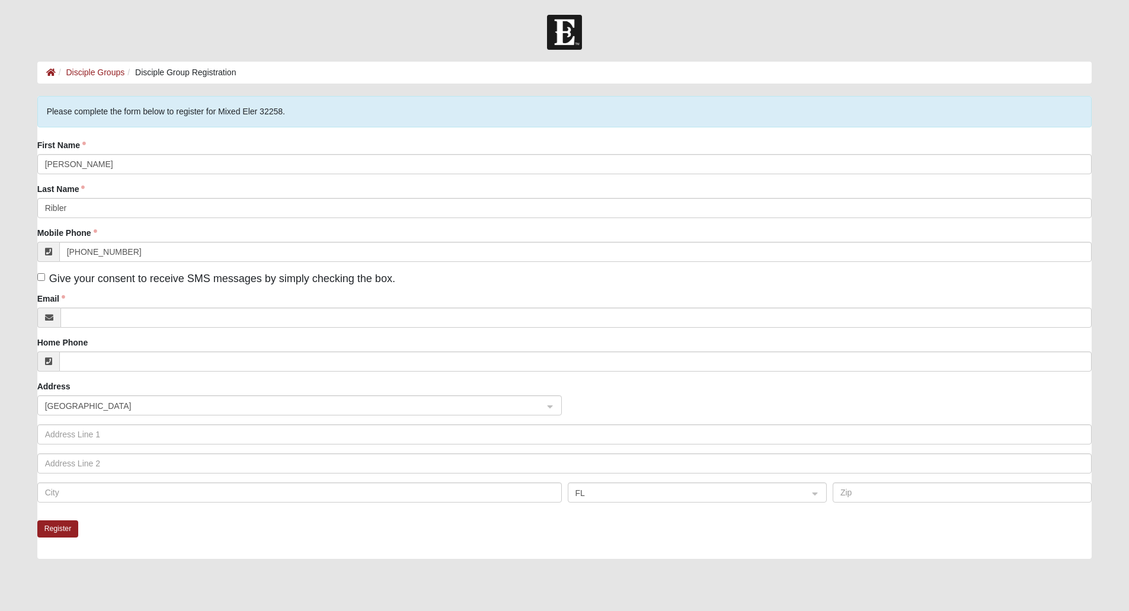
click at [56, 281] on span "Give your consent to receive SMS messages by simply checking the box." at bounding box center [222, 279] width 346 height 12
click at [45, 281] on input "Give your consent to receive SMS messages by simply checking the box." at bounding box center [41, 277] width 8 height 8
checkbox input "true"
click at [110, 311] on input "Email" at bounding box center [576, 318] width 1032 height 20
type input "[PERSON_NAME][EMAIL_ADDRESS][PERSON_NAME][DOMAIN_NAME]"
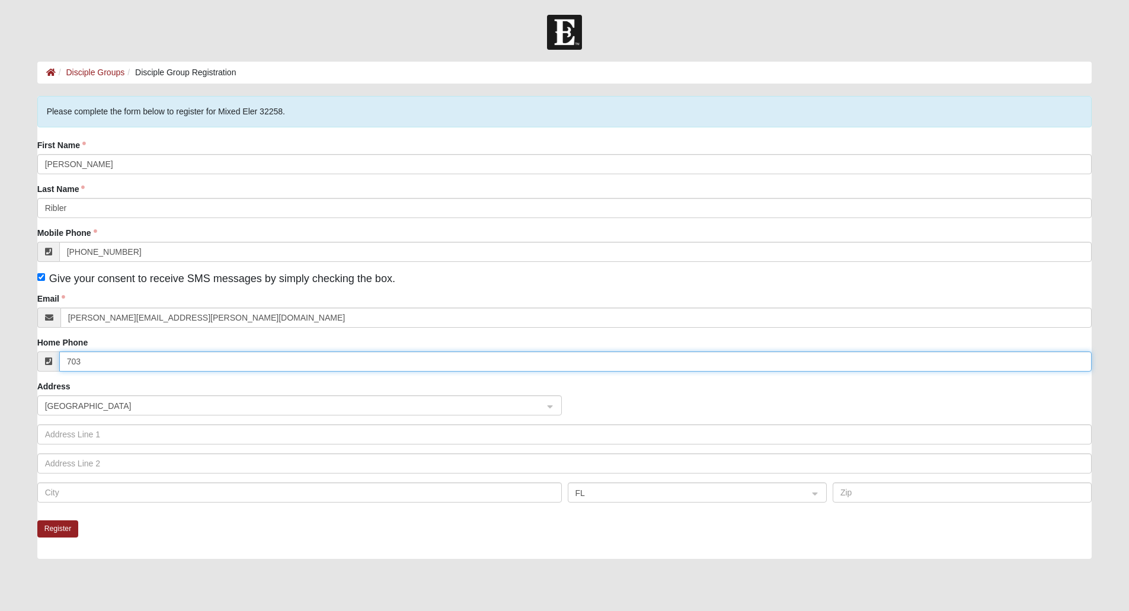
type input "703"
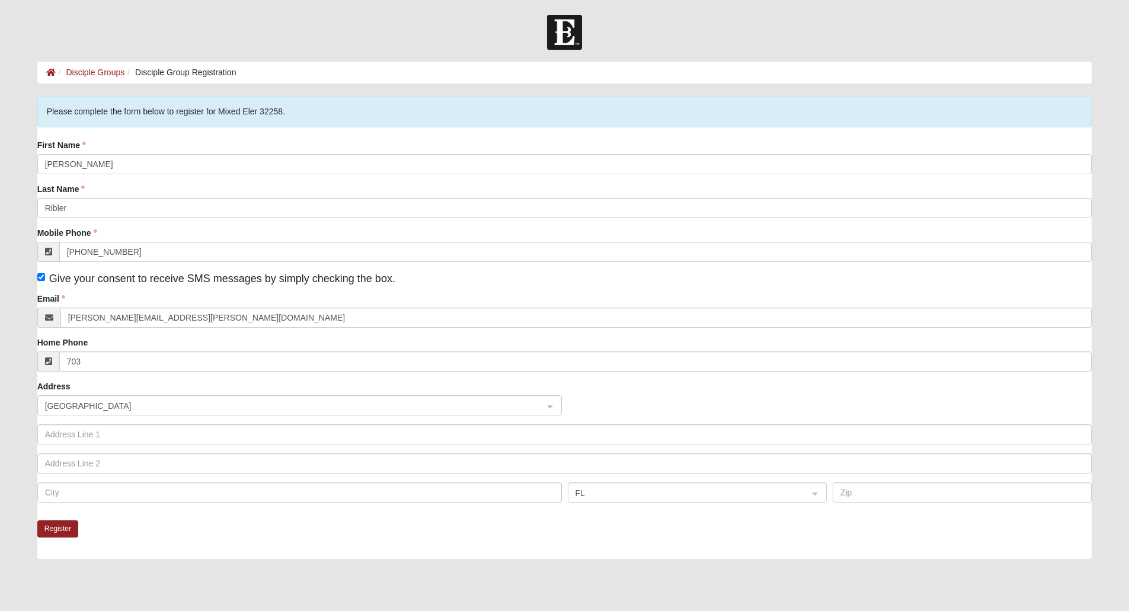
click at [101, 79] on ol "Disciple Groups Disciple Group Registration" at bounding box center [564, 73] width 1055 height 22
click at [389, 170] on input "First Name" at bounding box center [564, 164] width 1055 height 20
type input "[PERSON_NAME]"
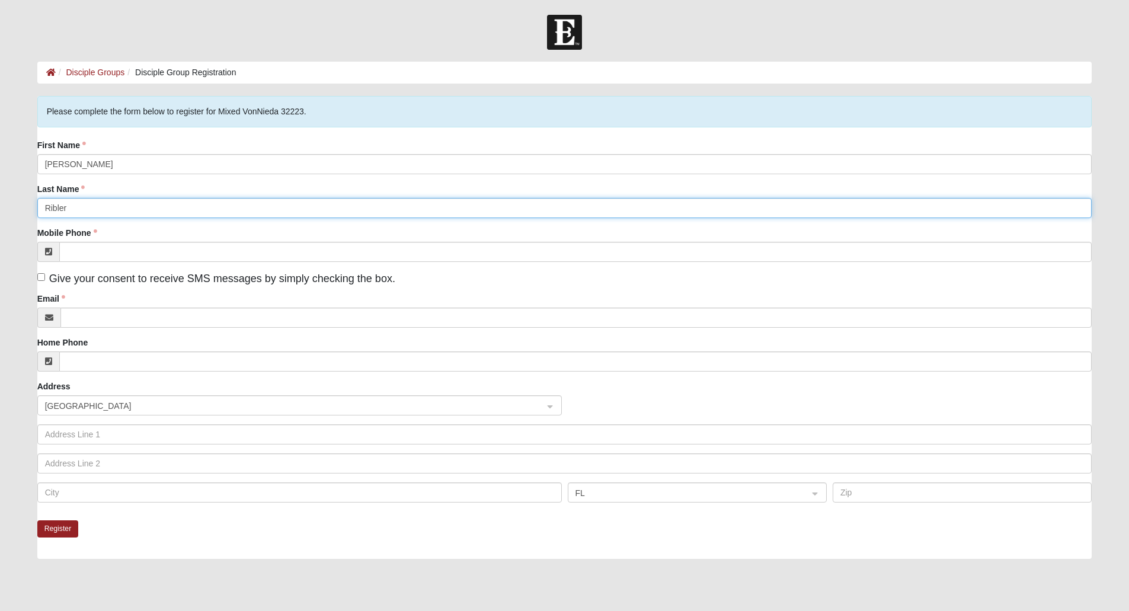
type input "Ribler"
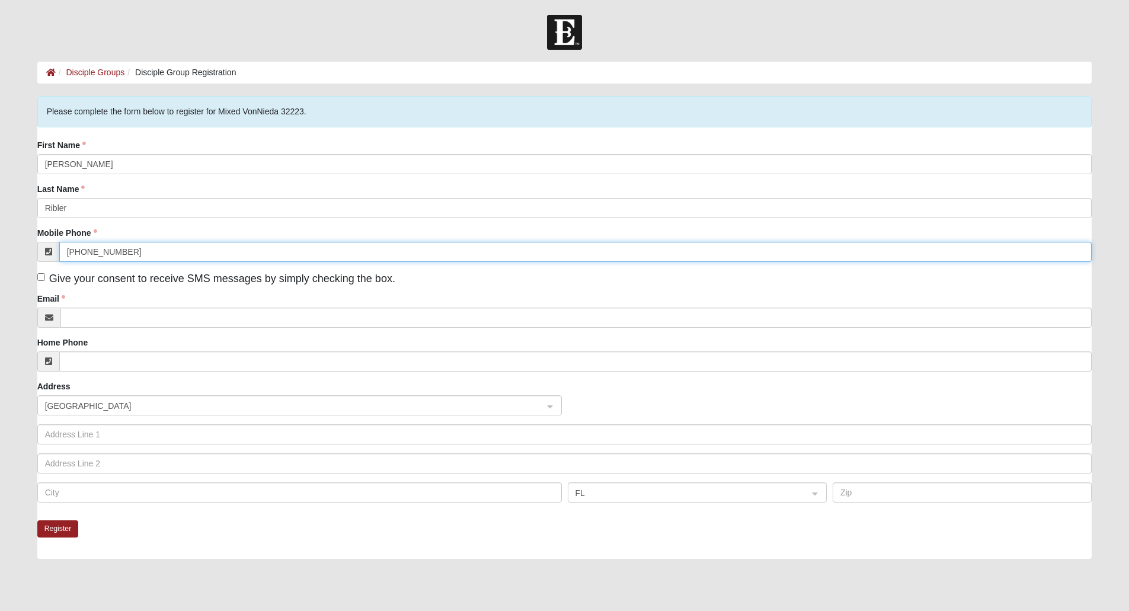
type input "[PHONE_NUMBER]"
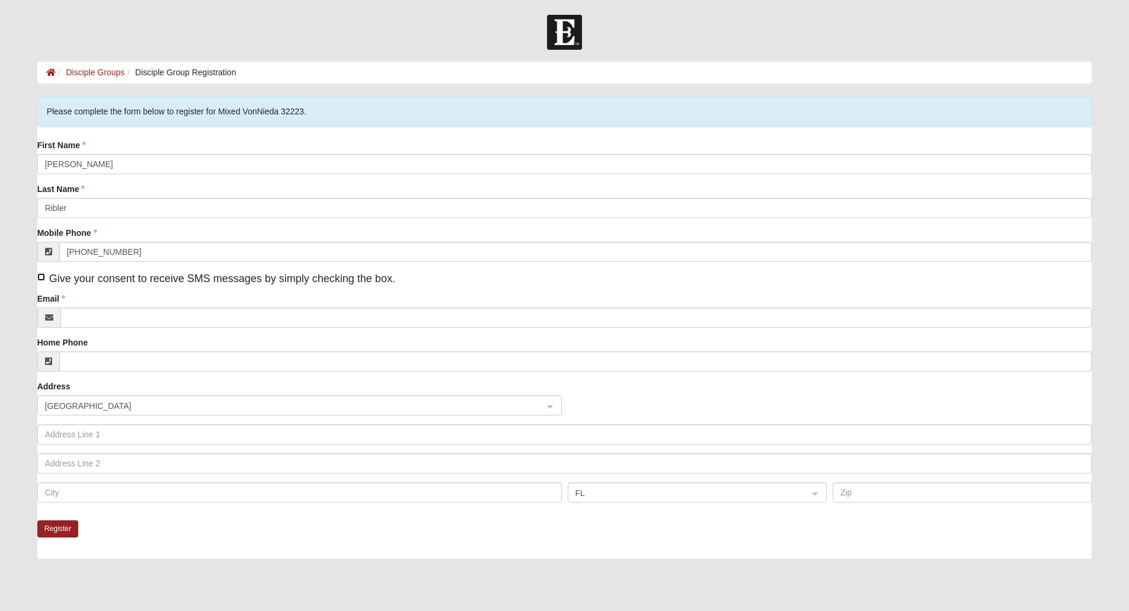
click at [37, 273] on input "Give your consent to receive SMS messages by simply checking the box." at bounding box center [41, 277] width 8 height 8
checkbox input "true"
type input "[PERSON_NAME][EMAIL_ADDRESS][PERSON_NAME][DOMAIN_NAME]"
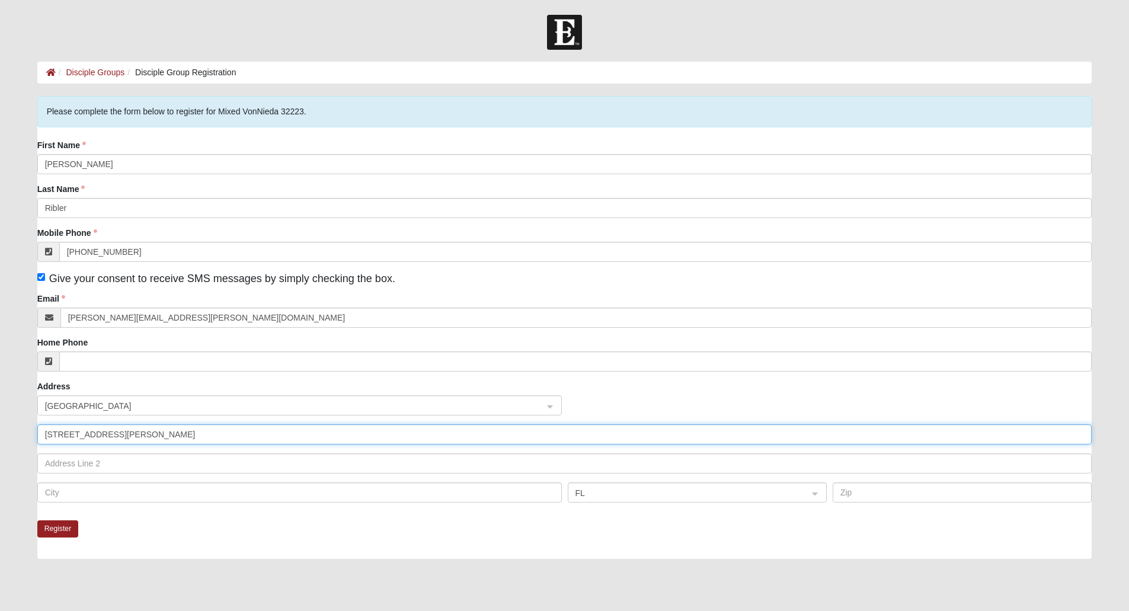
type input "[STREET_ADDRESS][PERSON_NAME]"
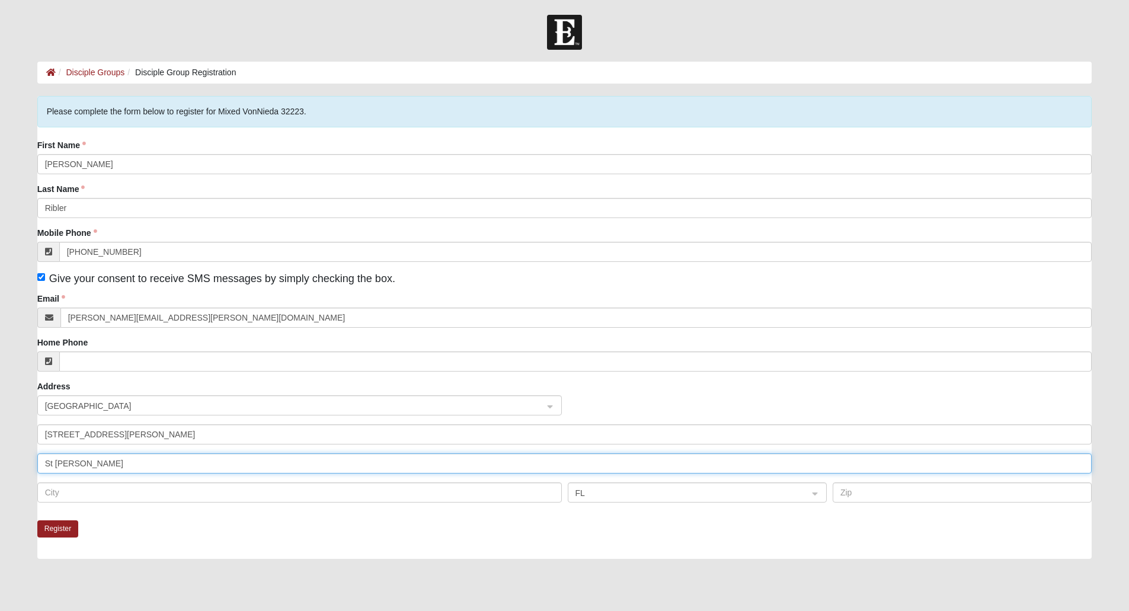
type input "St [PERSON_NAME]"
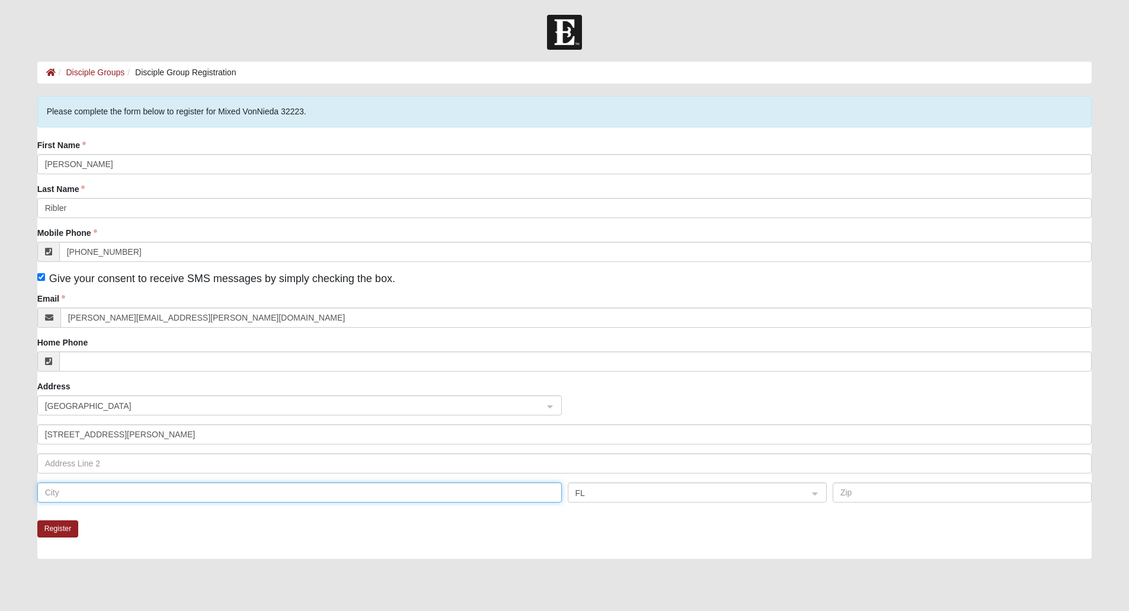
paste input "St [PERSON_NAME]"
type input "St [PERSON_NAME]"
type input "32259"
click at [41, 532] on button "Register" at bounding box center [57, 528] width 41 height 17
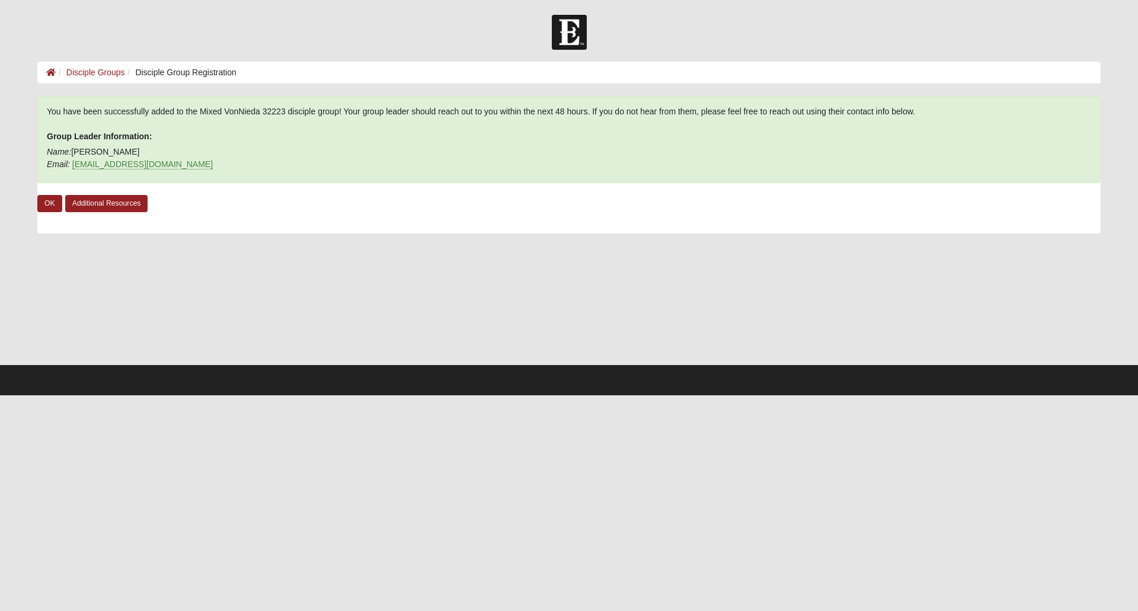
click at [94, 213] on div "You have been successfully added to the Mixed VonNieda 32223 disciple group! Yo…" at bounding box center [568, 164] width 1063 height 137
click at [94, 208] on link "Additional Resources" at bounding box center [106, 203] width 83 height 17
